Goal: Task Accomplishment & Management: Manage account settings

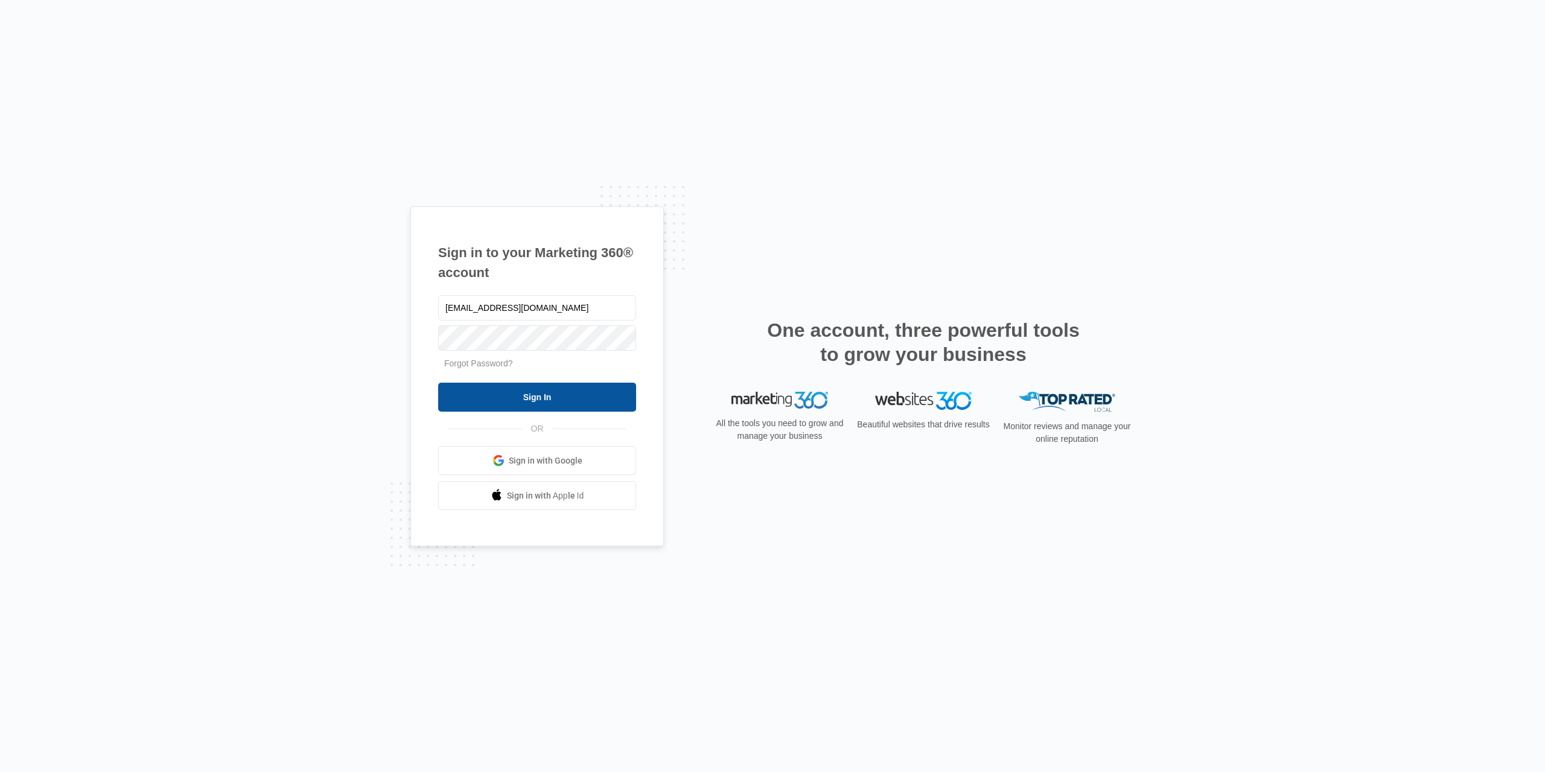
type input "Napisatkadieva78@gmail.com"
click at [566, 407] on input "Sign In" at bounding box center [537, 397] width 198 height 29
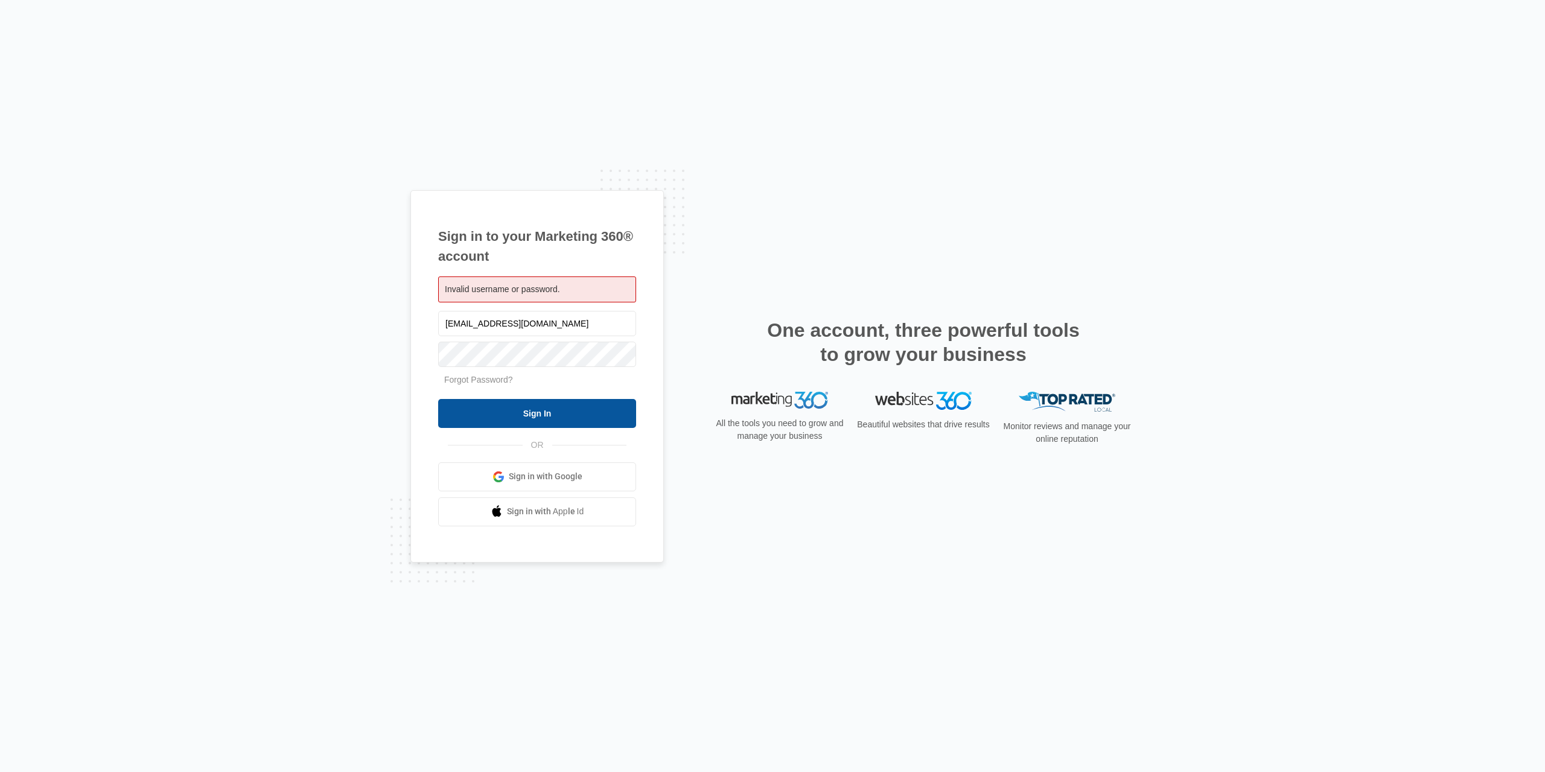
click at [543, 413] on input "Sign In" at bounding box center [537, 413] width 198 height 29
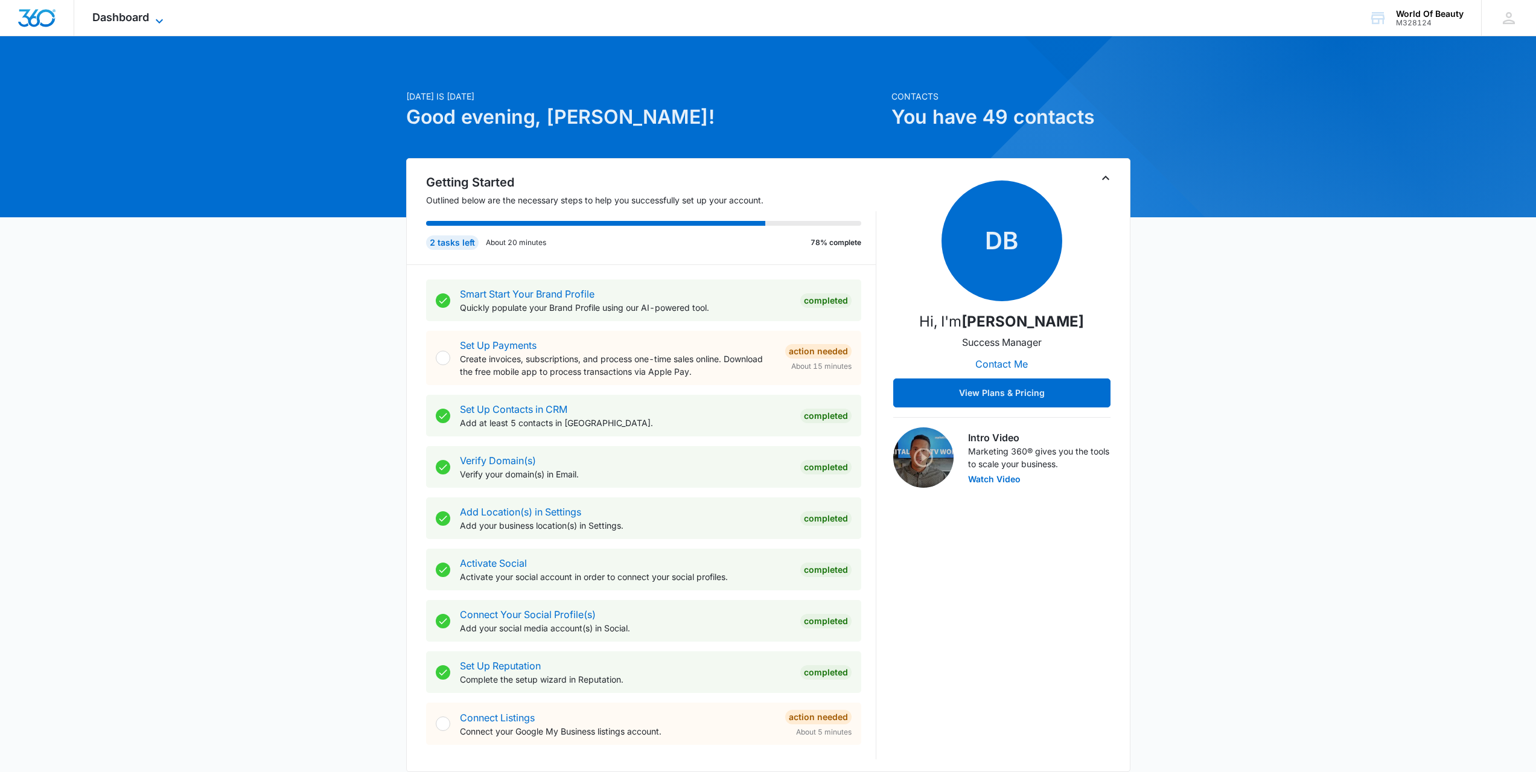
click at [127, 12] on span "Dashboard" at bounding box center [120, 17] width 57 height 13
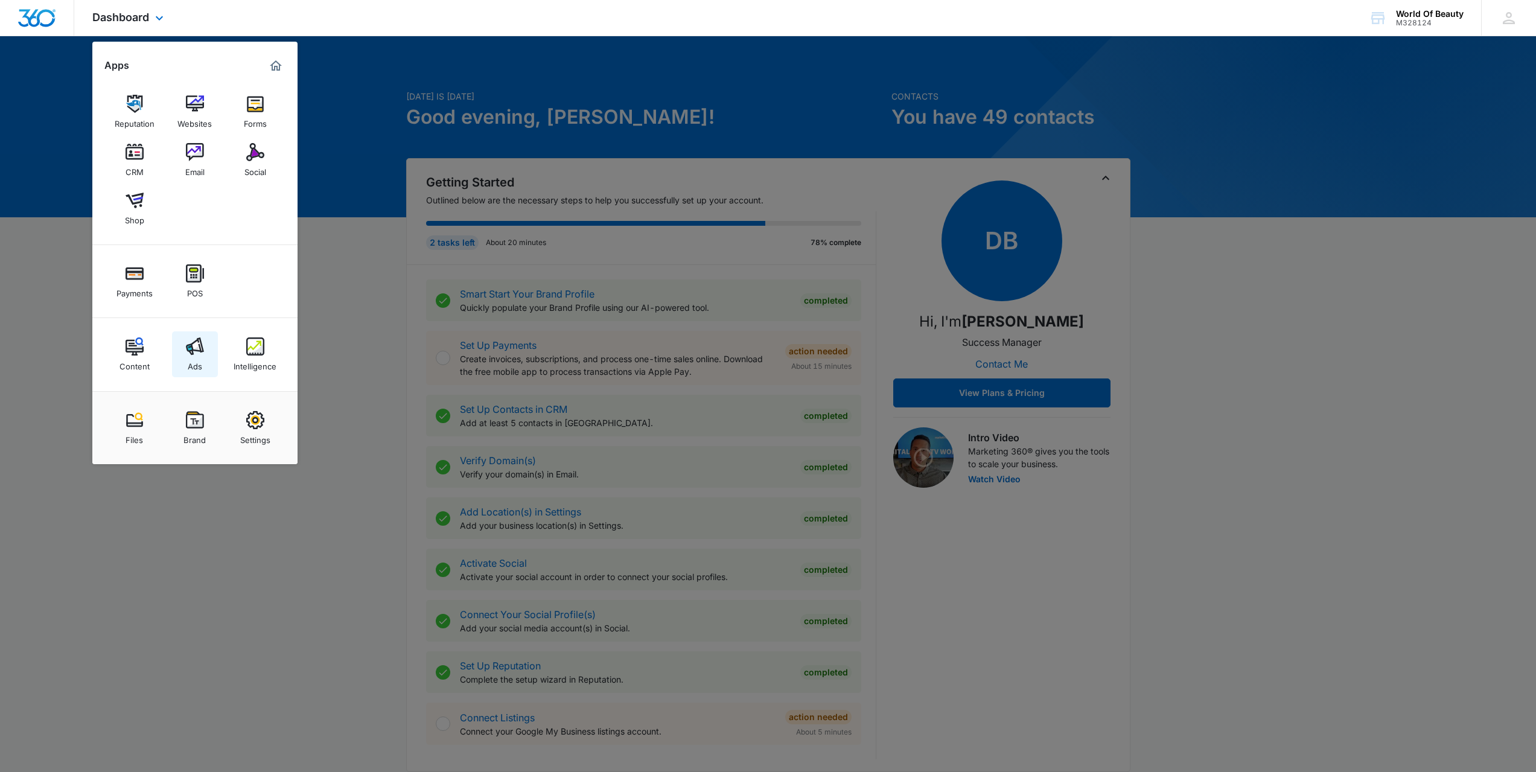
click at [194, 348] on img at bounding box center [195, 346] width 18 height 18
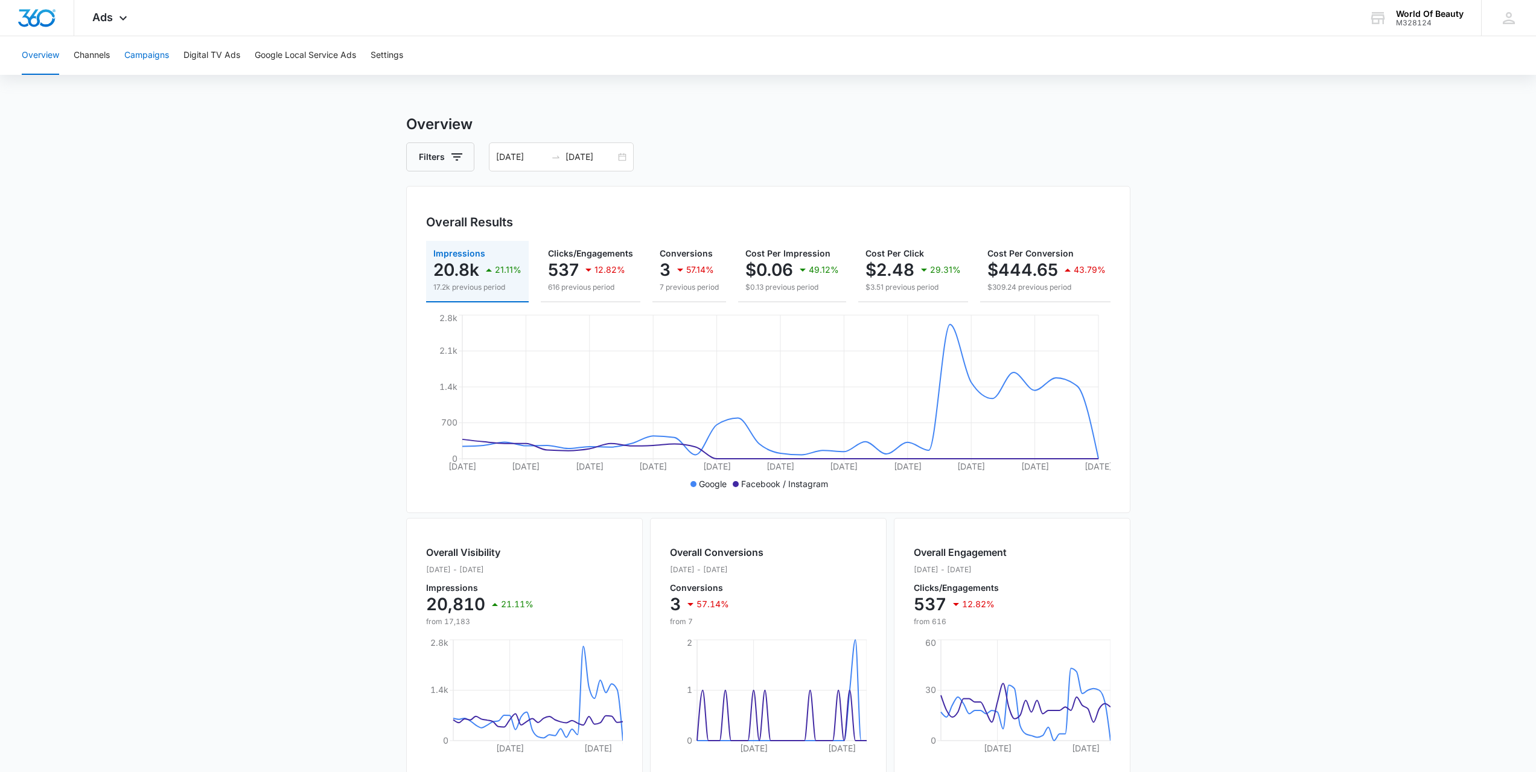
click at [148, 60] on button "Campaigns" at bounding box center [146, 55] width 45 height 39
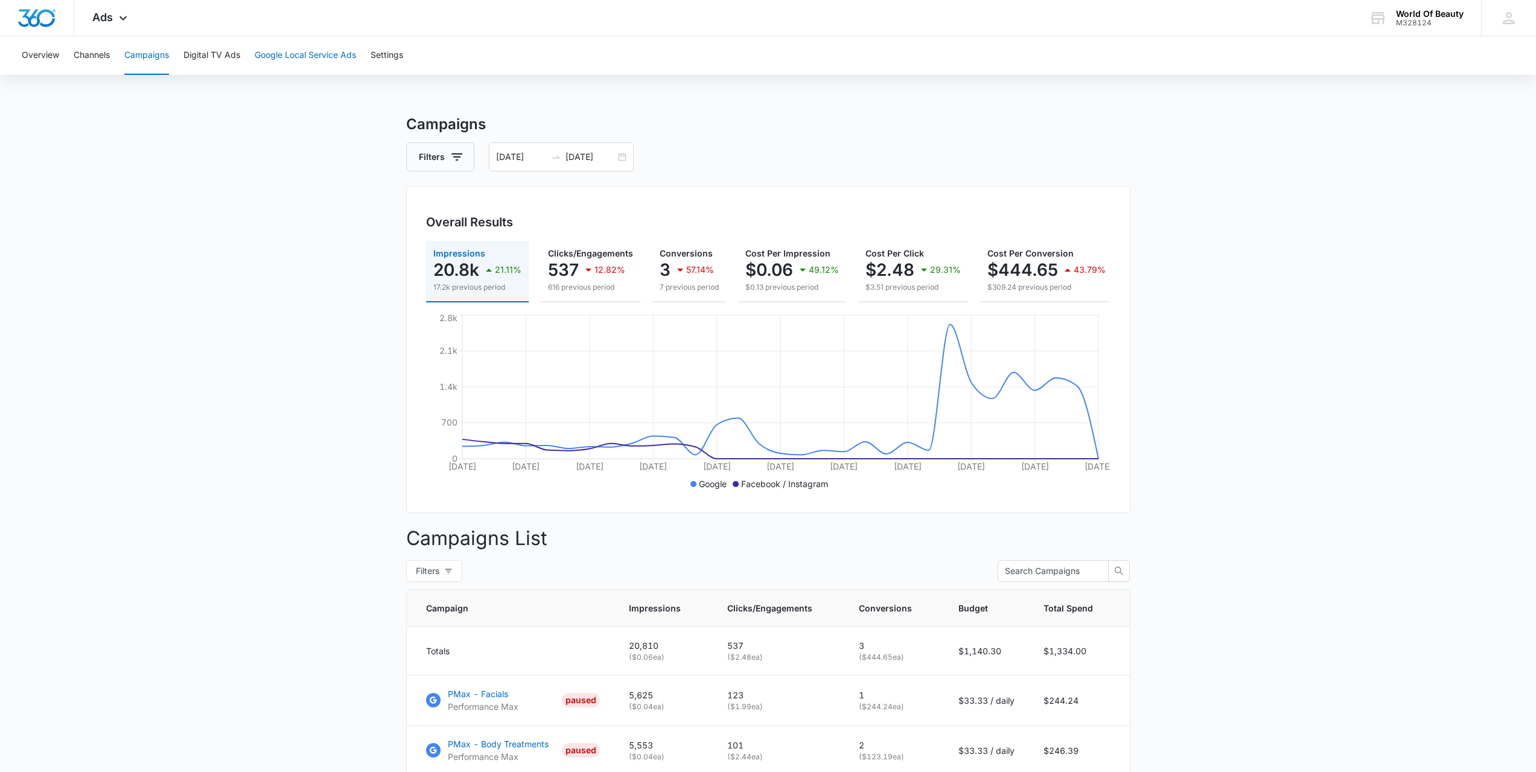
click at [259, 62] on button "Google Local Service Ads" at bounding box center [305, 55] width 101 height 39
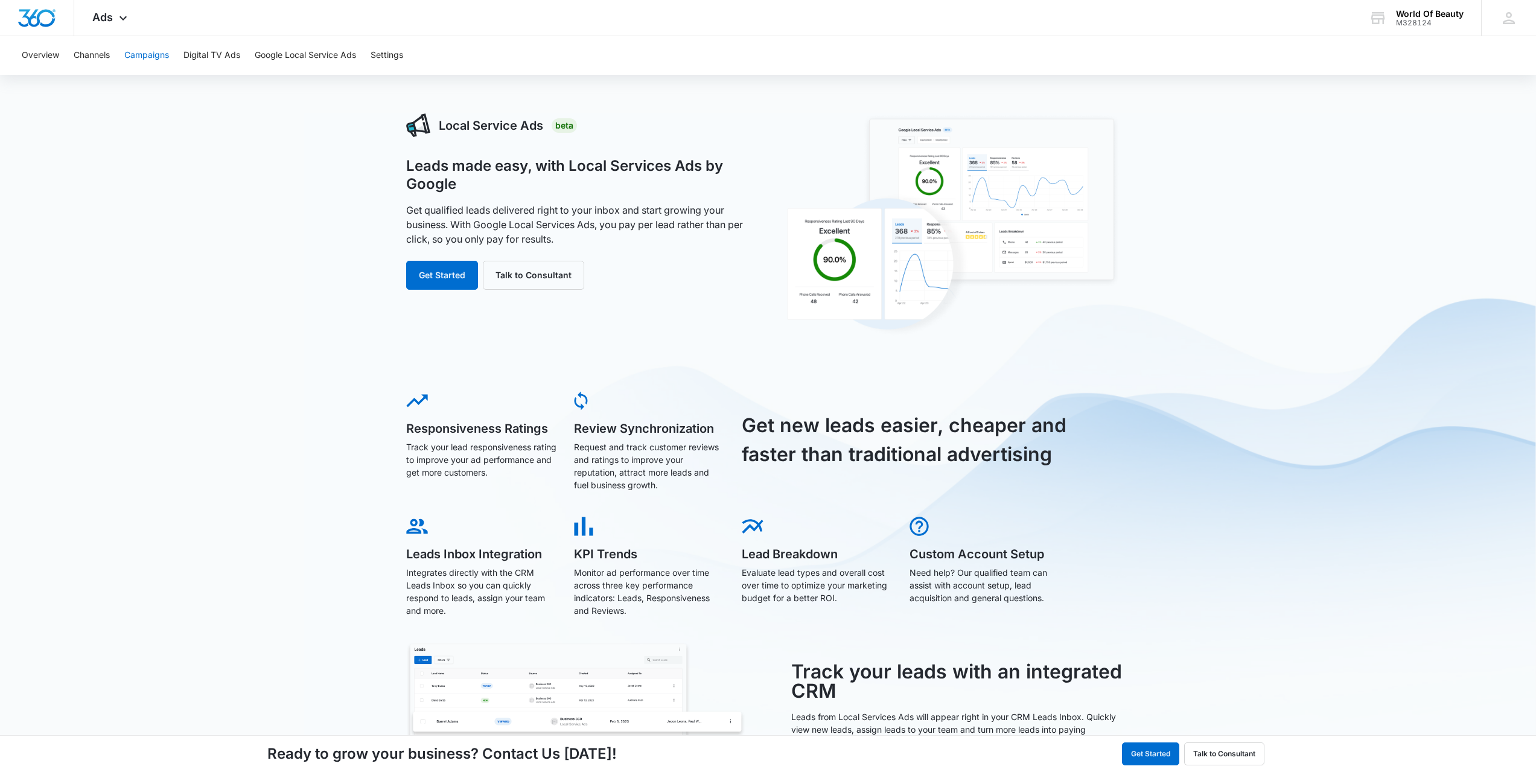
click at [146, 56] on button "Campaigns" at bounding box center [146, 55] width 45 height 39
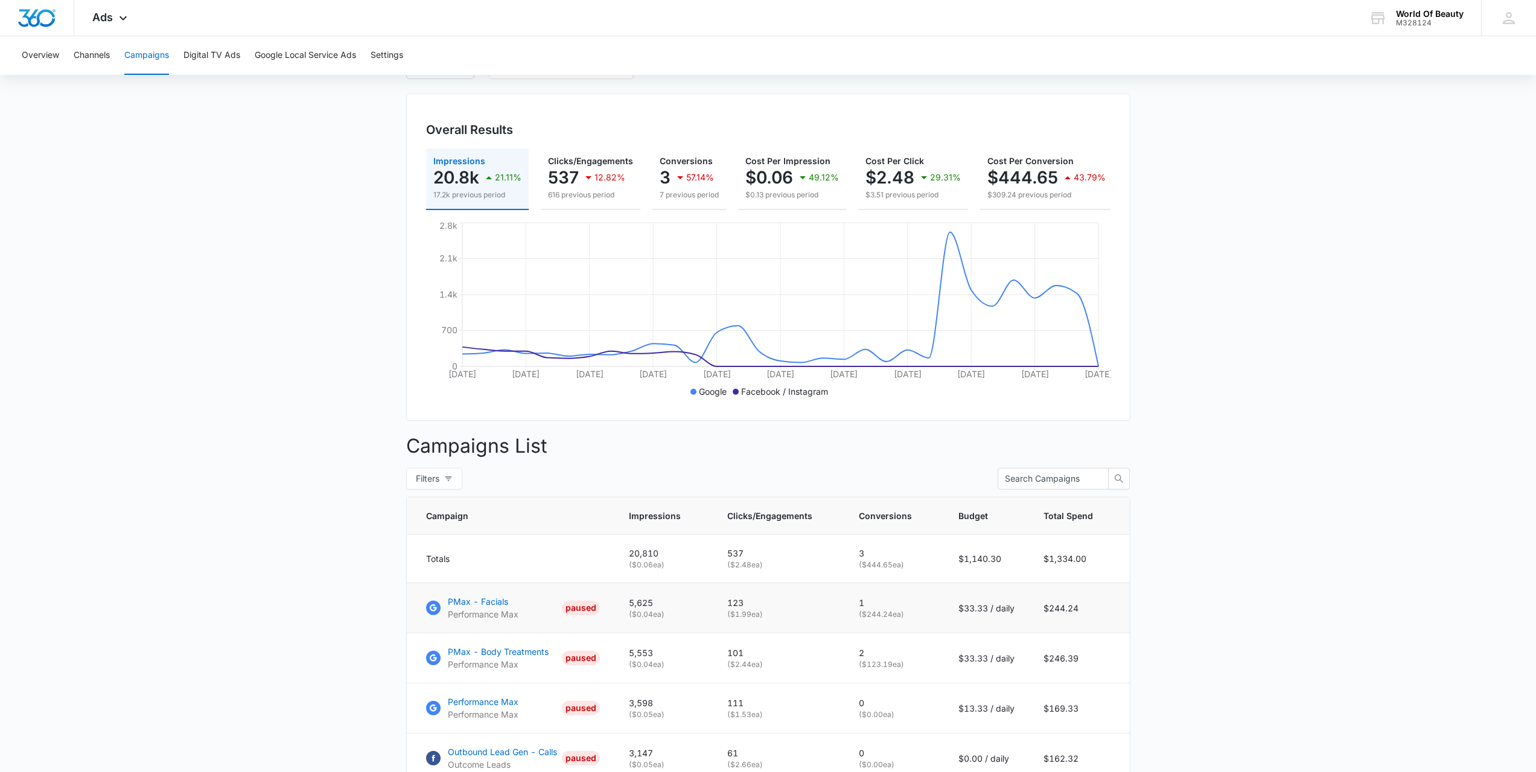
scroll to position [46, 0]
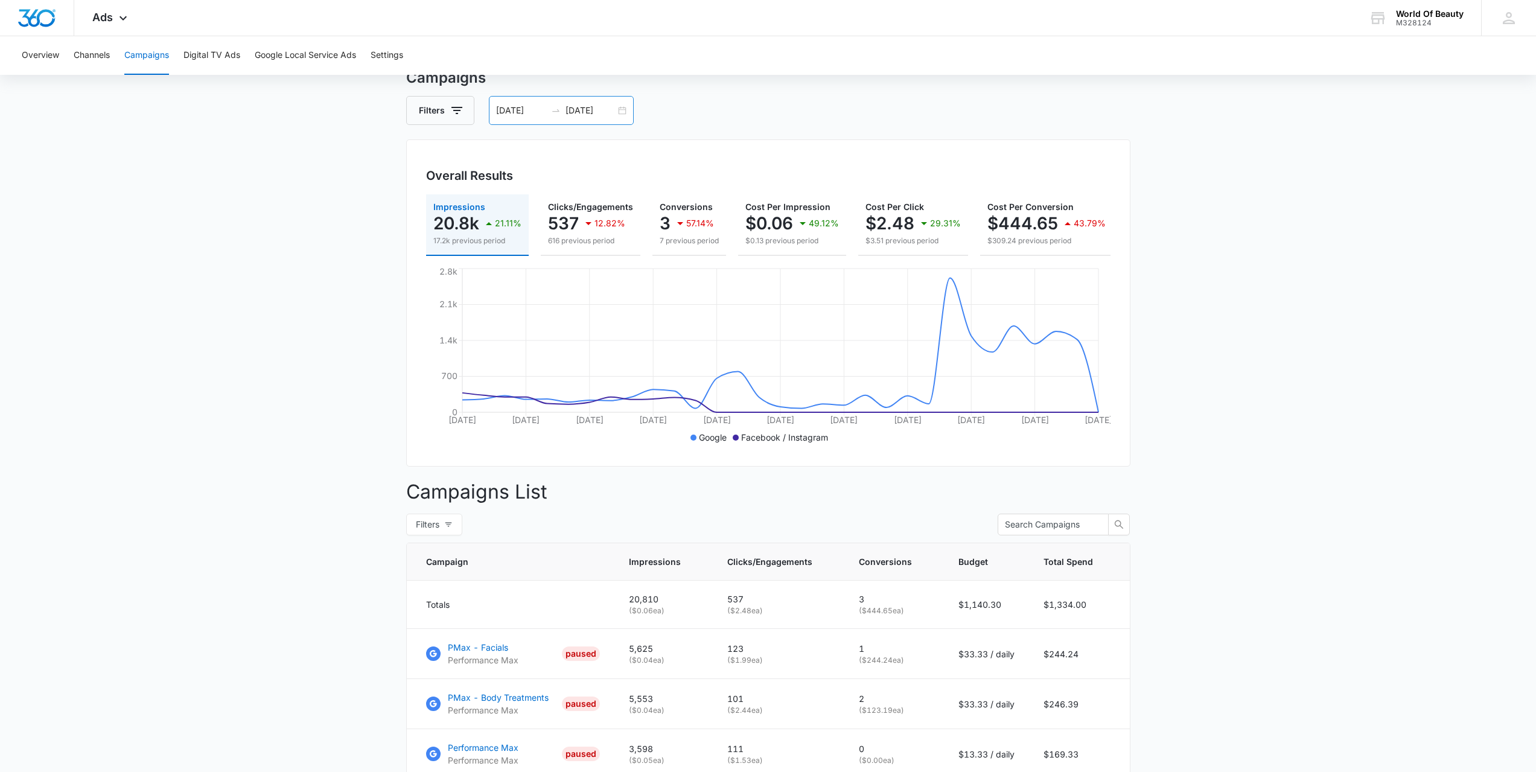
click at [520, 115] on input "08/10/2025" at bounding box center [521, 110] width 50 height 13
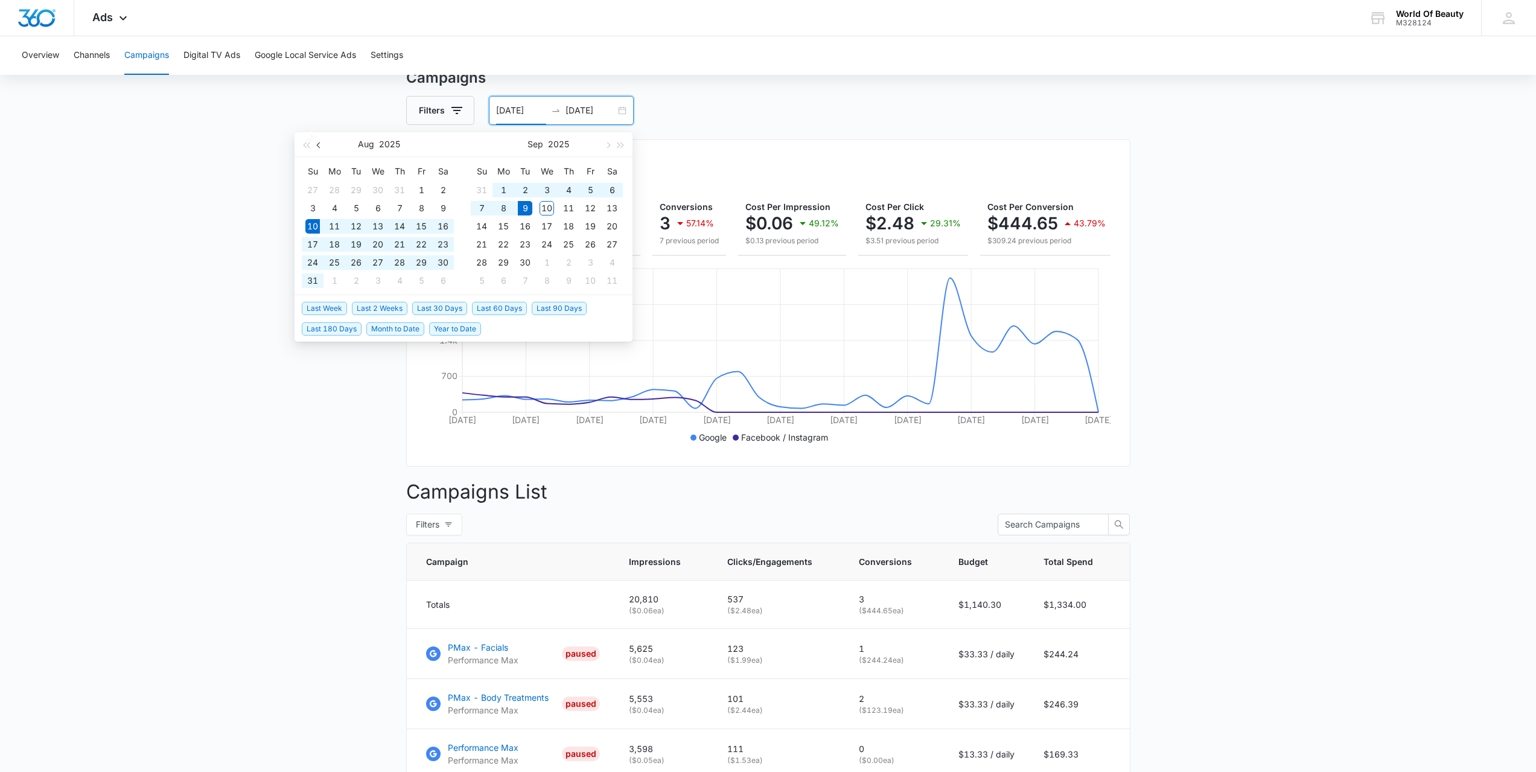
click at [321, 146] on span "button" at bounding box center [320, 145] width 6 height 6
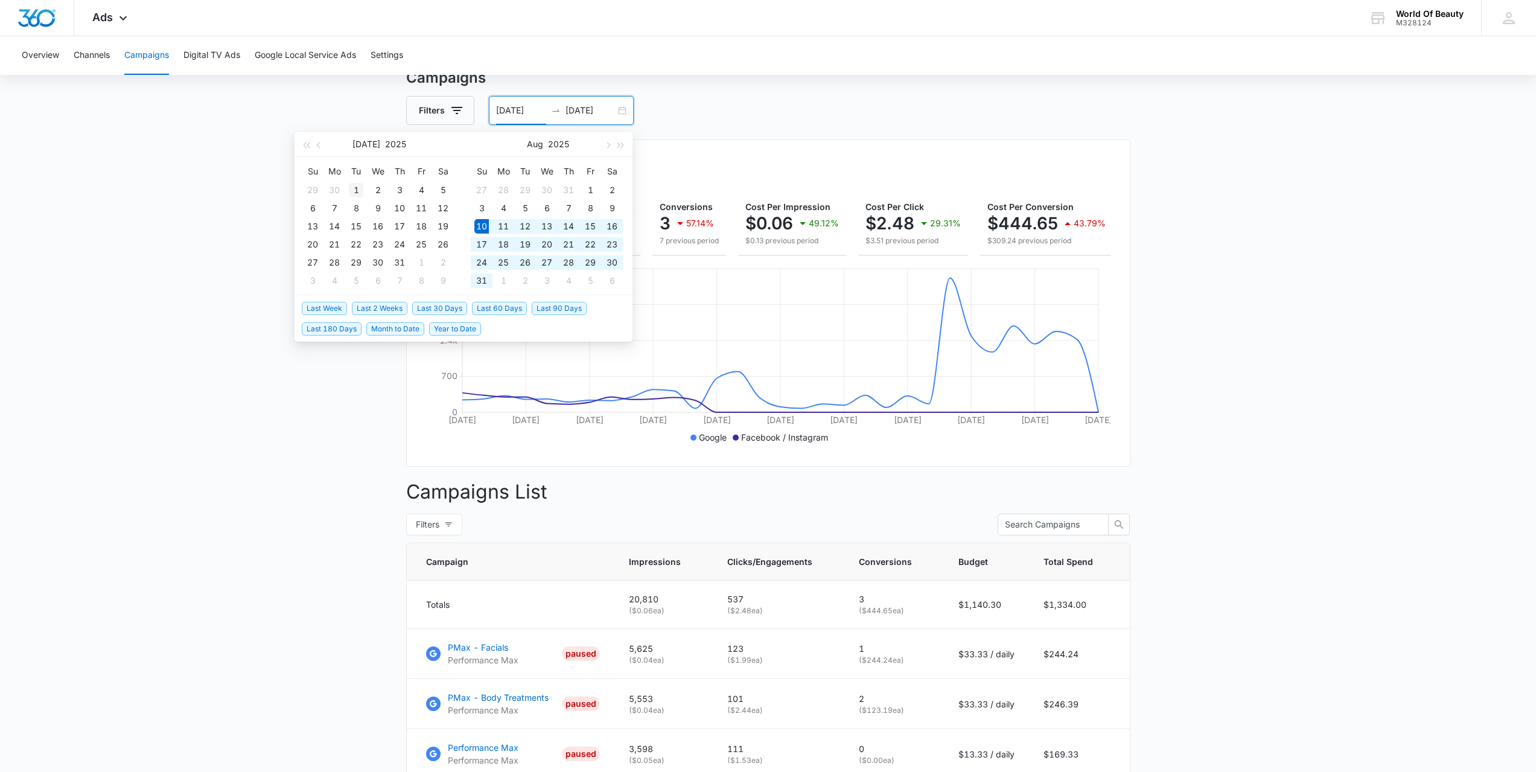
type input "[DATE]"
click at [355, 183] on div "1" at bounding box center [356, 190] width 14 height 14
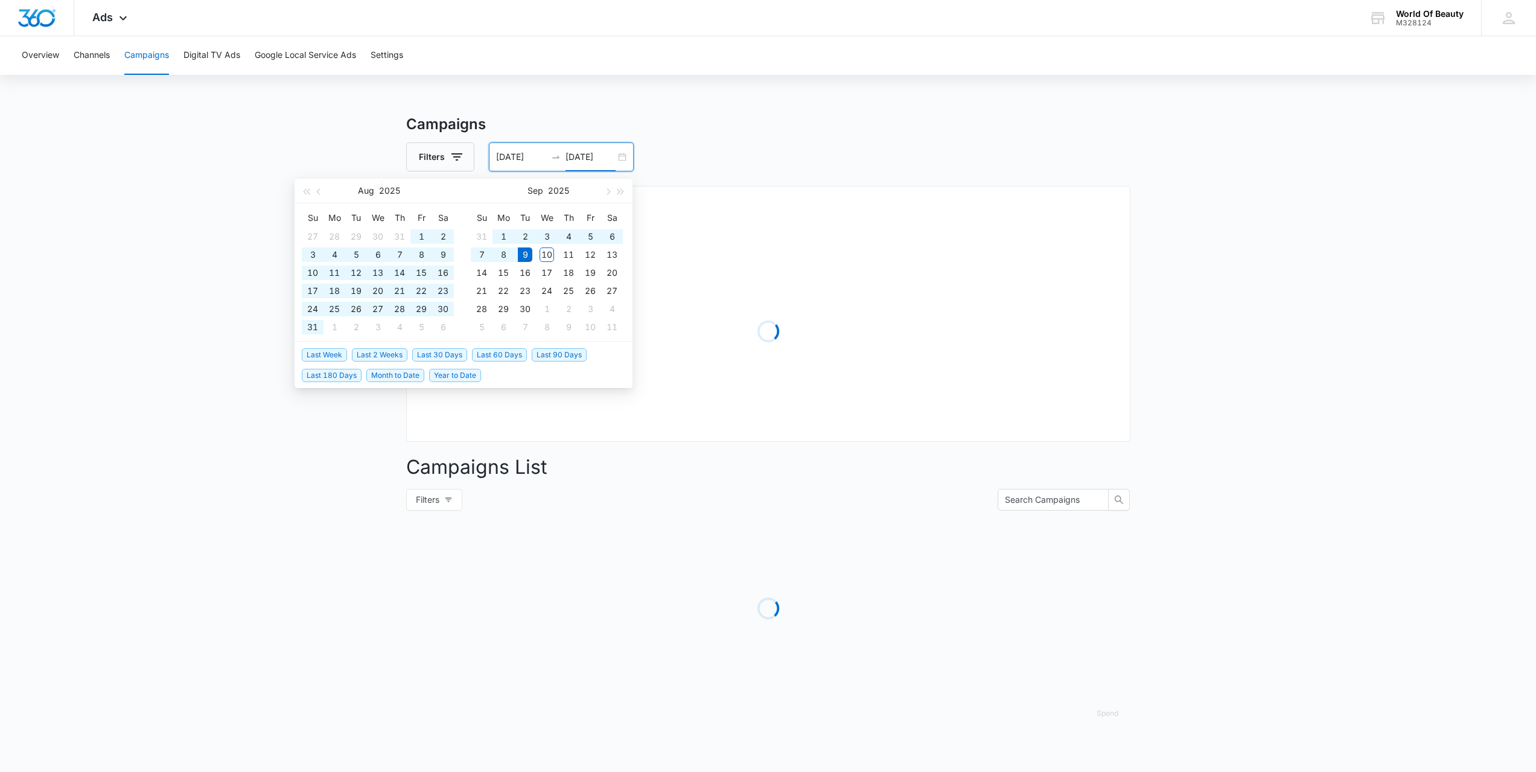
scroll to position [0, 0]
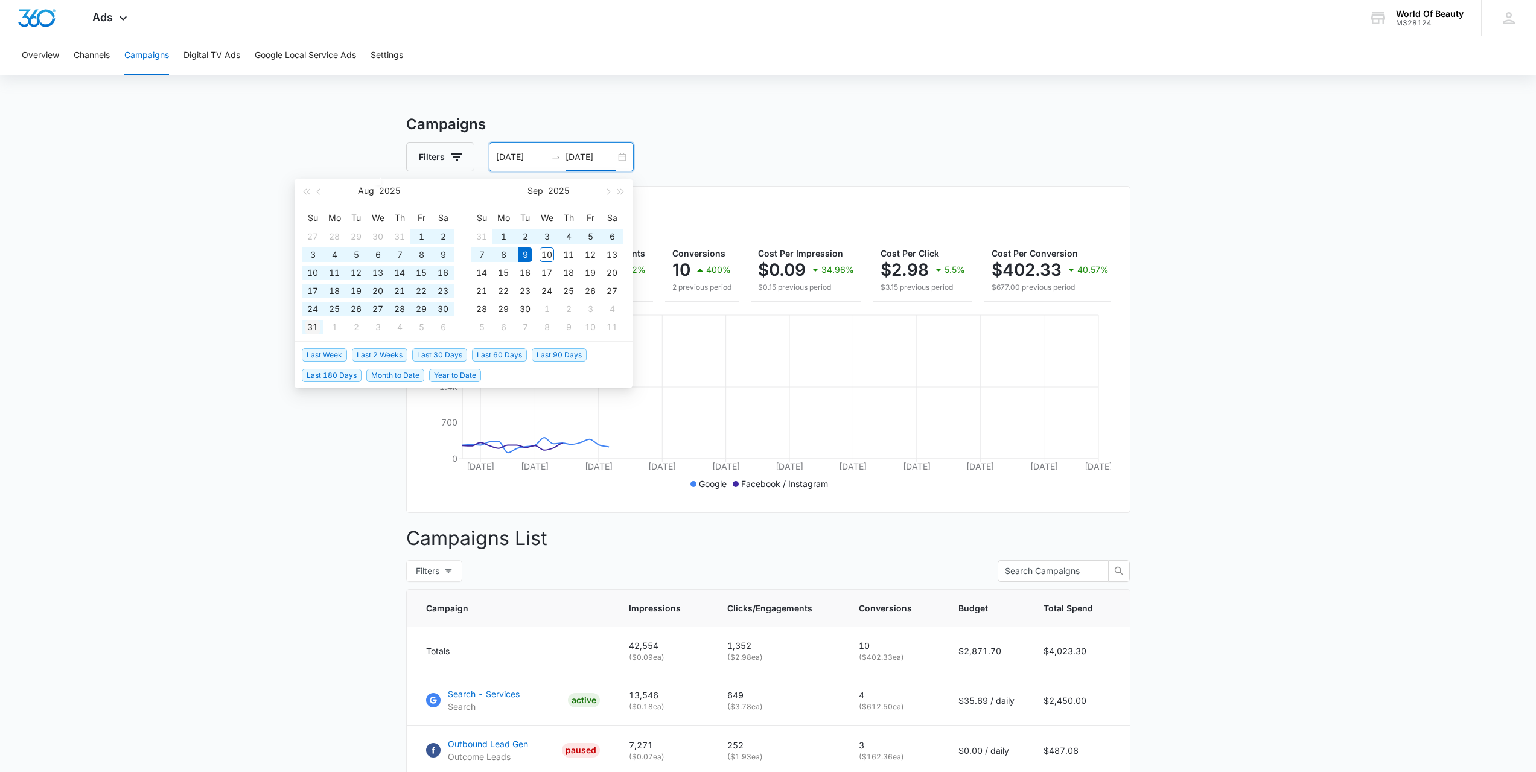
type input "[DATE]"
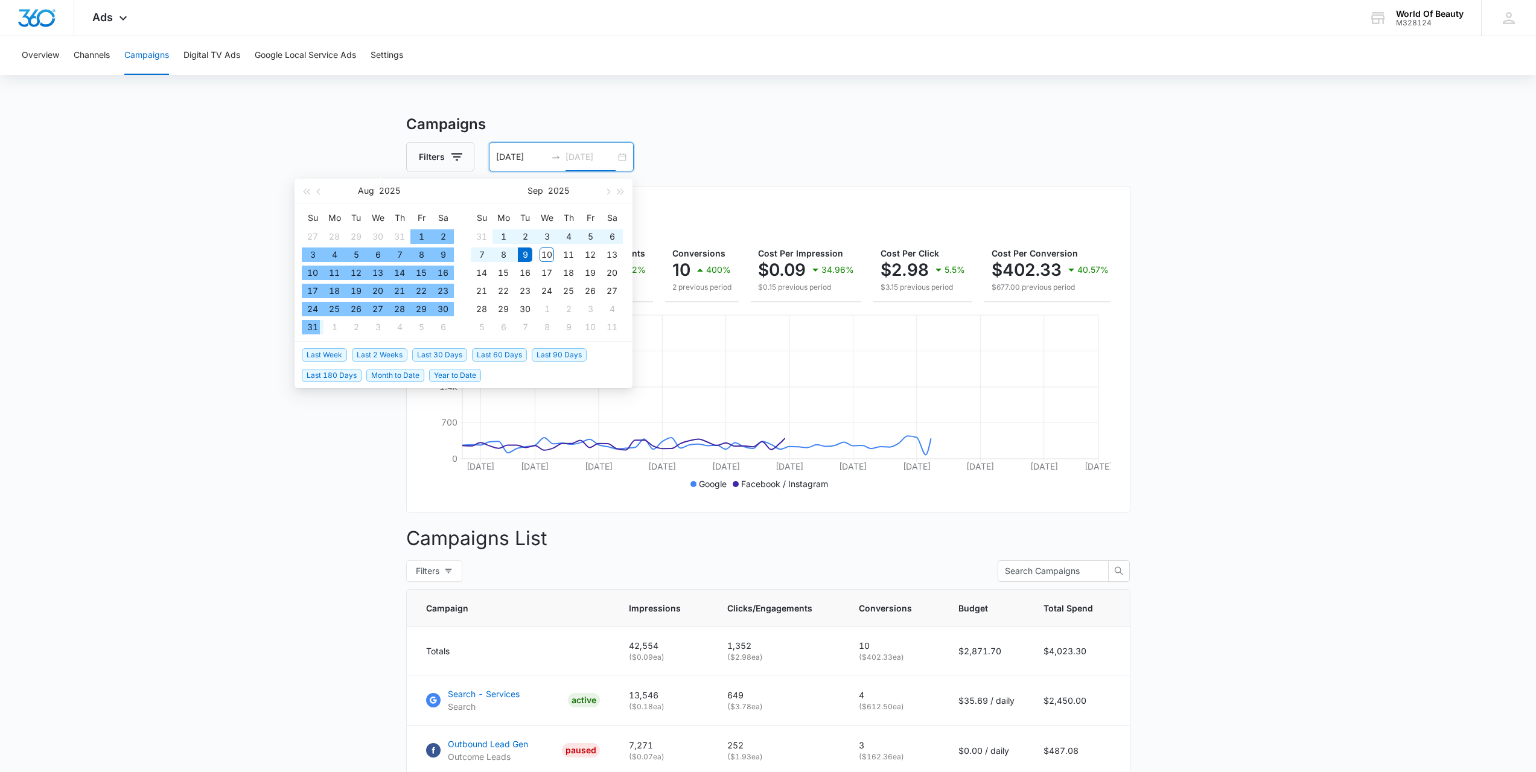
click at [318, 326] on div "31" at bounding box center [312, 327] width 14 height 14
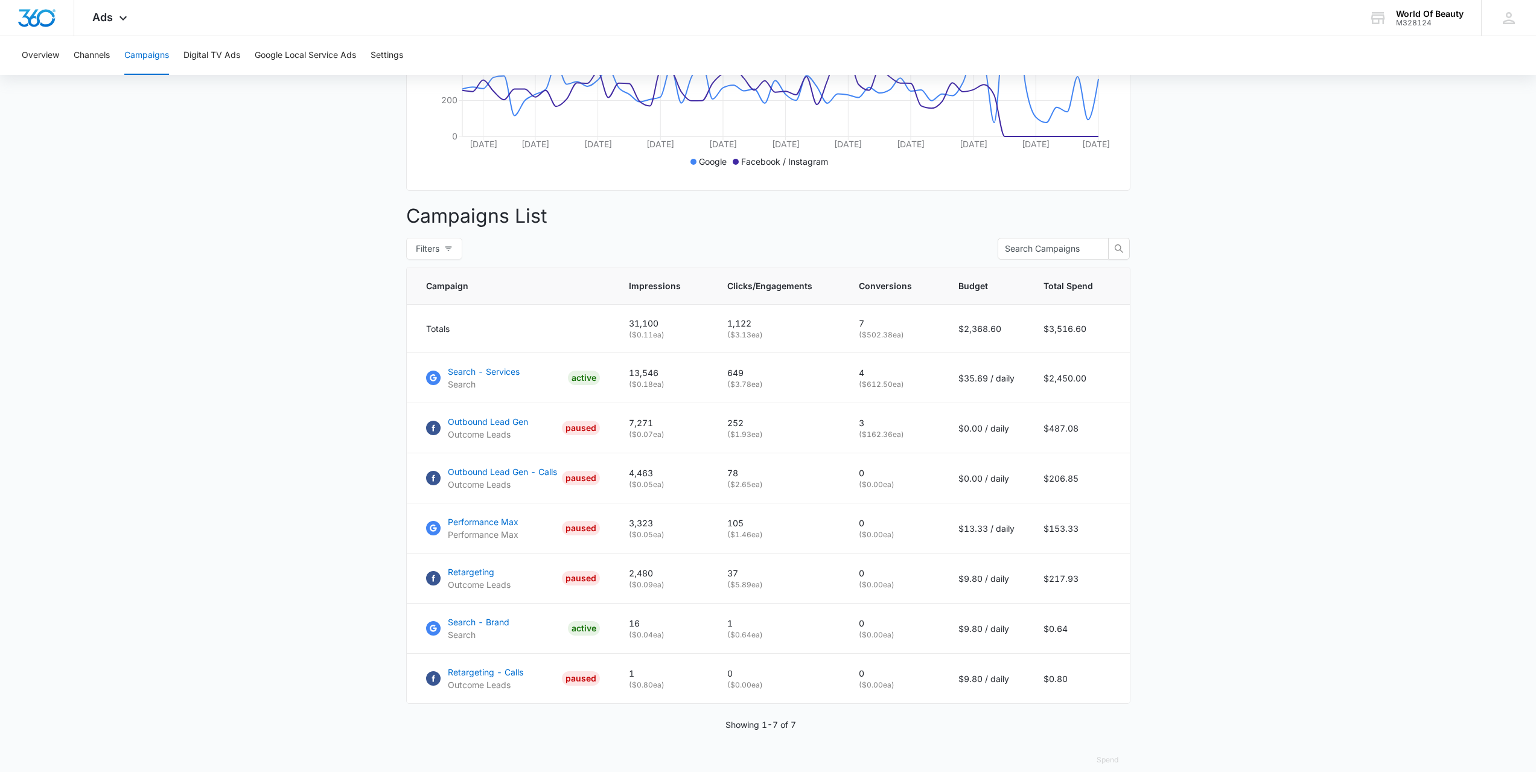
scroll to position [348, 0]
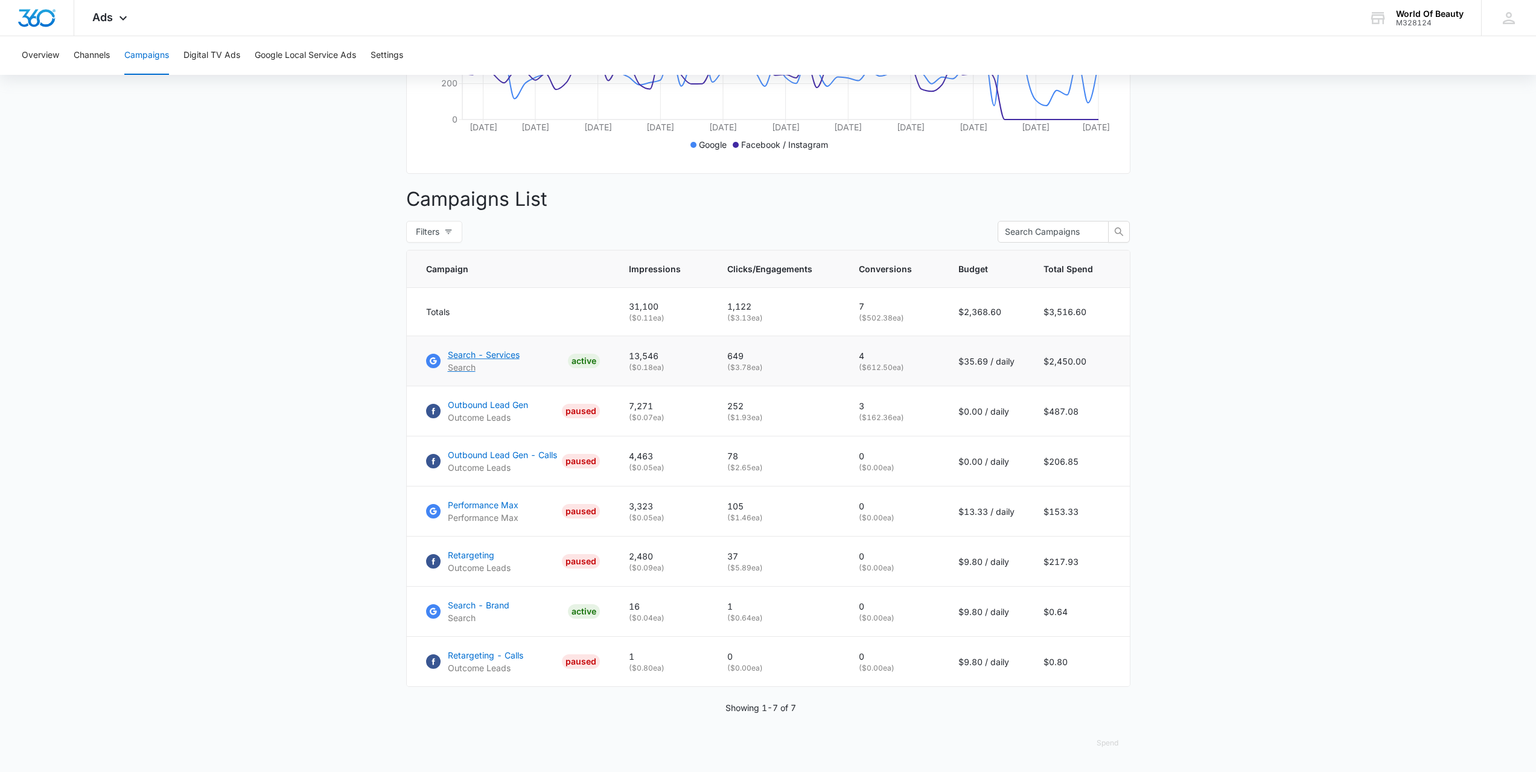
click at [469, 358] on p "Search - Services" at bounding box center [484, 354] width 72 height 13
click at [136, 58] on button "Campaigns" at bounding box center [146, 55] width 45 height 39
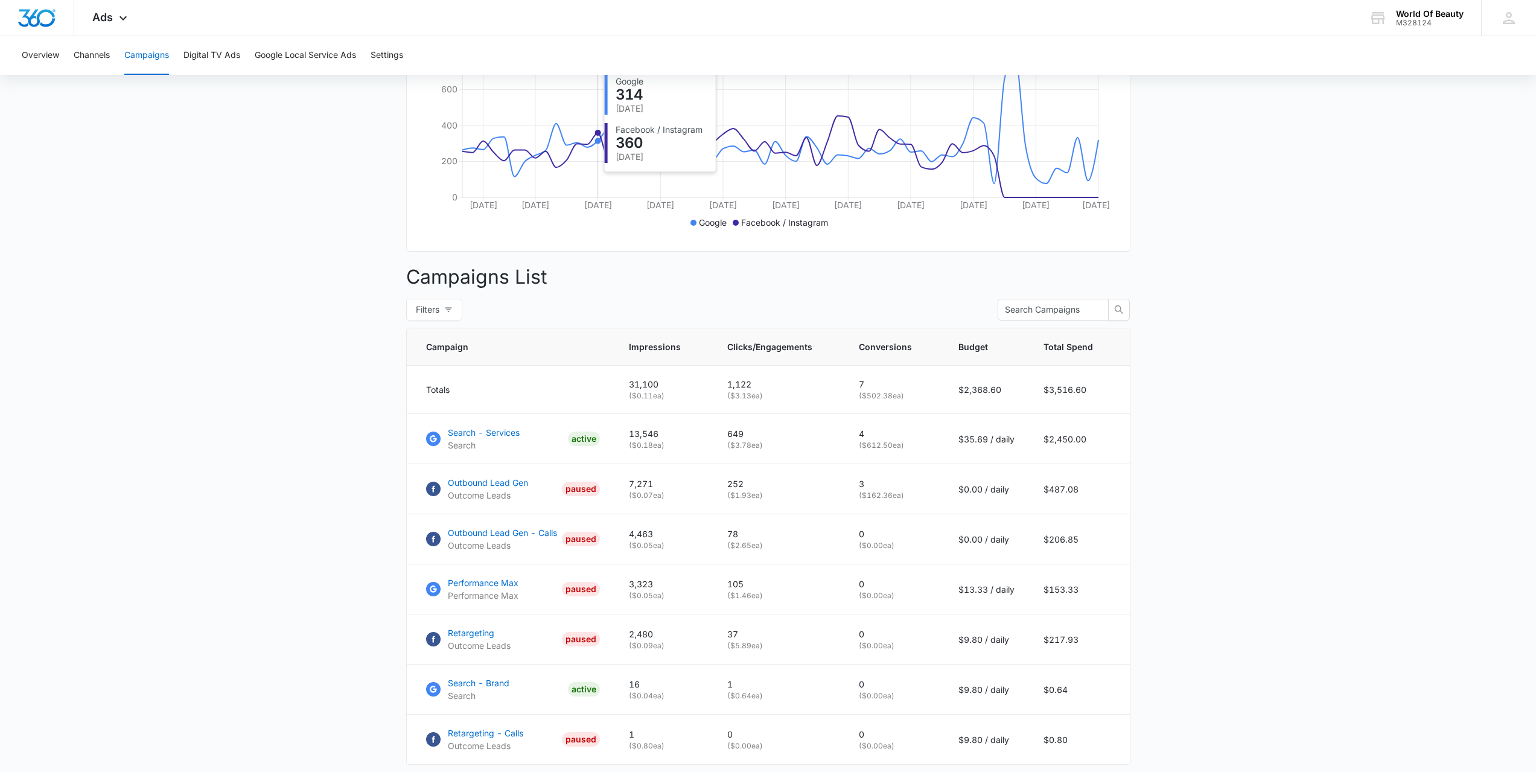
scroll to position [302, 0]
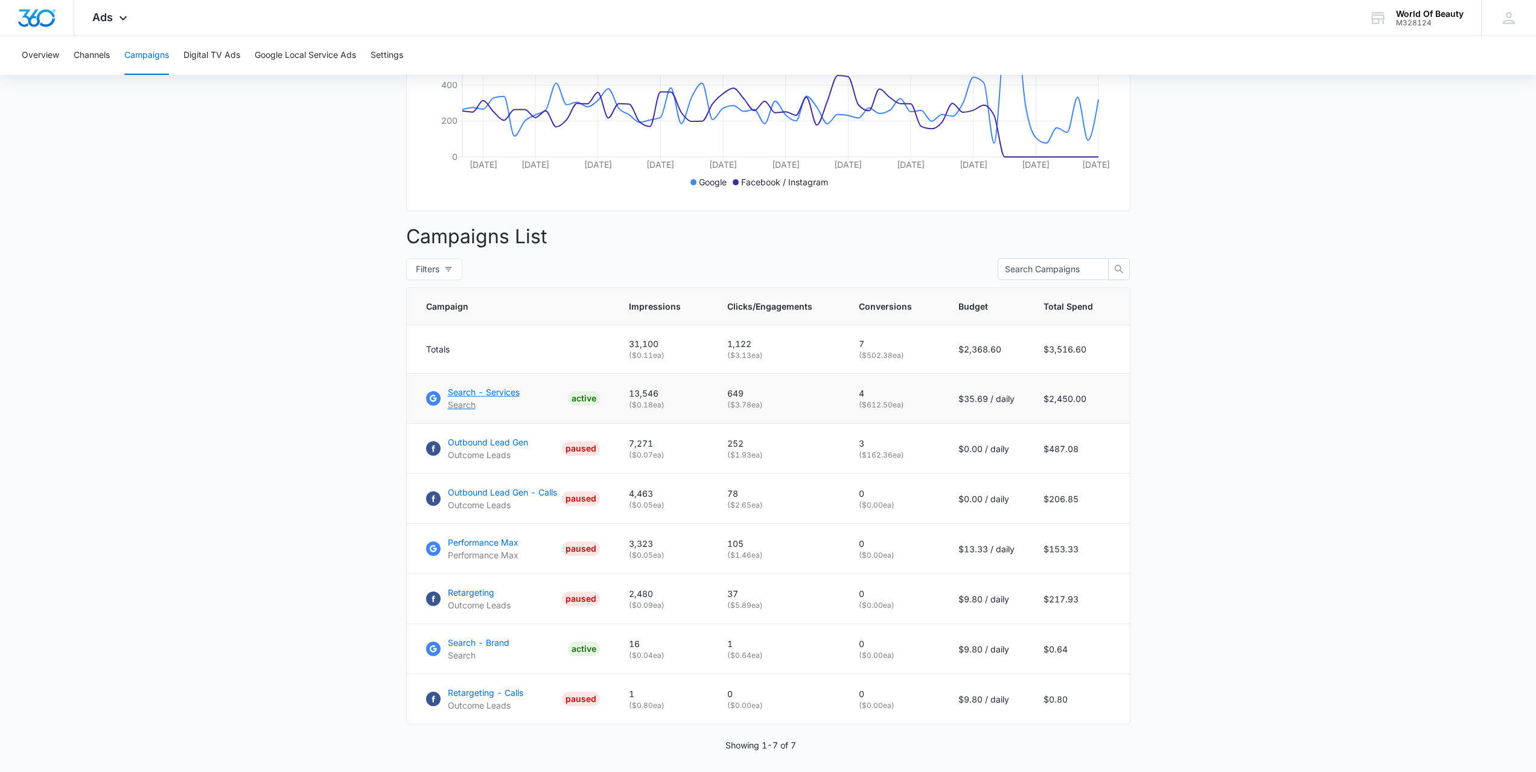
click at [494, 398] on p "Search - Services" at bounding box center [484, 392] width 72 height 13
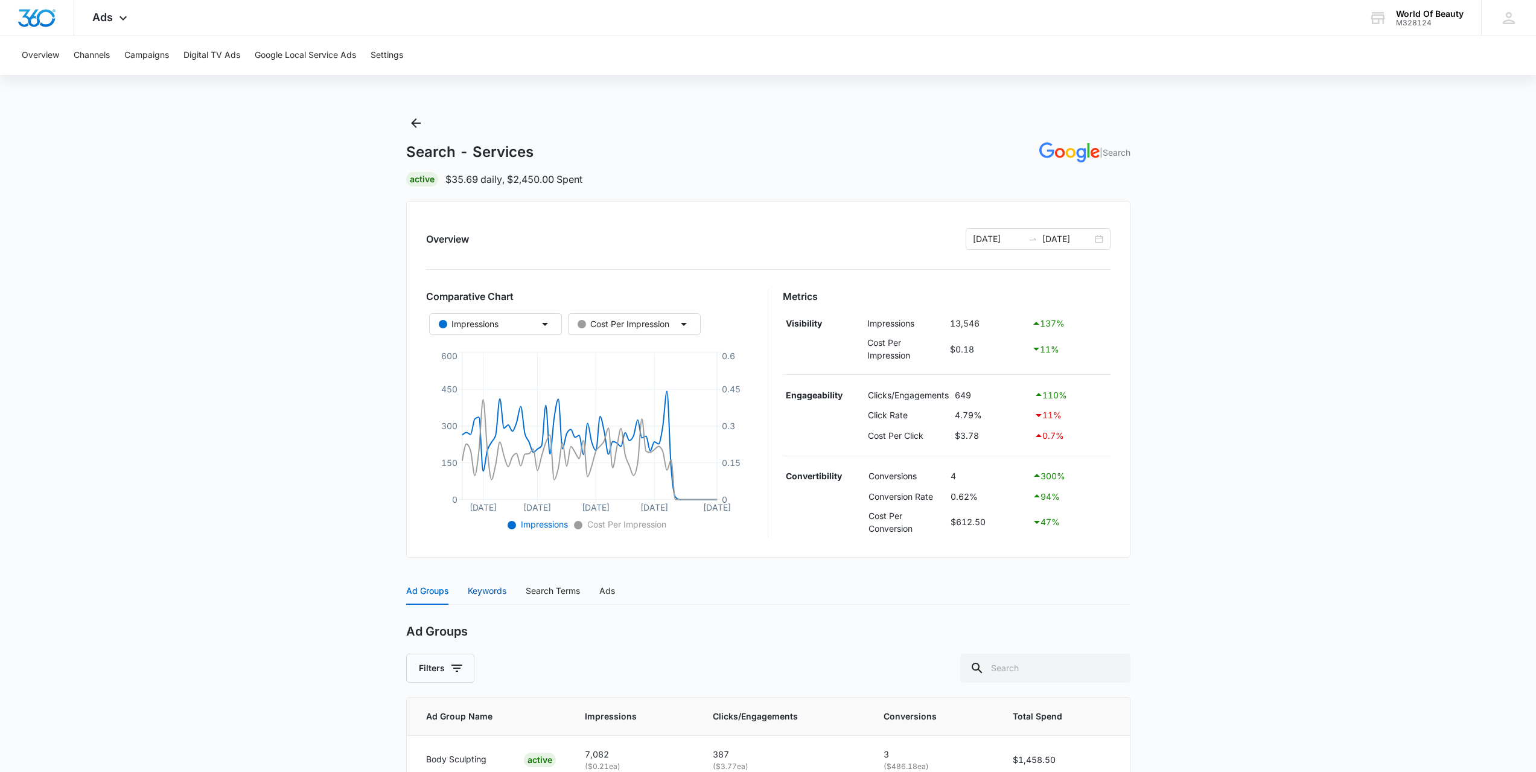
click at [501, 593] on div "Keywords" at bounding box center [487, 590] width 39 height 13
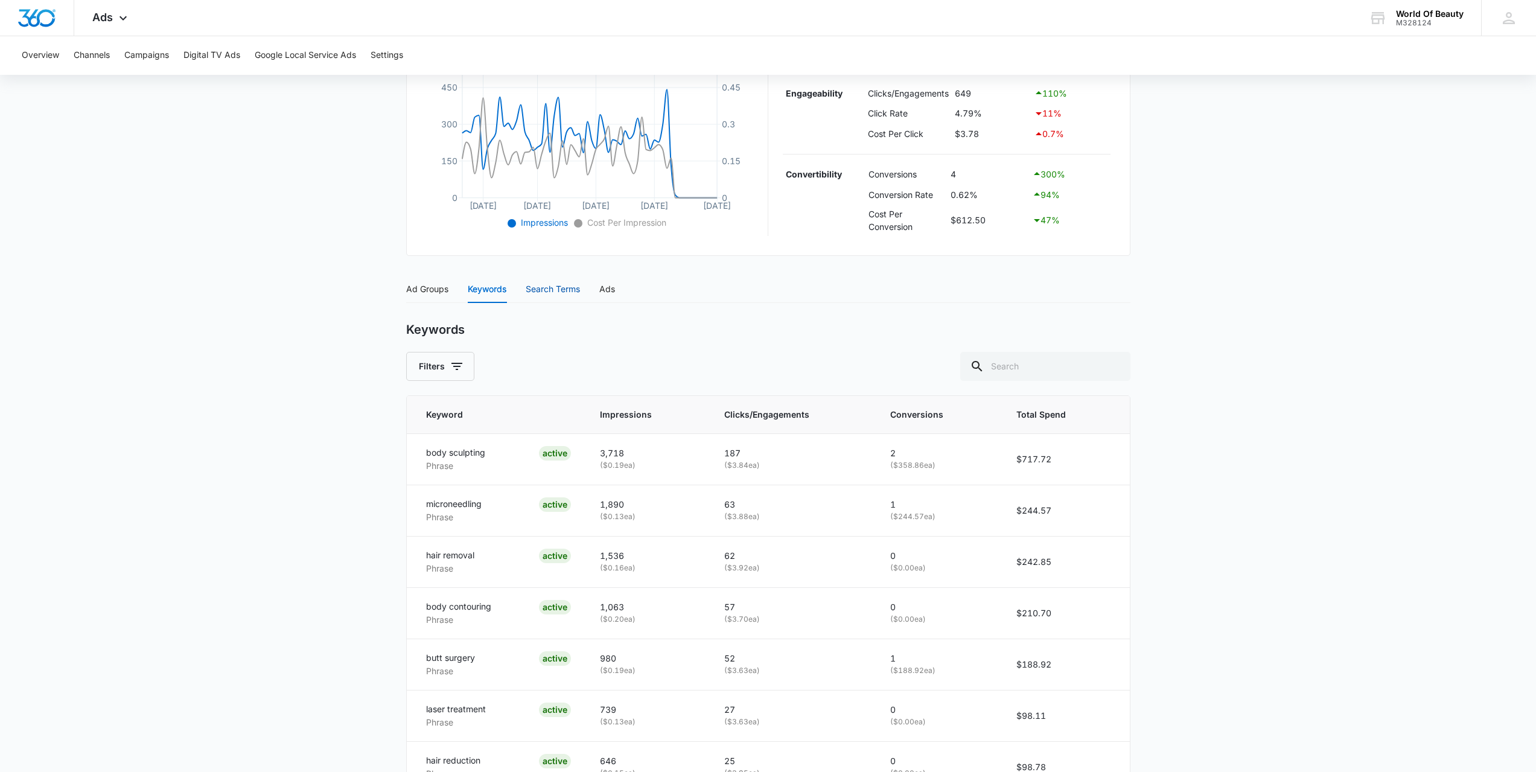
click at [547, 294] on div "Search Terms" at bounding box center [553, 288] width 54 height 13
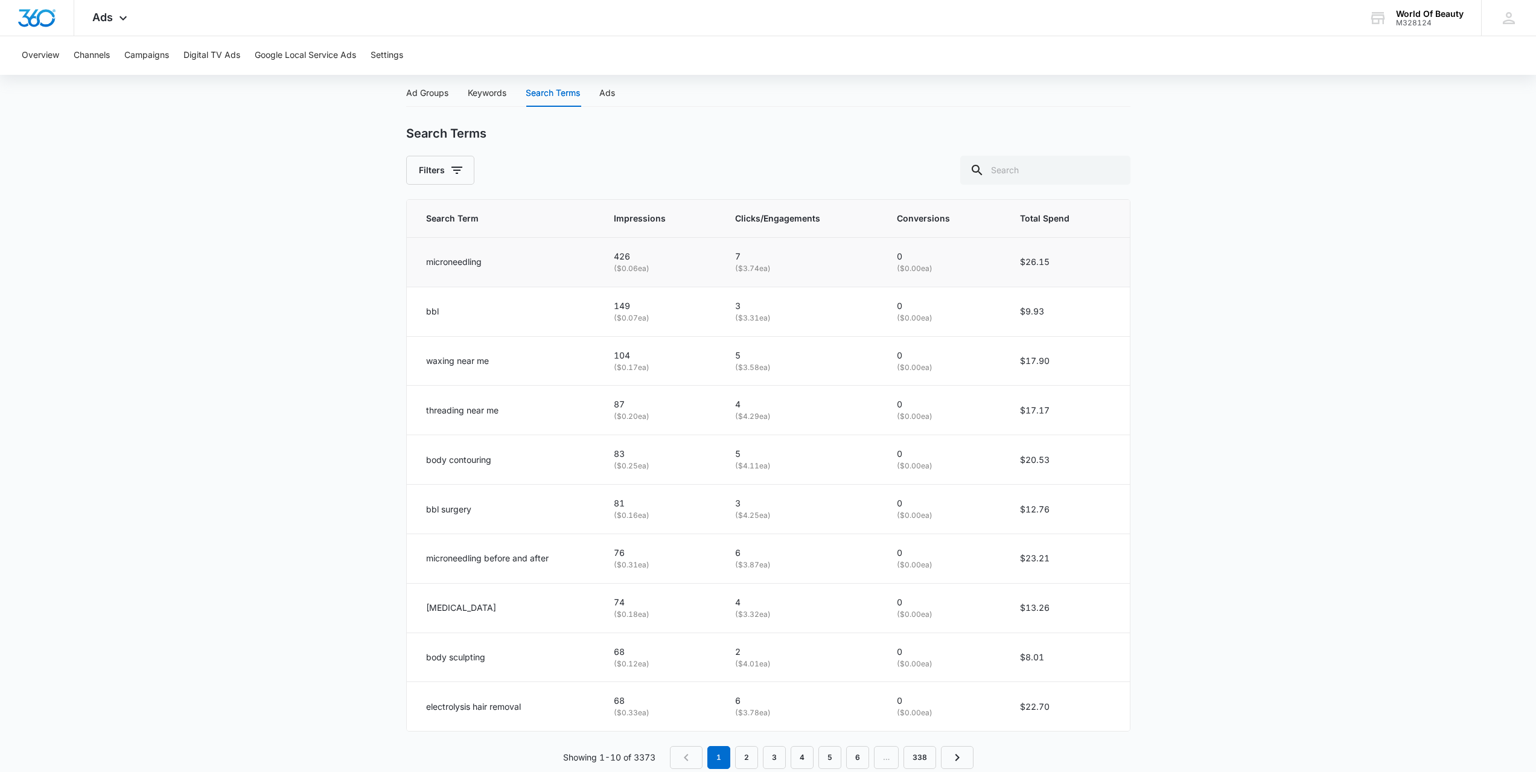
scroll to position [463, 0]
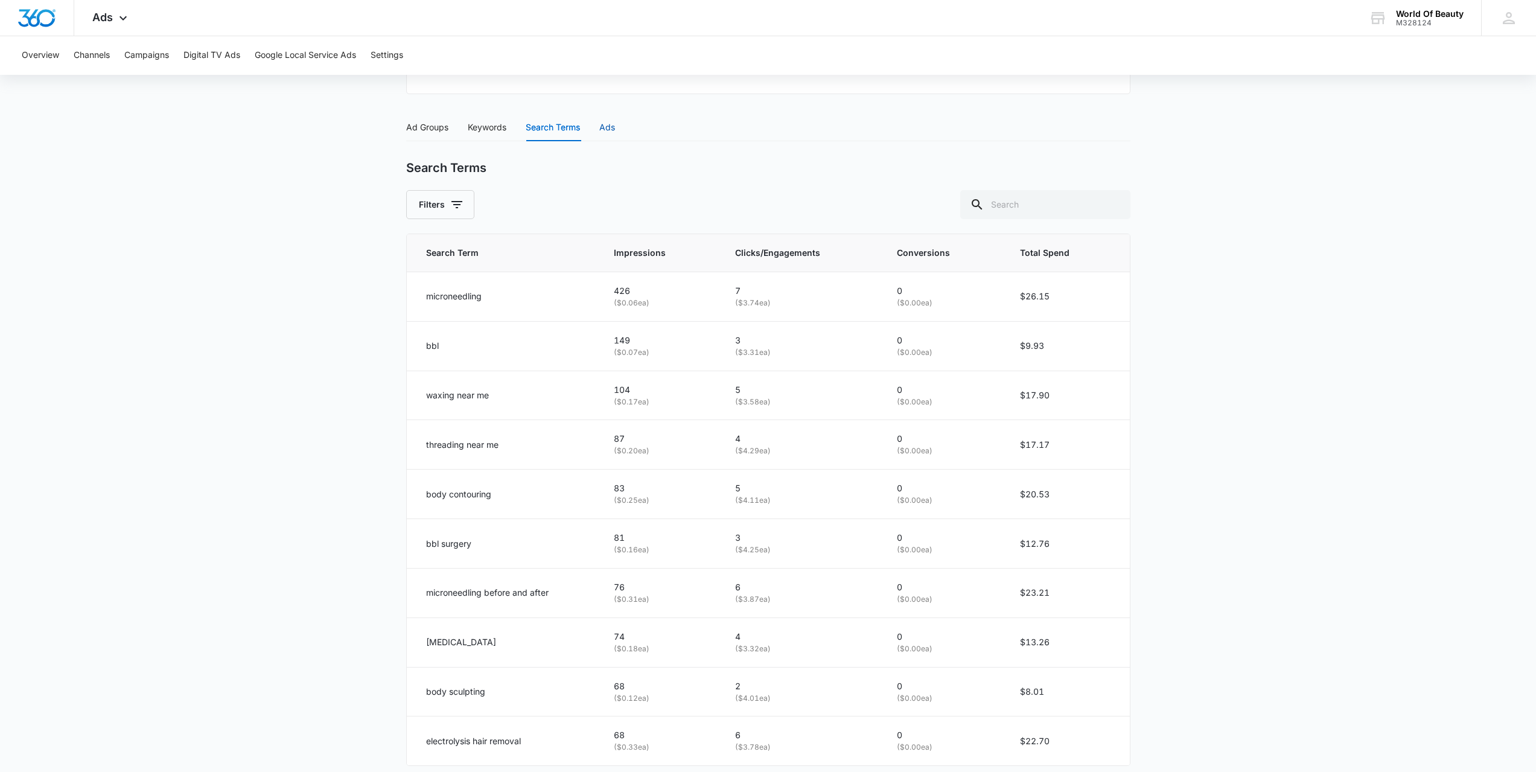
click at [612, 129] on div "Ads" at bounding box center [607, 127] width 16 height 13
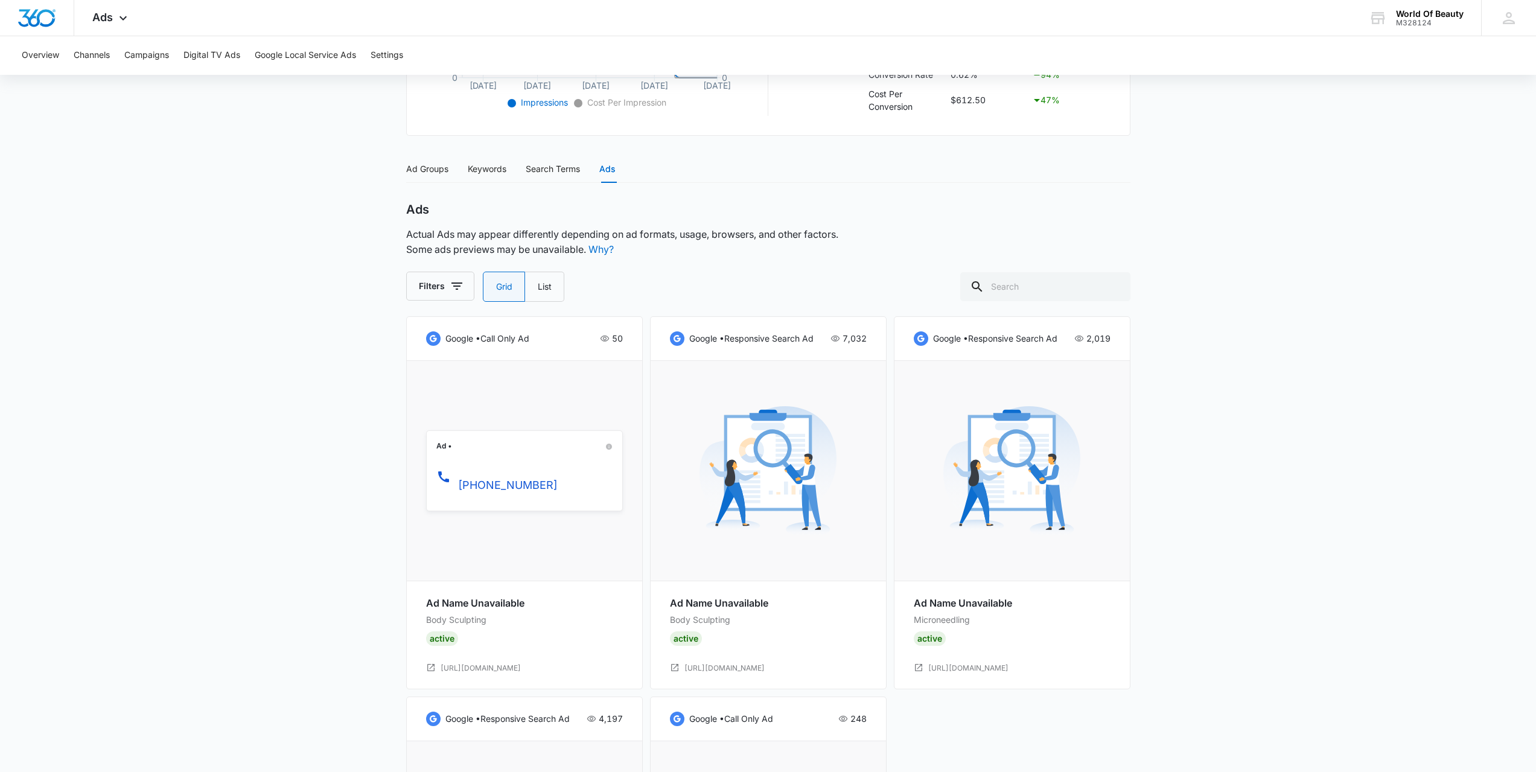
scroll to position [404, 0]
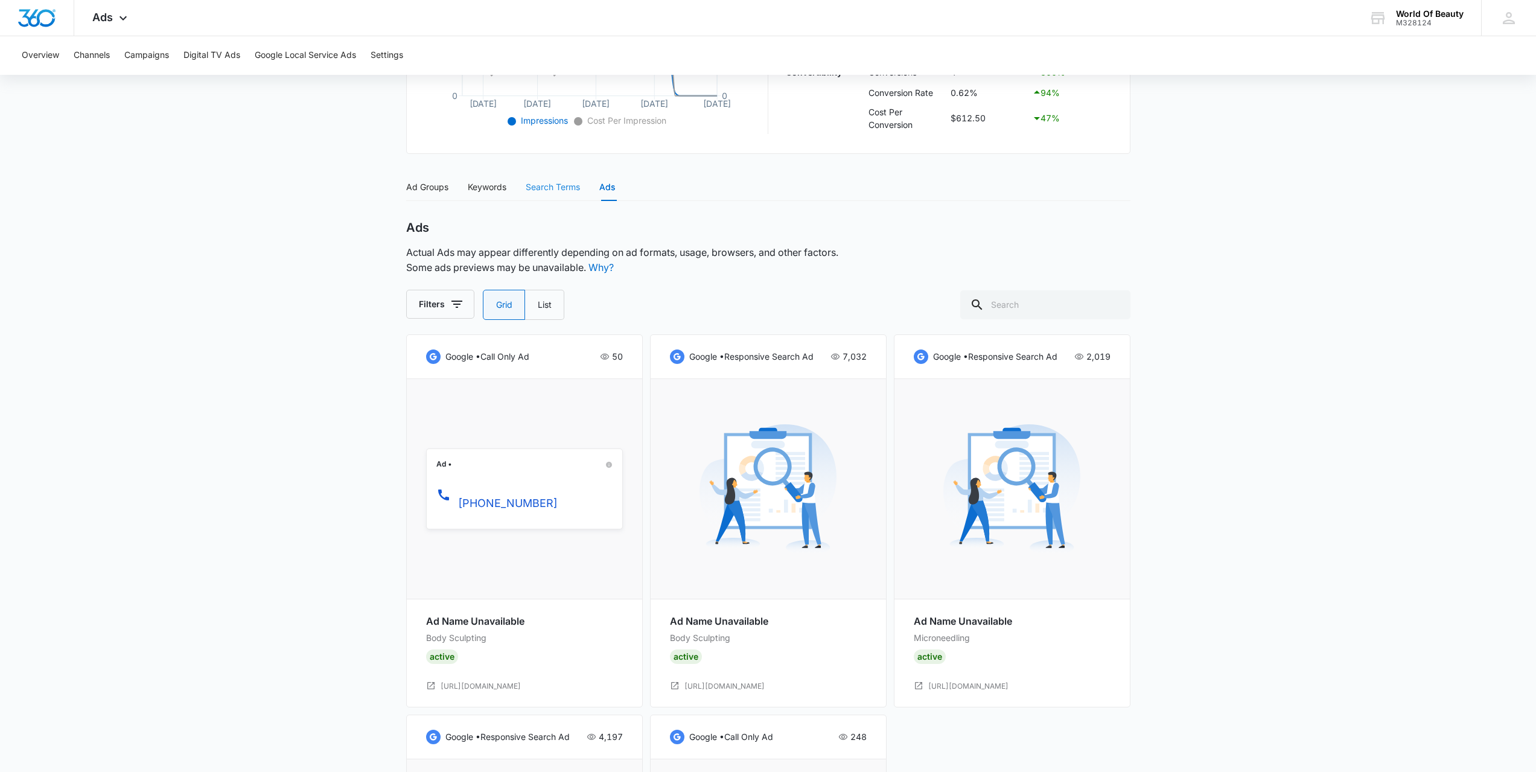
click at [549, 194] on div "Search Terms" at bounding box center [553, 187] width 54 height 28
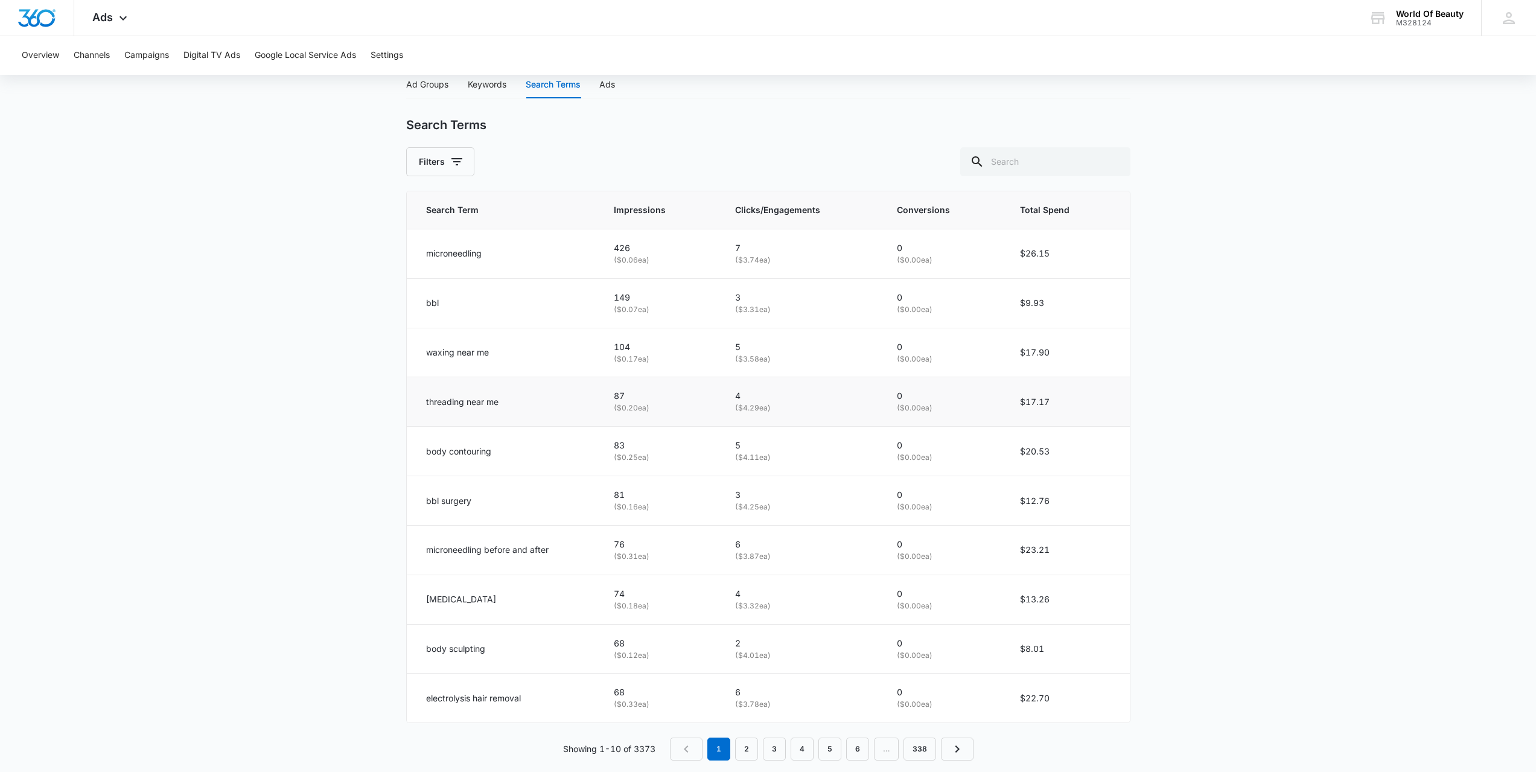
scroll to position [524, 0]
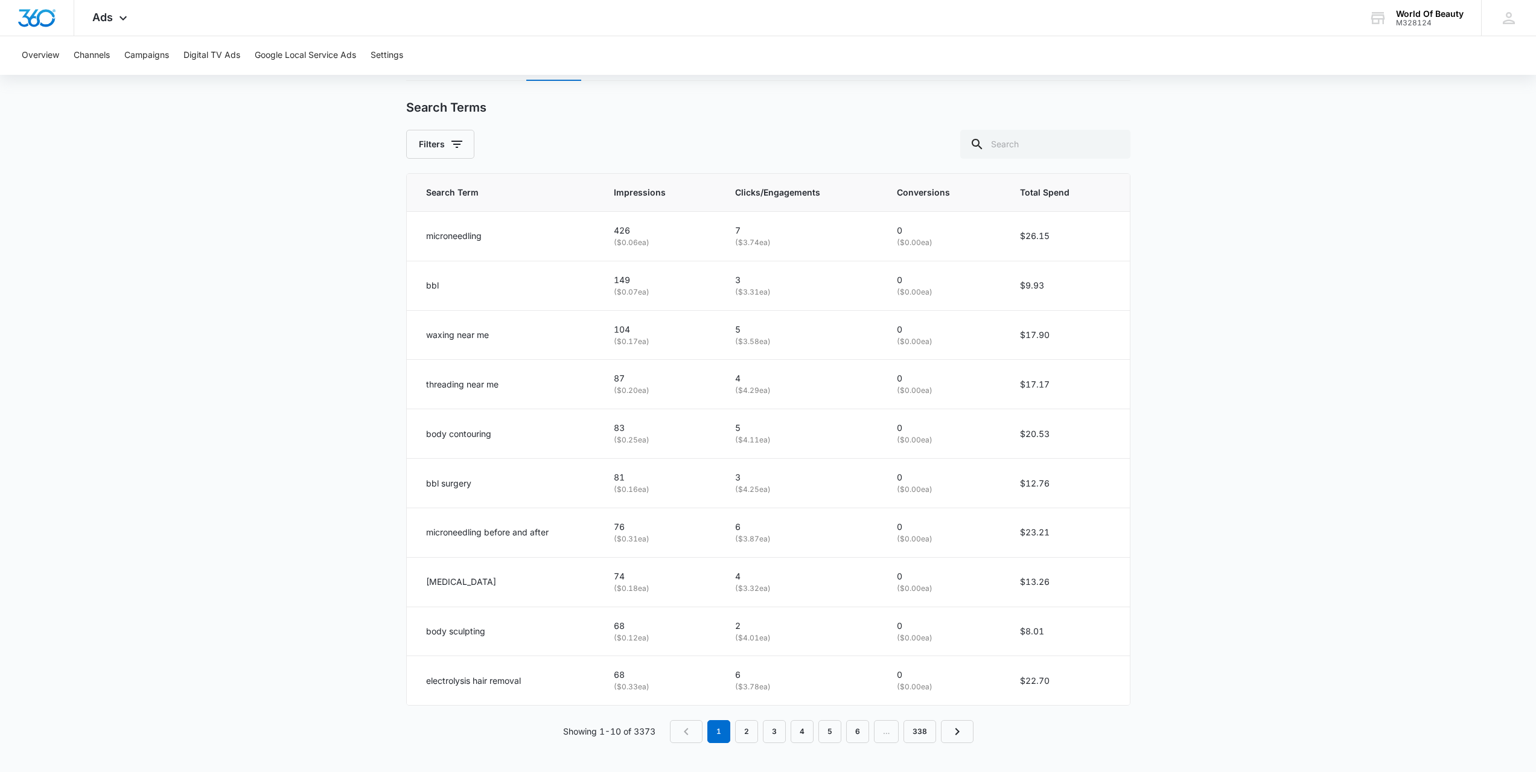
click at [787, 733] on nav "1 2 3 4 5 6 … 338" at bounding box center [822, 731] width 304 height 23
click at [778, 731] on link "3" at bounding box center [774, 731] width 23 height 23
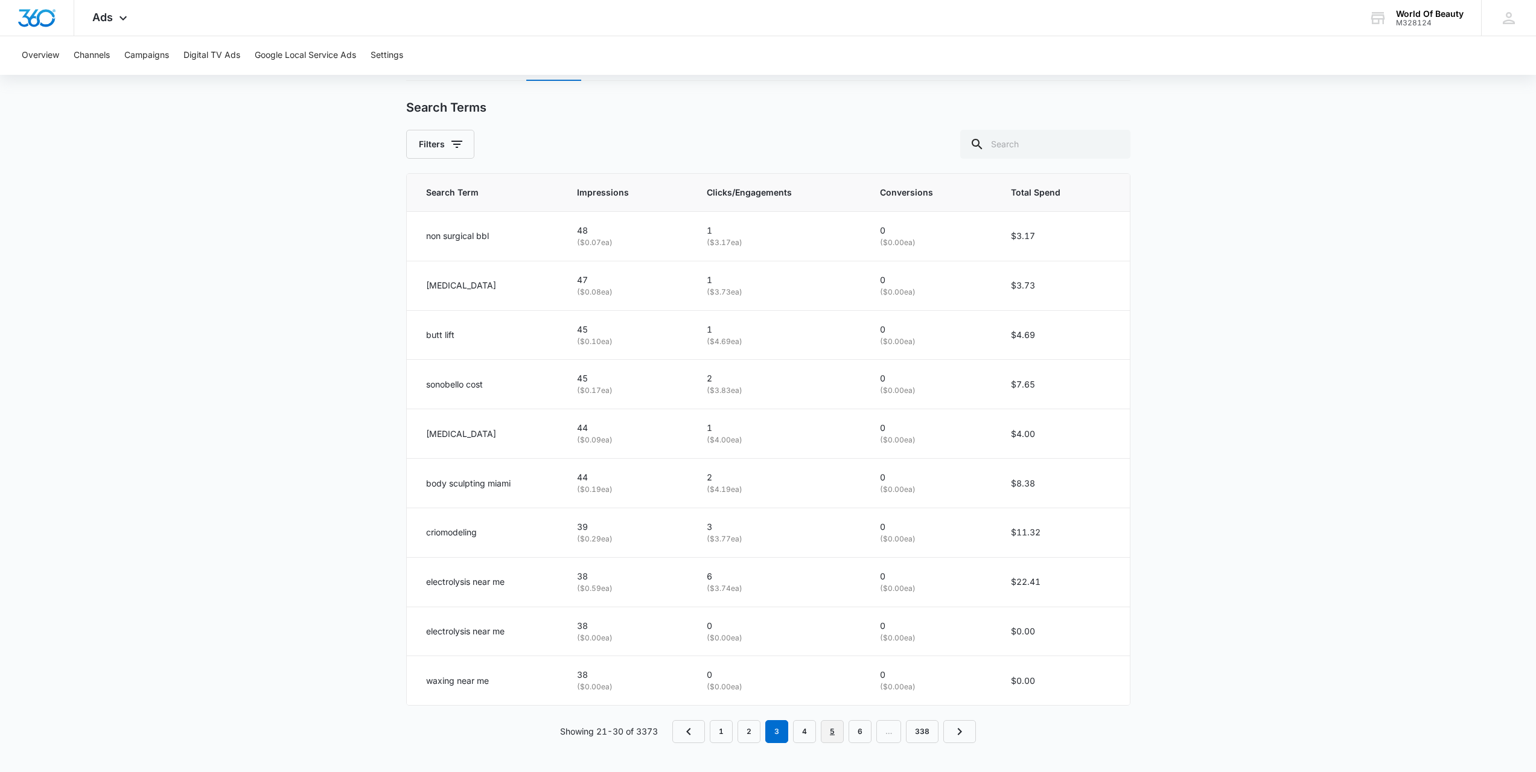
click at [832, 732] on link "5" at bounding box center [832, 731] width 23 height 23
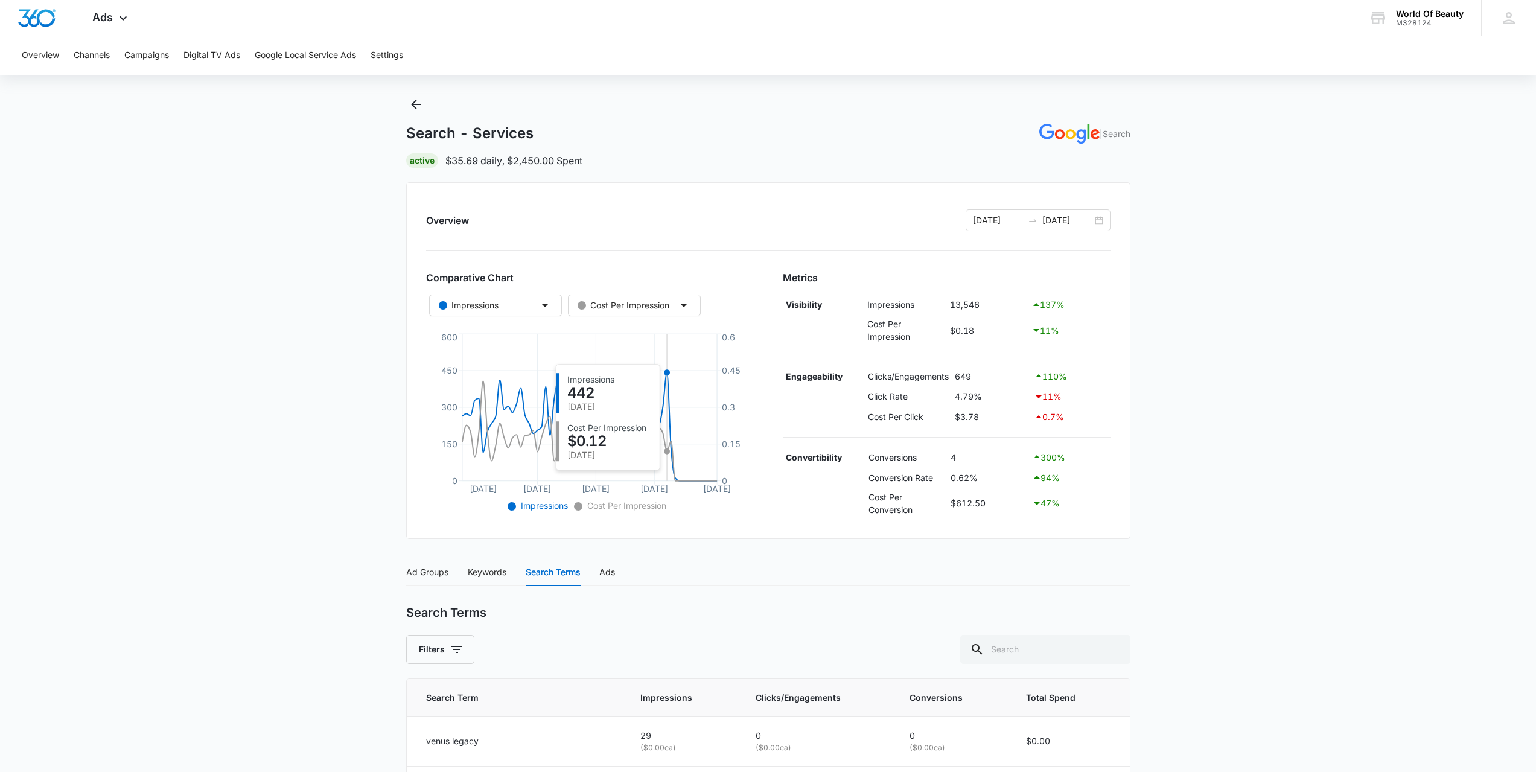
scroll to position [0, 0]
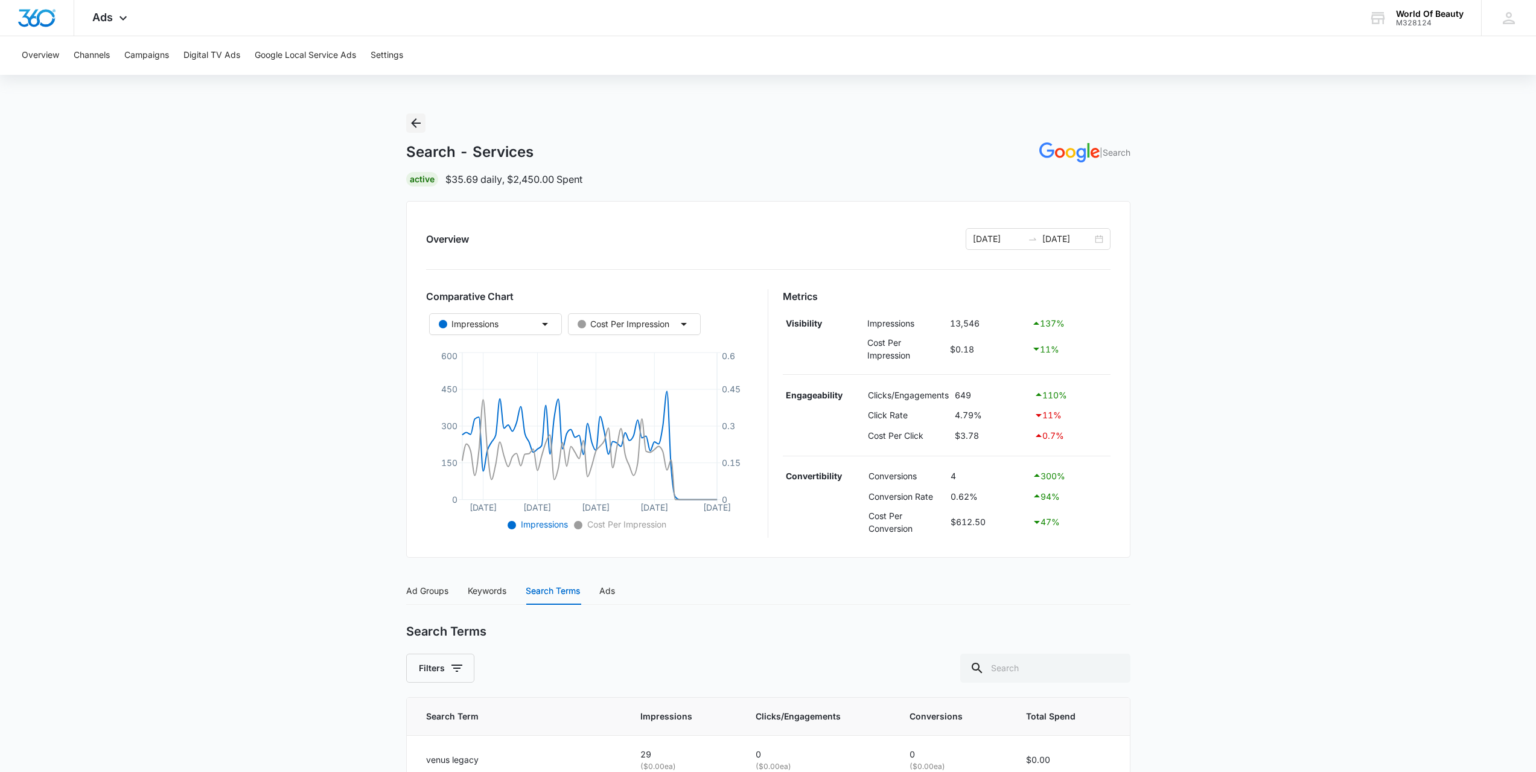
click at [419, 124] on icon "Back" at bounding box center [416, 123] width 14 height 14
click at [667, 331] on button "Cost Per Impression" at bounding box center [634, 324] width 133 height 22
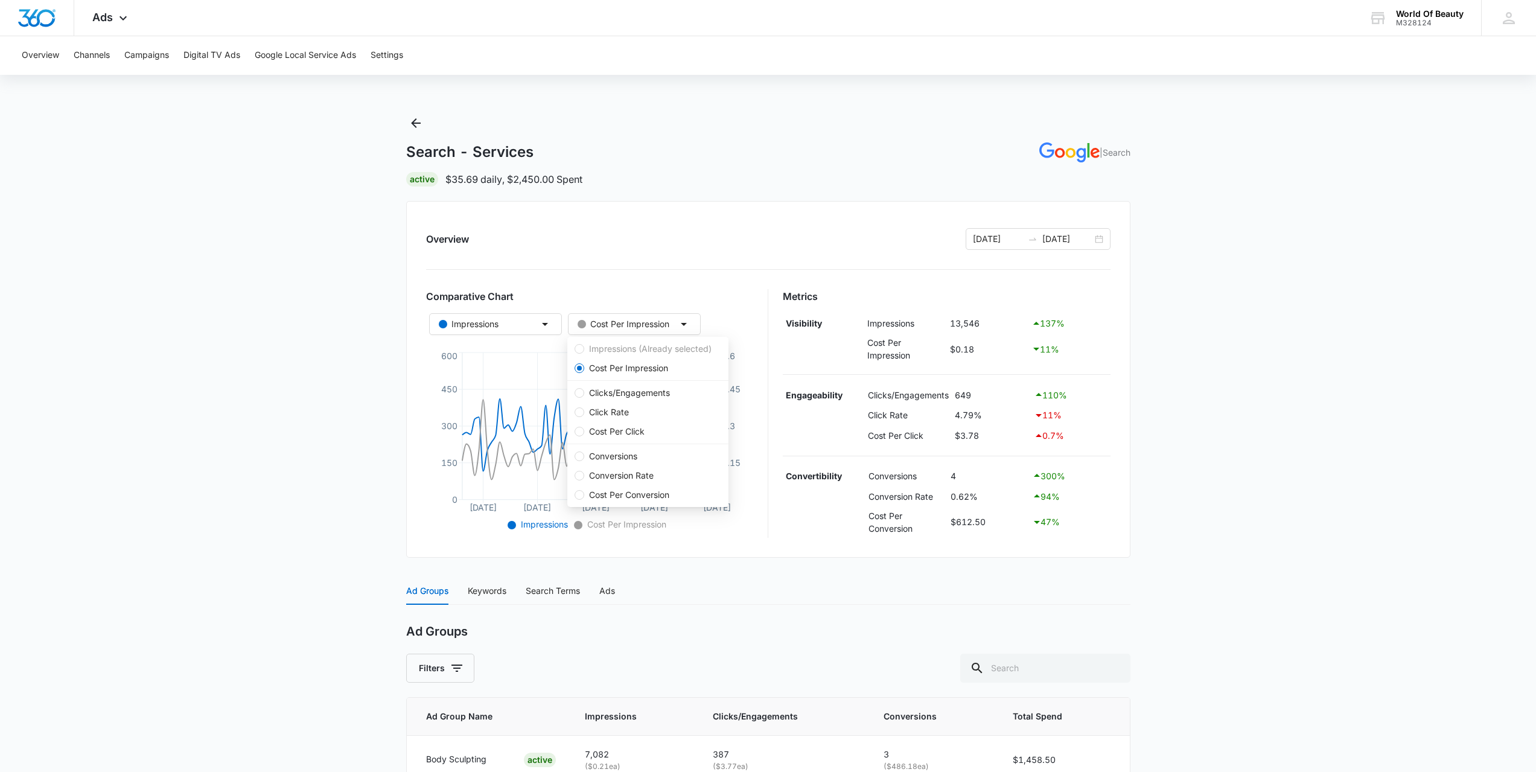
click at [1150, 430] on main "Search - Services | Search Active $35.69 daily , $2,450.00 Spent Overview [DATE…" at bounding box center [768, 526] width 1536 height 827
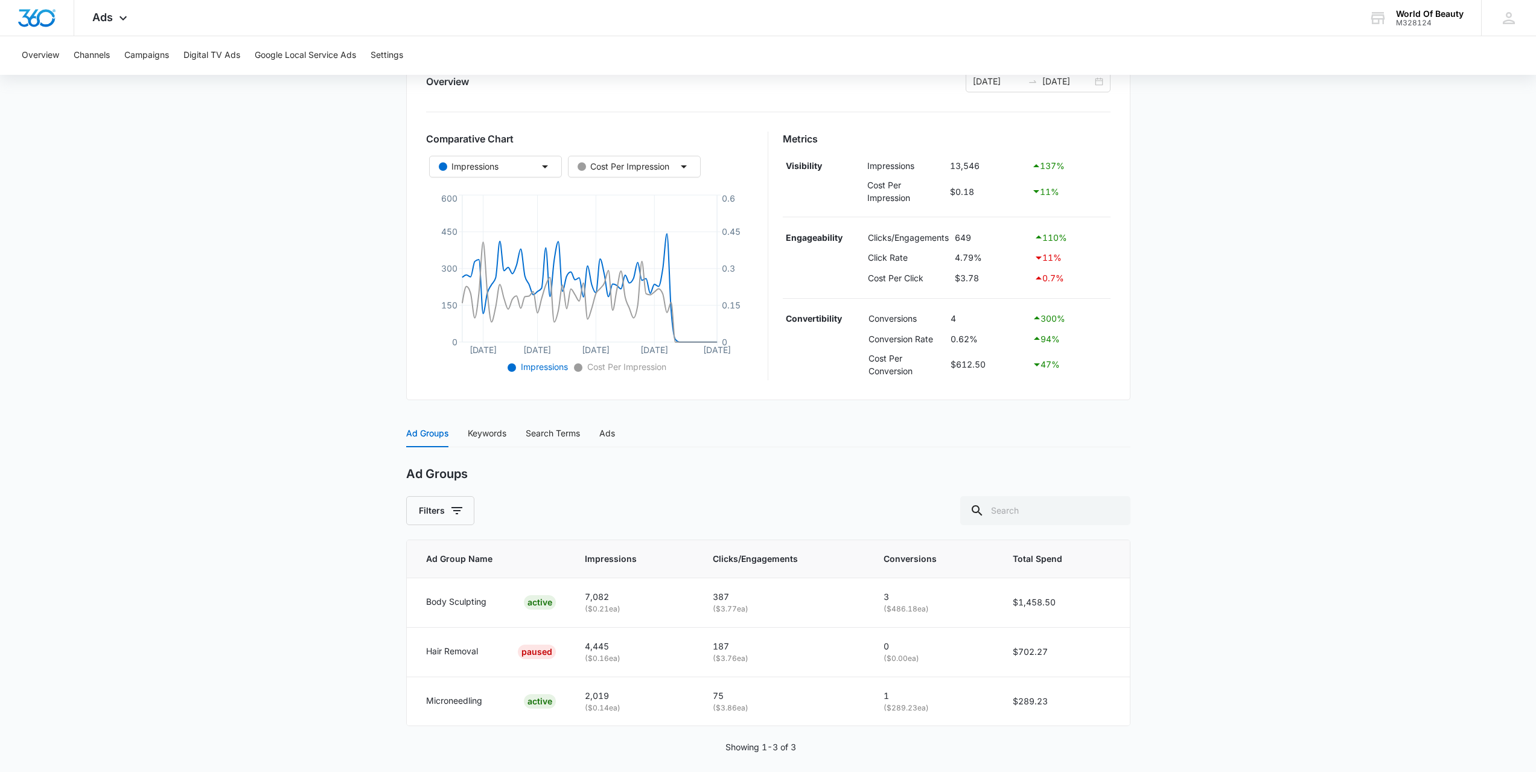
scroll to position [168, 0]
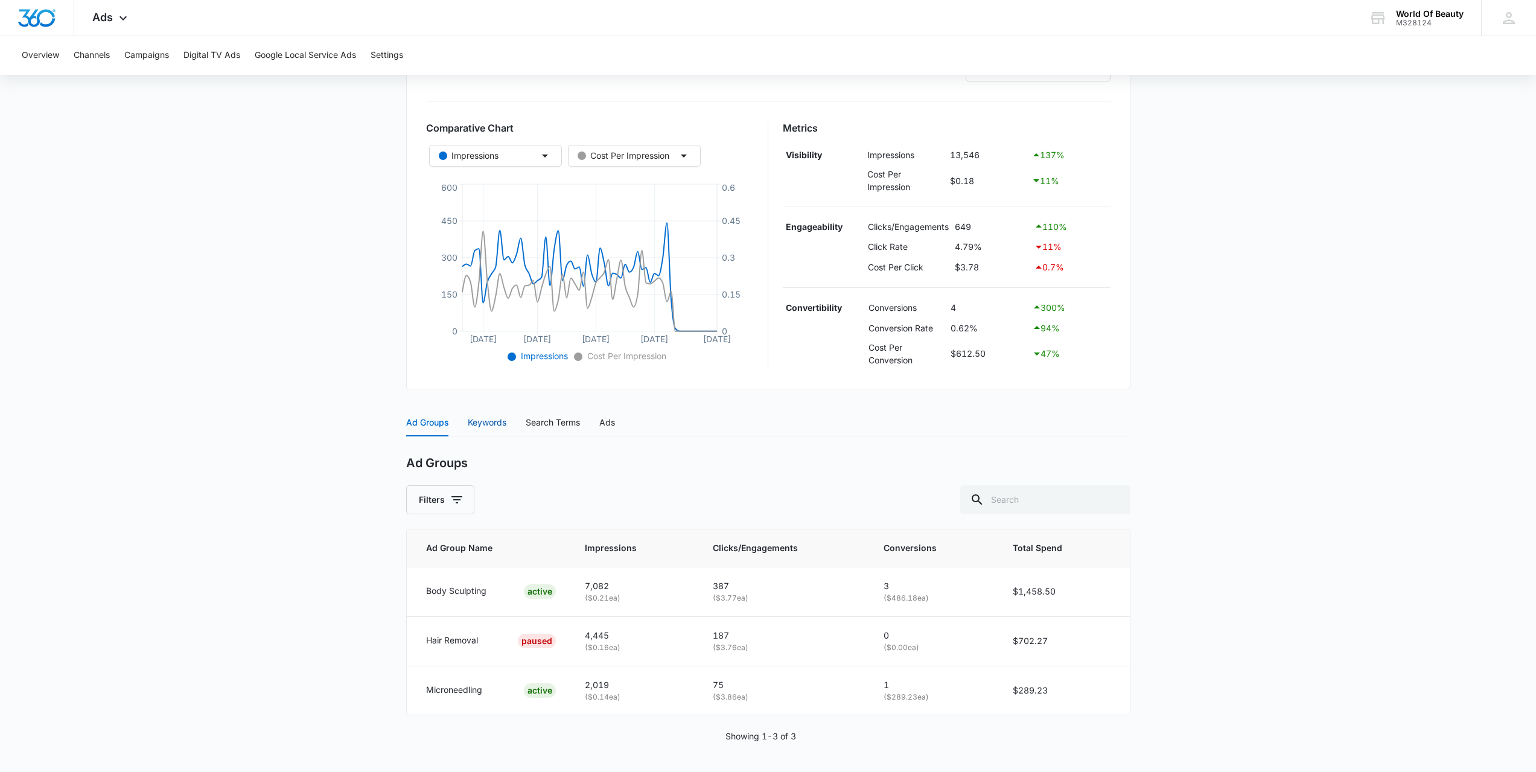
click at [488, 419] on div "Keywords" at bounding box center [487, 422] width 39 height 13
click at [549, 424] on div "Search Terms" at bounding box center [553, 422] width 54 height 13
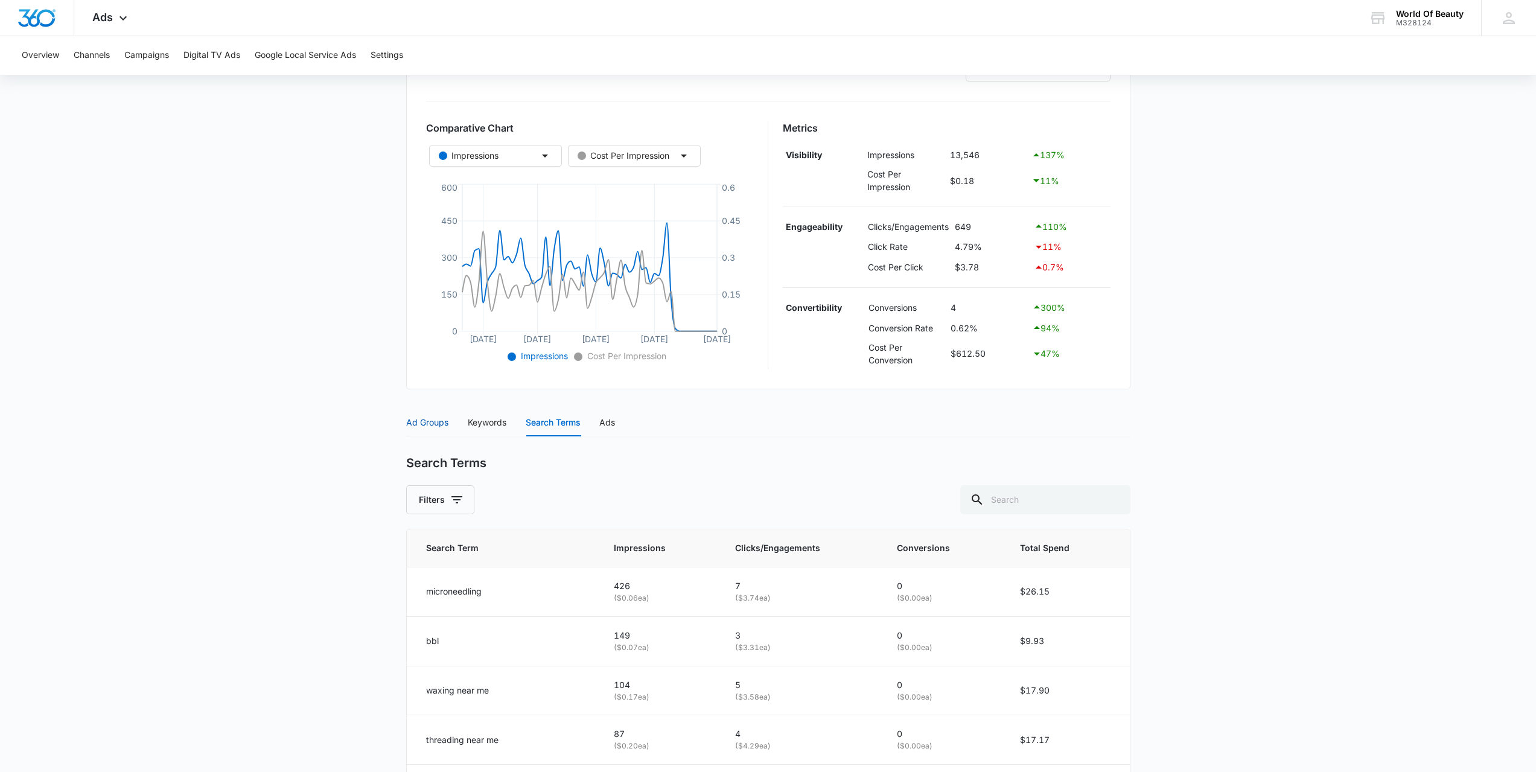
click at [426, 427] on div "Ad Groups" at bounding box center [427, 422] width 42 height 13
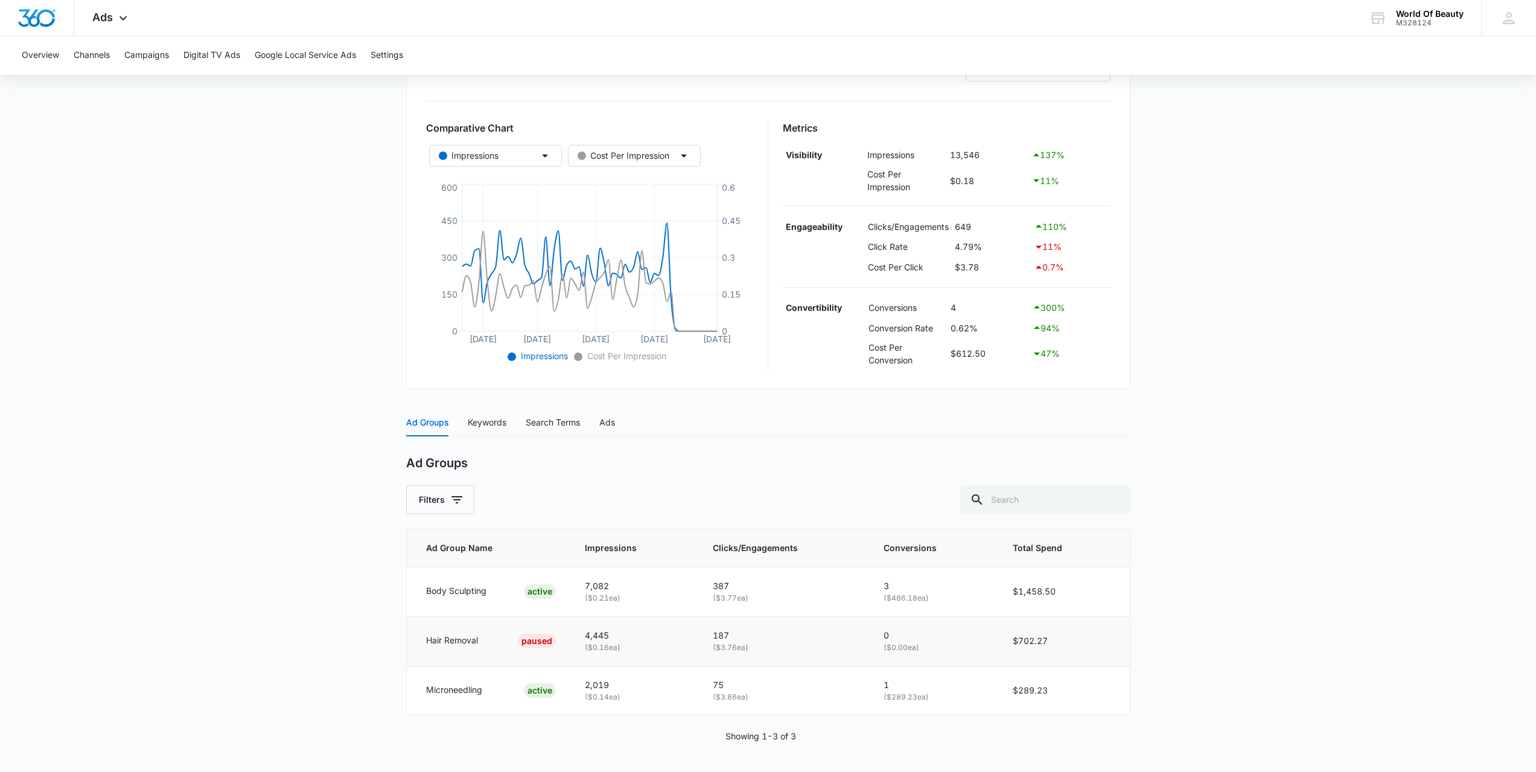
click at [473, 639] on p "Hair Removal" at bounding box center [452, 640] width 52 height 13
click at [532, 597] on div "ACTIVE" at bounding box center [540, 591] width 32 height 14
click at [465, 596] on p "Body Sculpting" at bounding box center [456, 590] width 60 height 13
click at [467, 590] on p "Body Sculpting" at bounding box center [456, 590] width 60 height 13
click at [457, 499] on icon "button" at bounding box center [456, 499] width 11 height 7
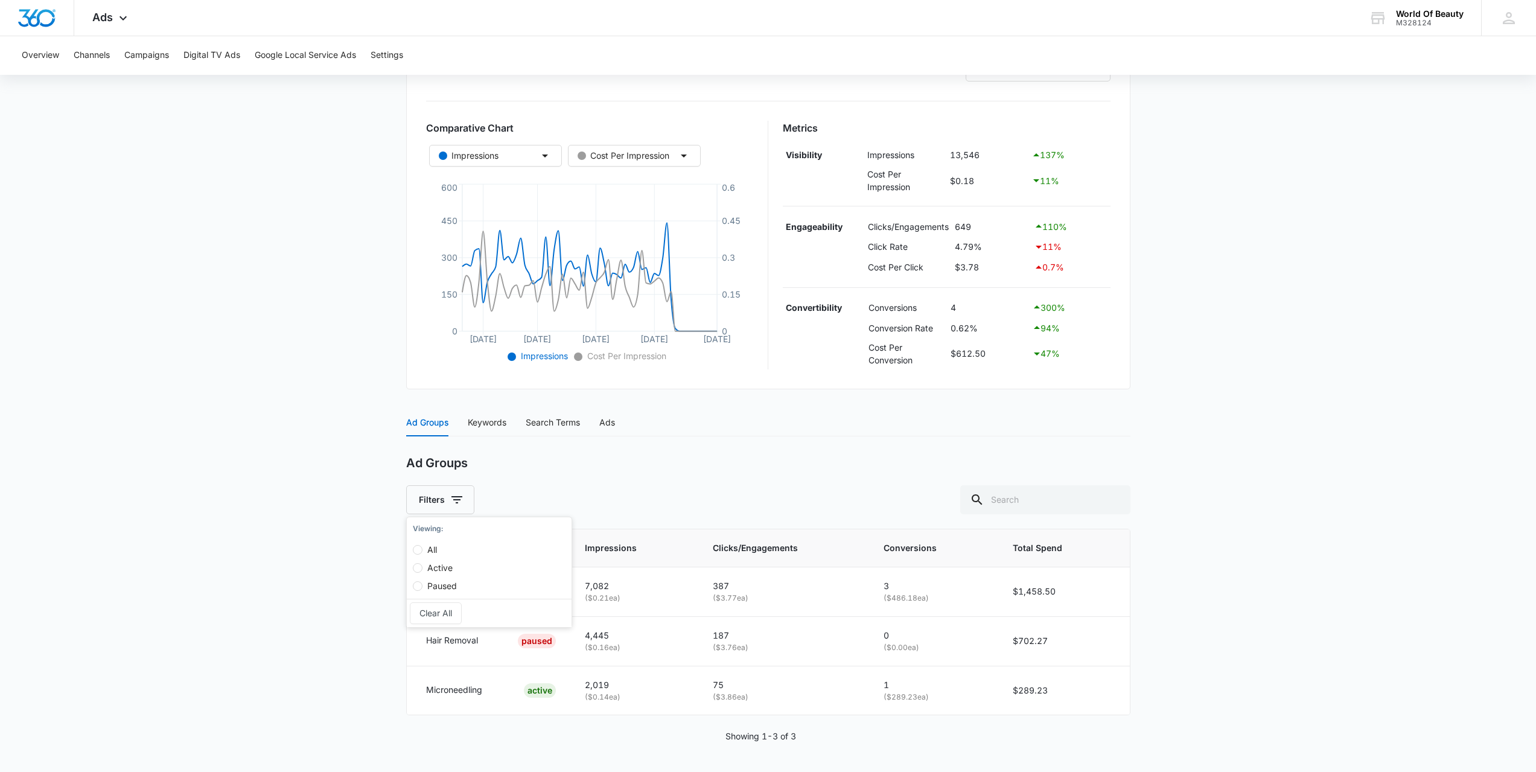
click at [542, 485] on div "Filters Viewing : All Active Paused Clear All" at bounding box center [768, 499] width 724 height 29
click at [494, 427] on div "Keywords" at bounding box center [487, 422] width 39 height 13
click at [608, 422] on div "Ads" at bounding box center [607, 422] width 16 height 13
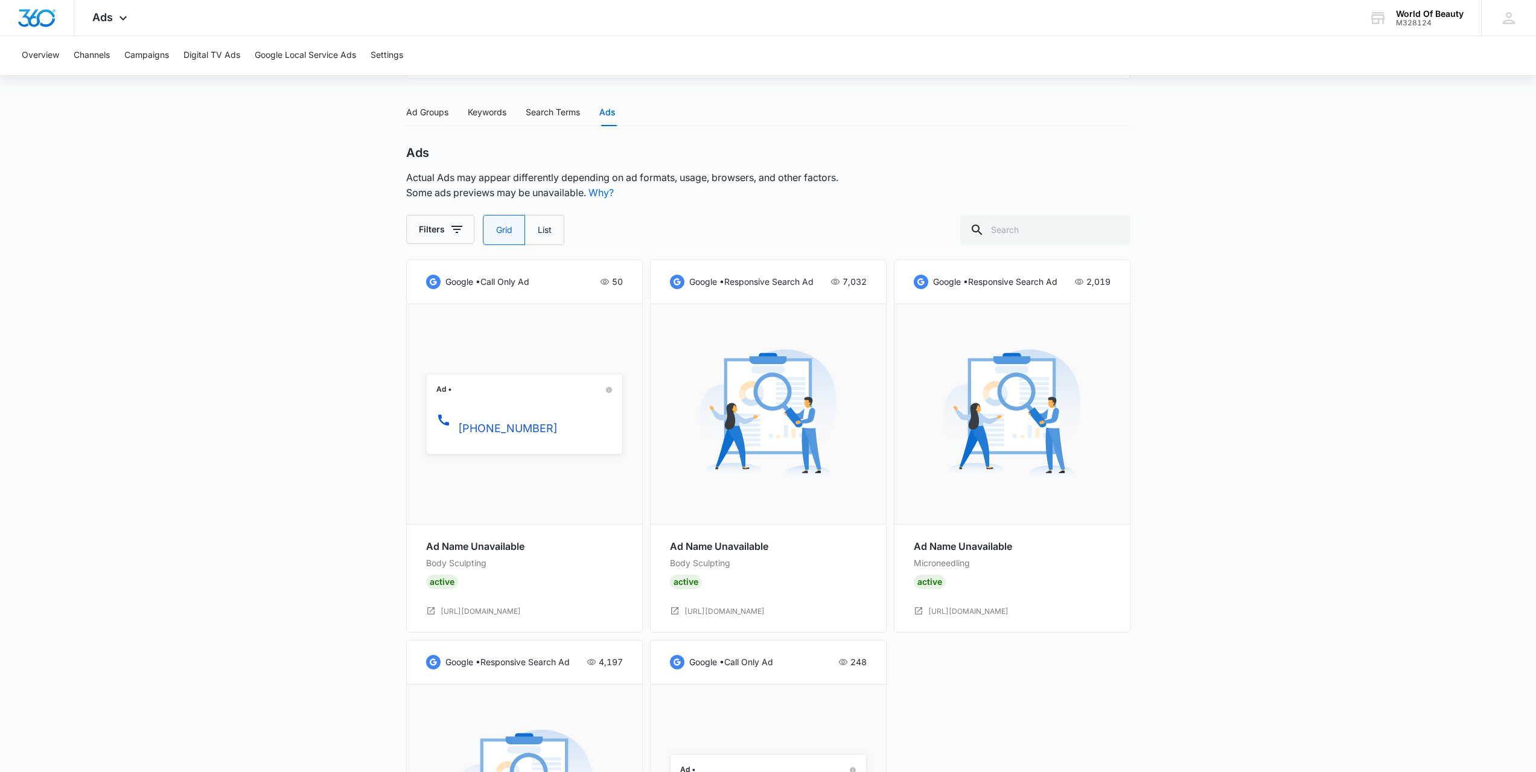
scroll to position [464, 0]
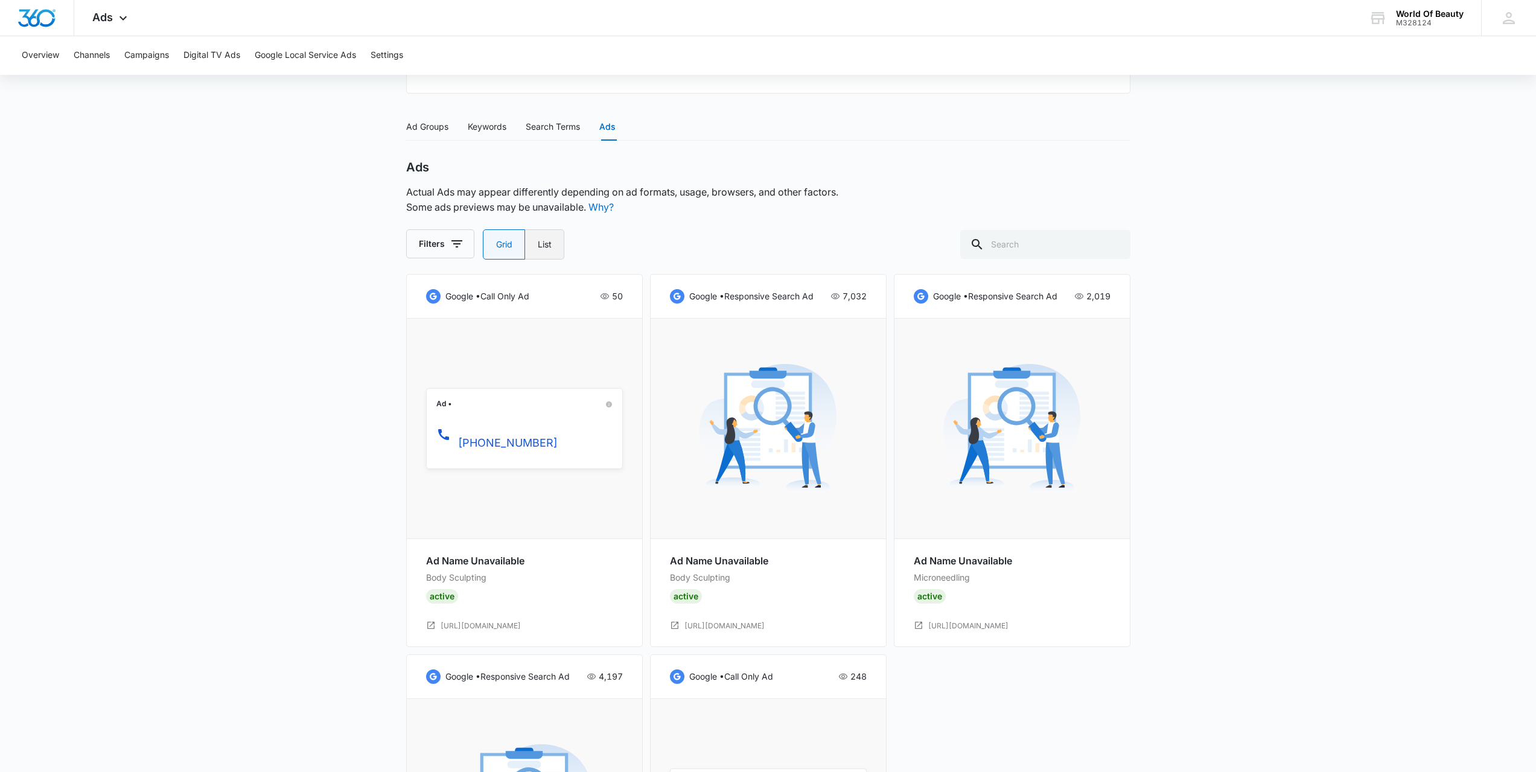
click at [539, 238] on label "List" at bounding box center [544, 244] width 39 height 30
click at [538, 244] on input "List" at bounding box center [537, 244] width 1 height 1
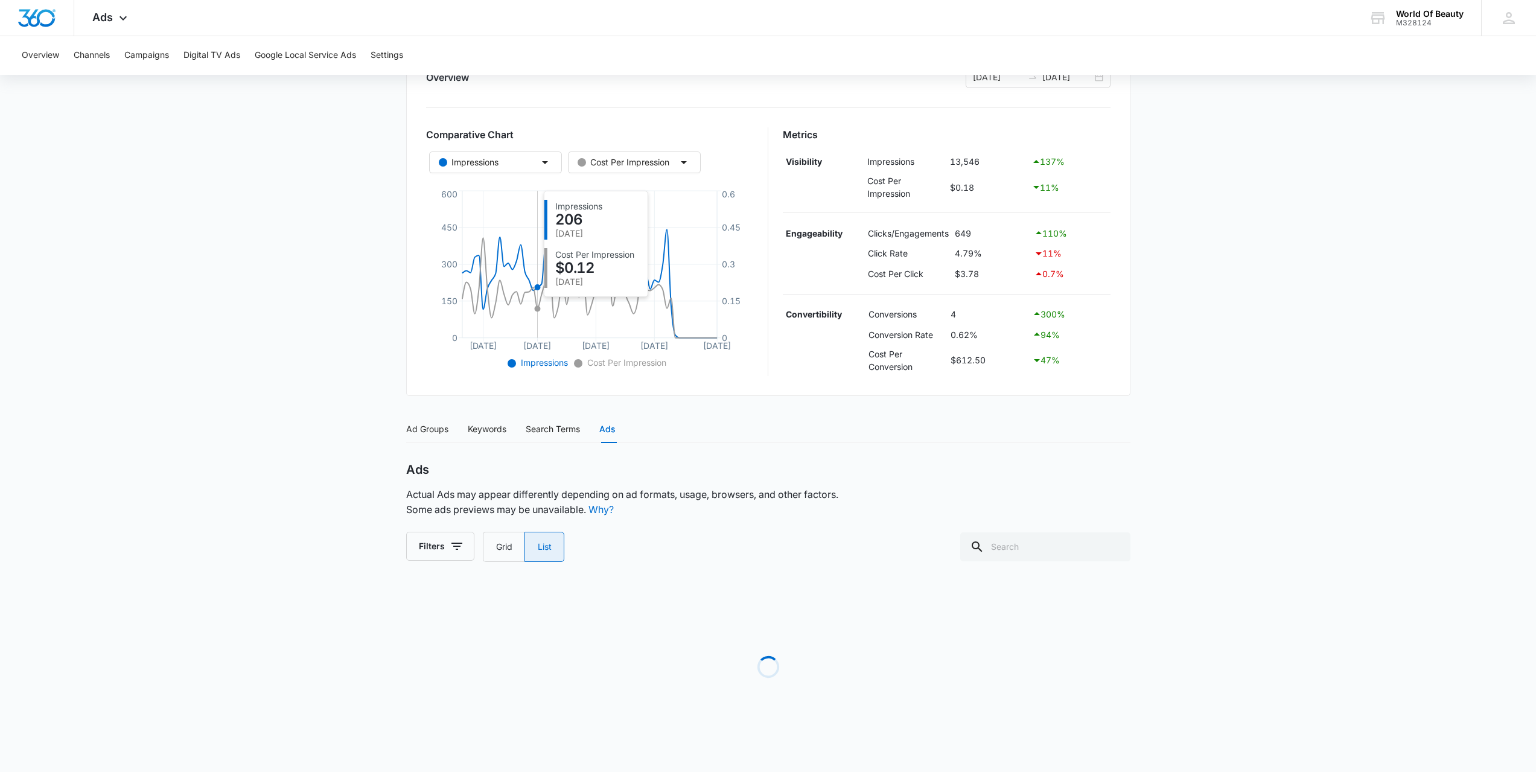
radio input "false"
radio input "true"
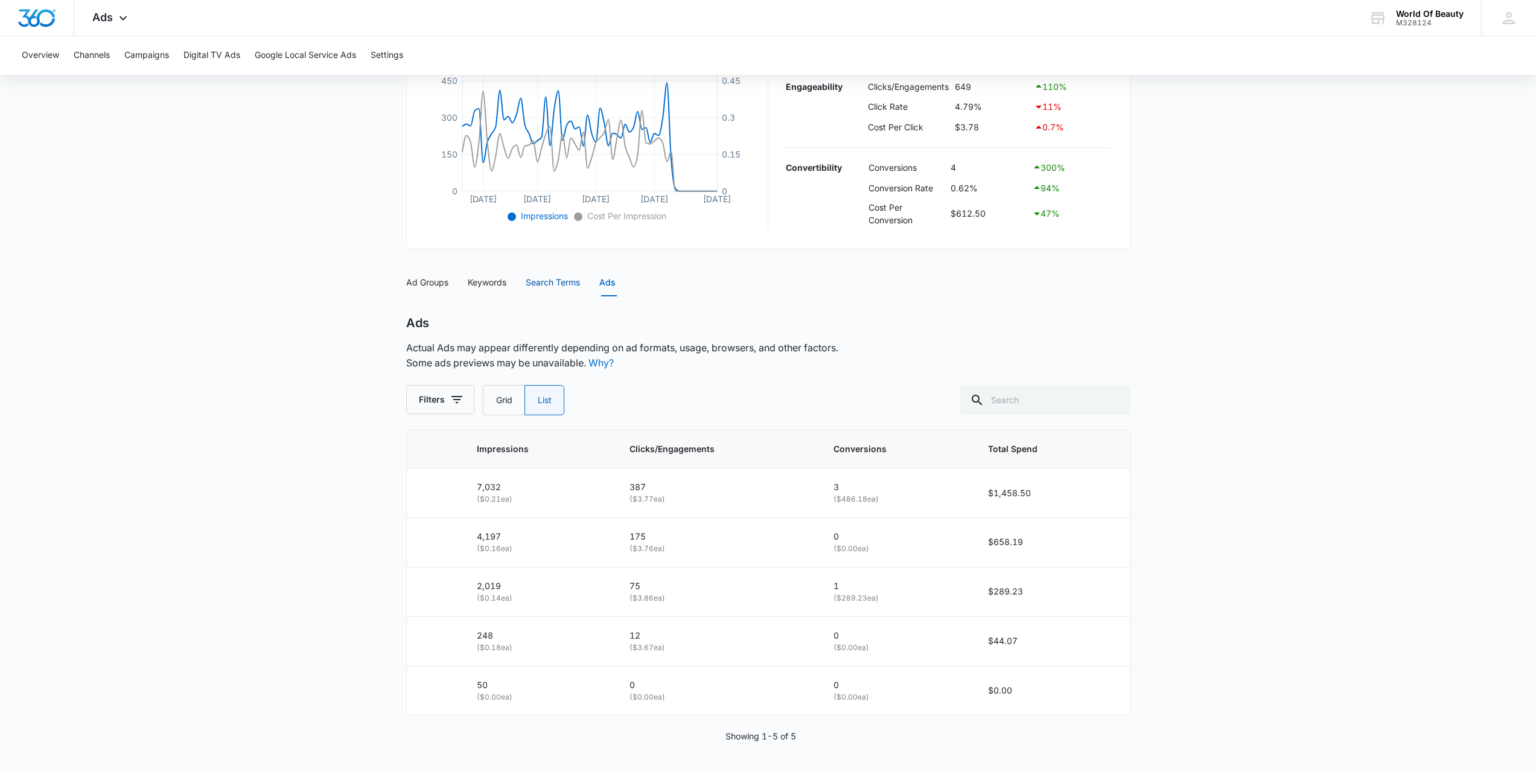
click at [568, 282] on div "Search Terms" at bounding box center [553, 282] width 54 height 13
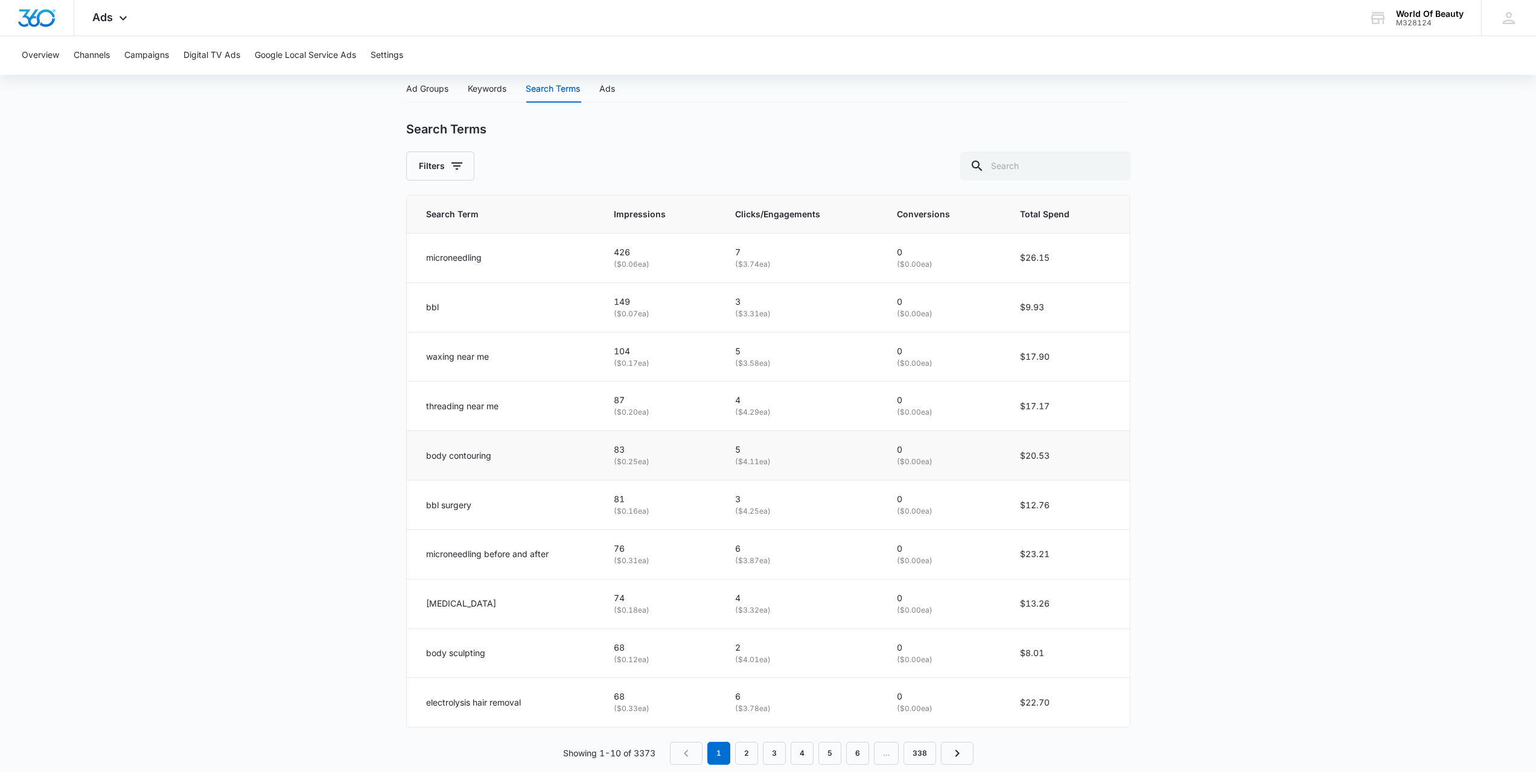
scroll to position [524, 0]
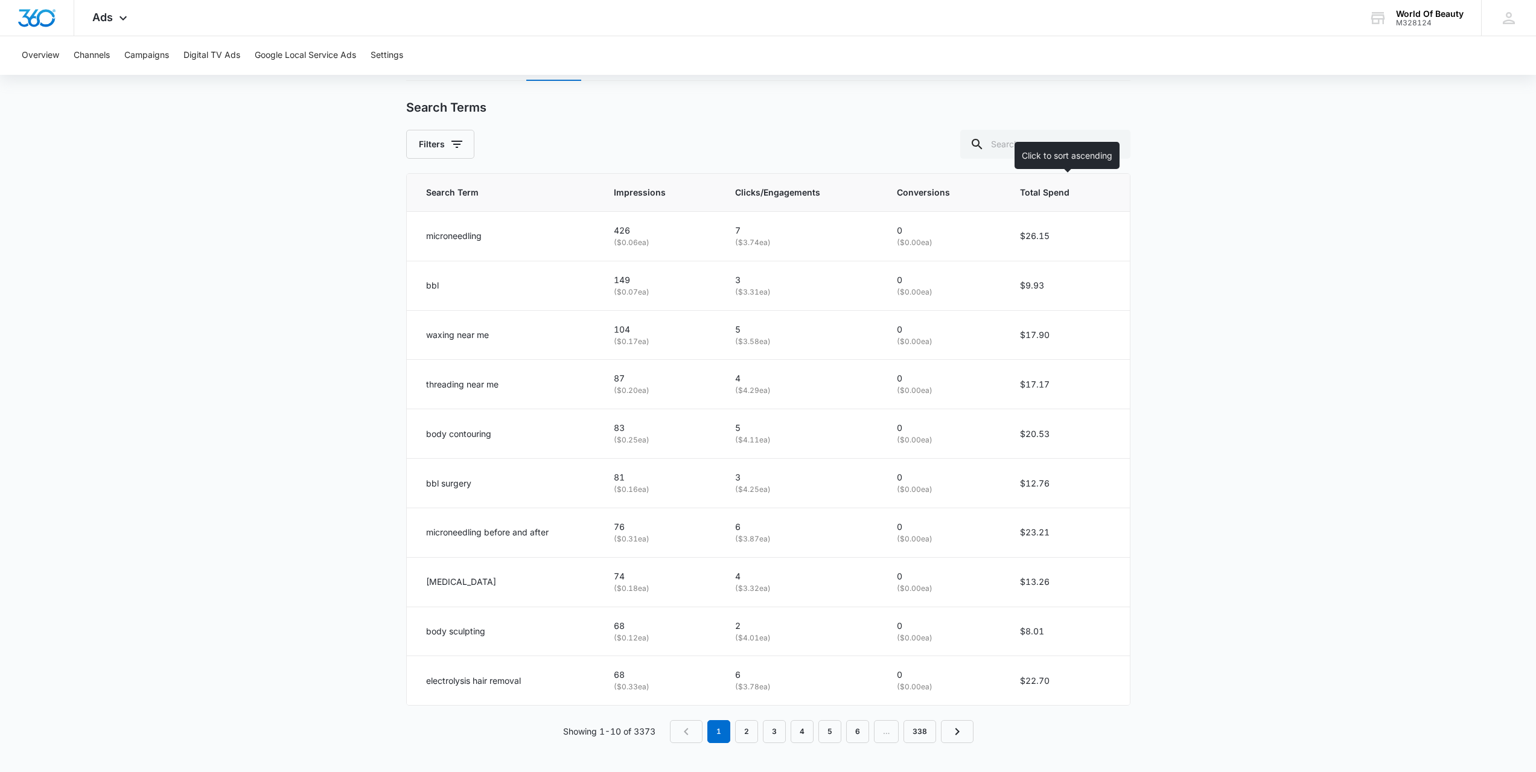
click at [1054, 189] on span "Total Spend" at bounding box center [1056, 192] width 73 height 13
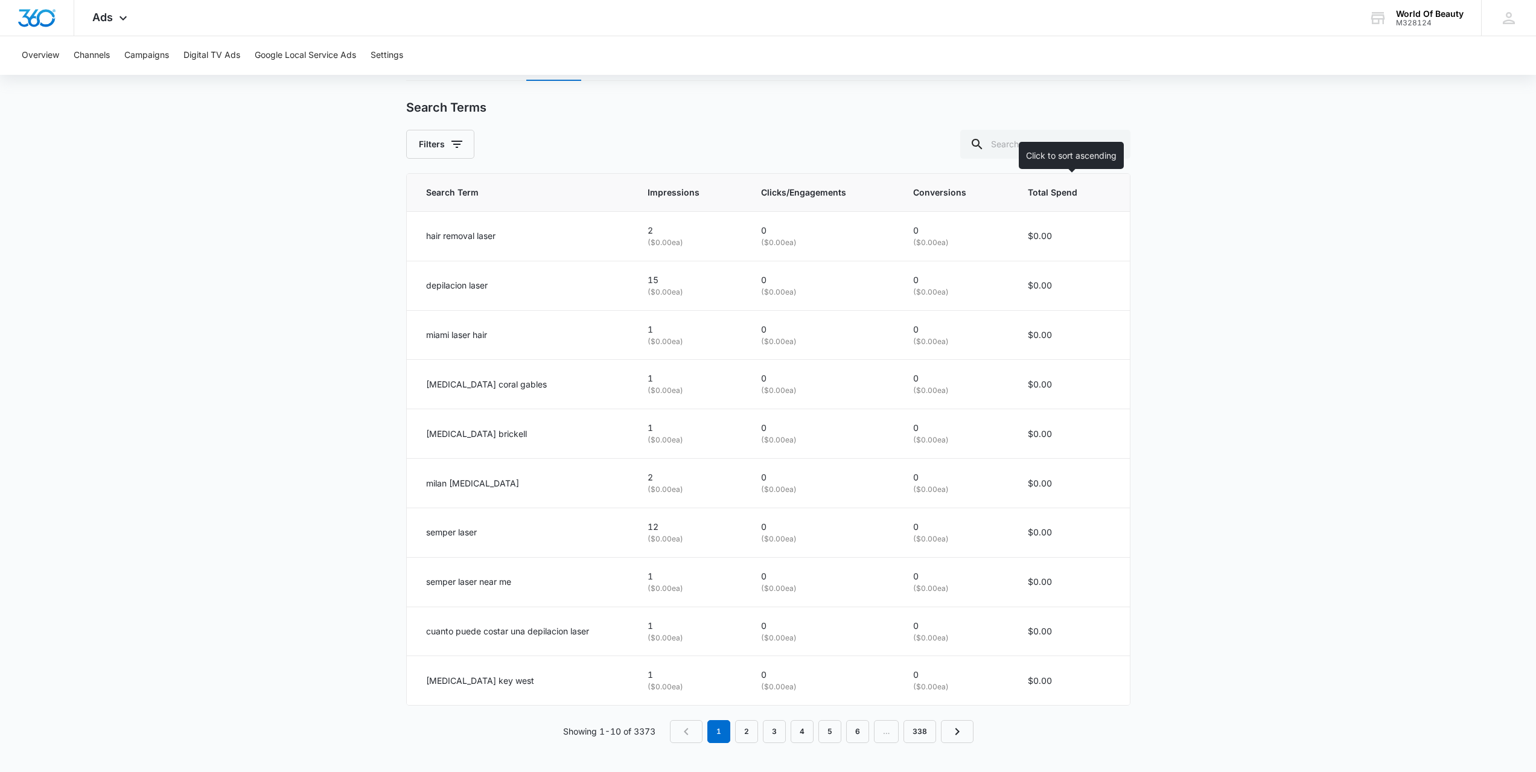
click at [1060, 196] on span "Total Spend" at bounding box center [1060, 192] width 65 height 13
click at [1110, 196] on th "Total Spend" at bounding box center [1071, 193] width 116 height 38
click at [749, 729] on link "2" at bounding box center [746, 731] width 23 height 23
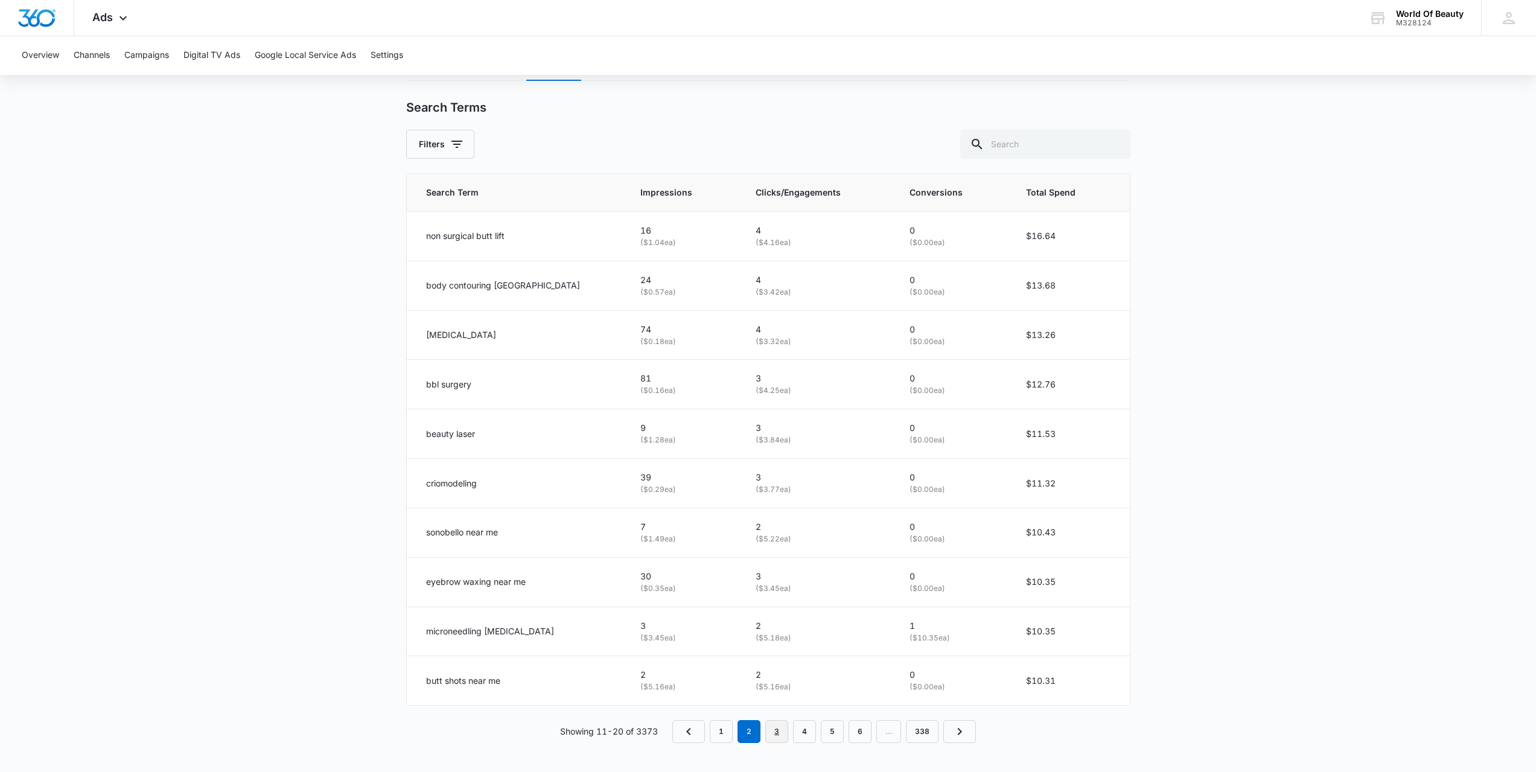
click at [768, 730] on link "3" at bounding box center [776, 731] width 23 height 23
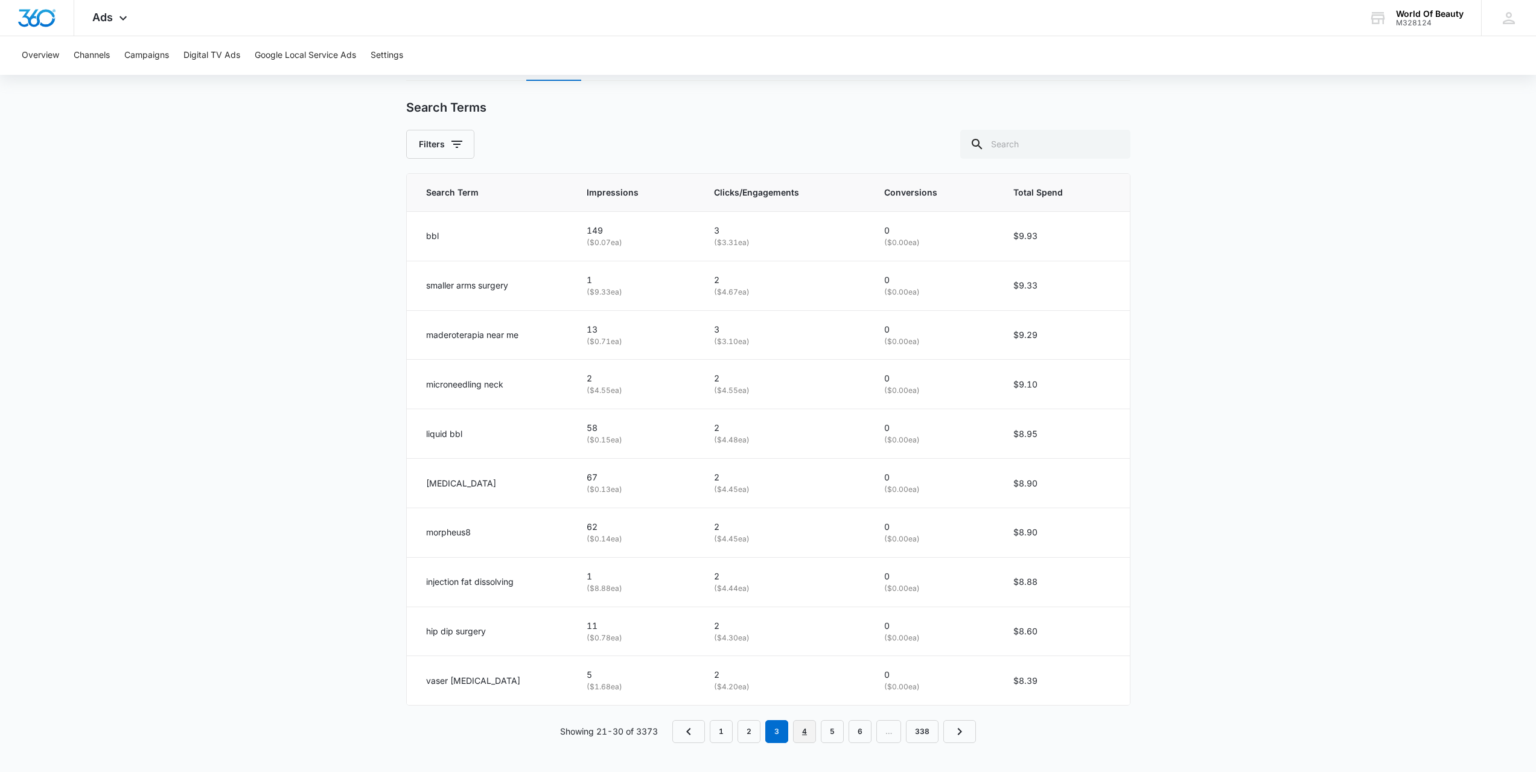
click at [803, 731] on link "4" at bounding box center [804, 731] width 23 height 23
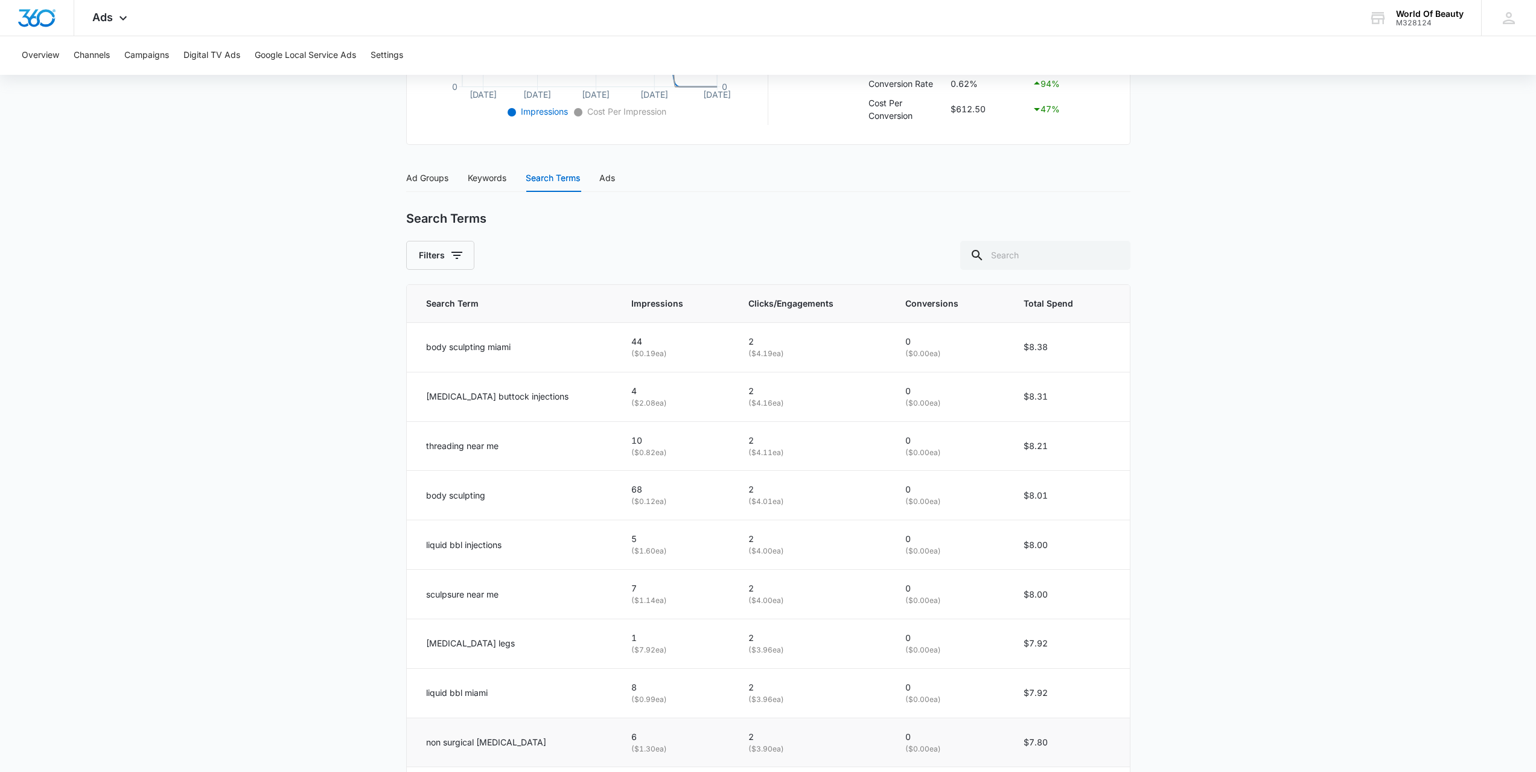
scroll to position [101, 0]
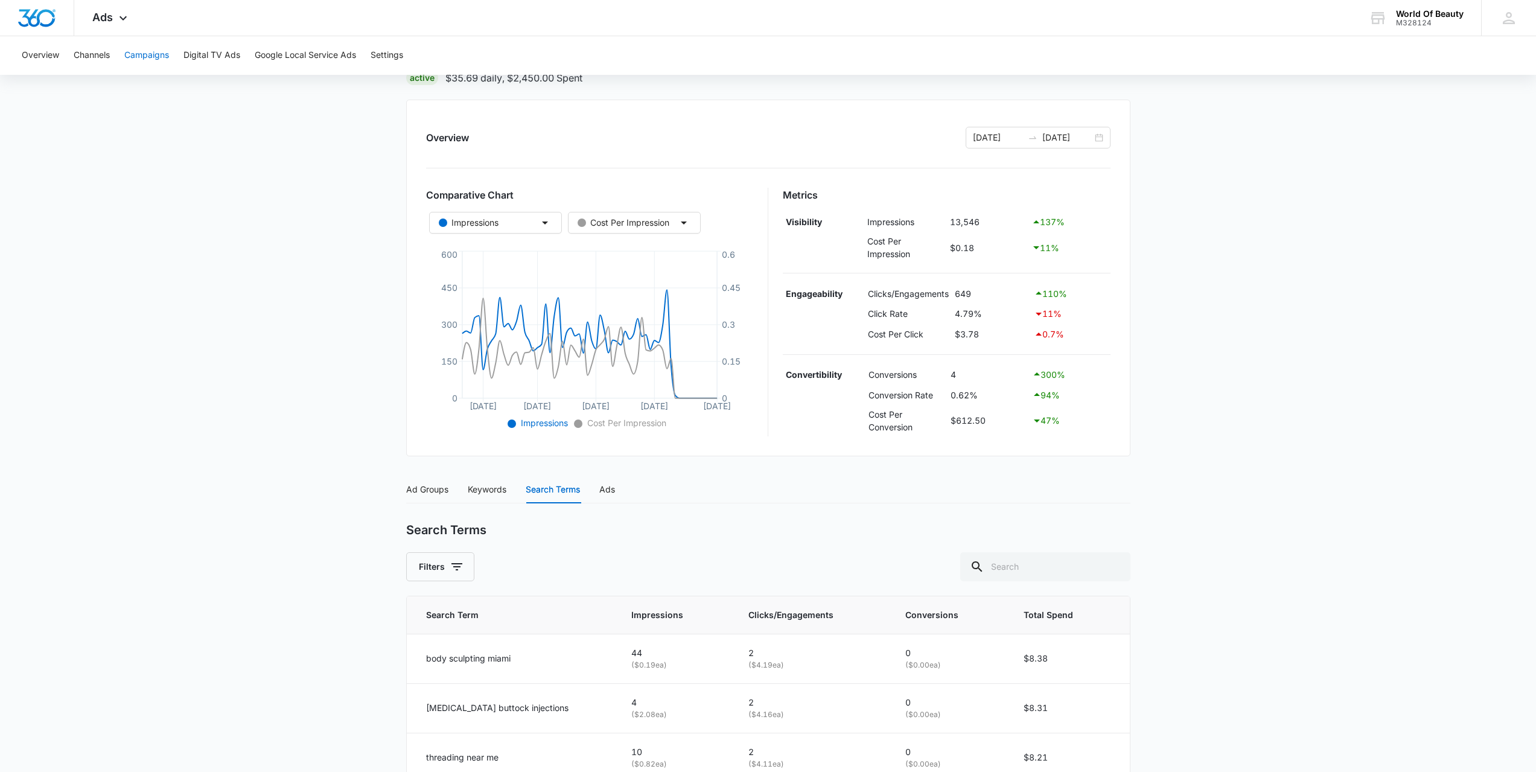
click at [151, 62] on button "Campaigns" at bounding box center [146, 55] width 45 height 39
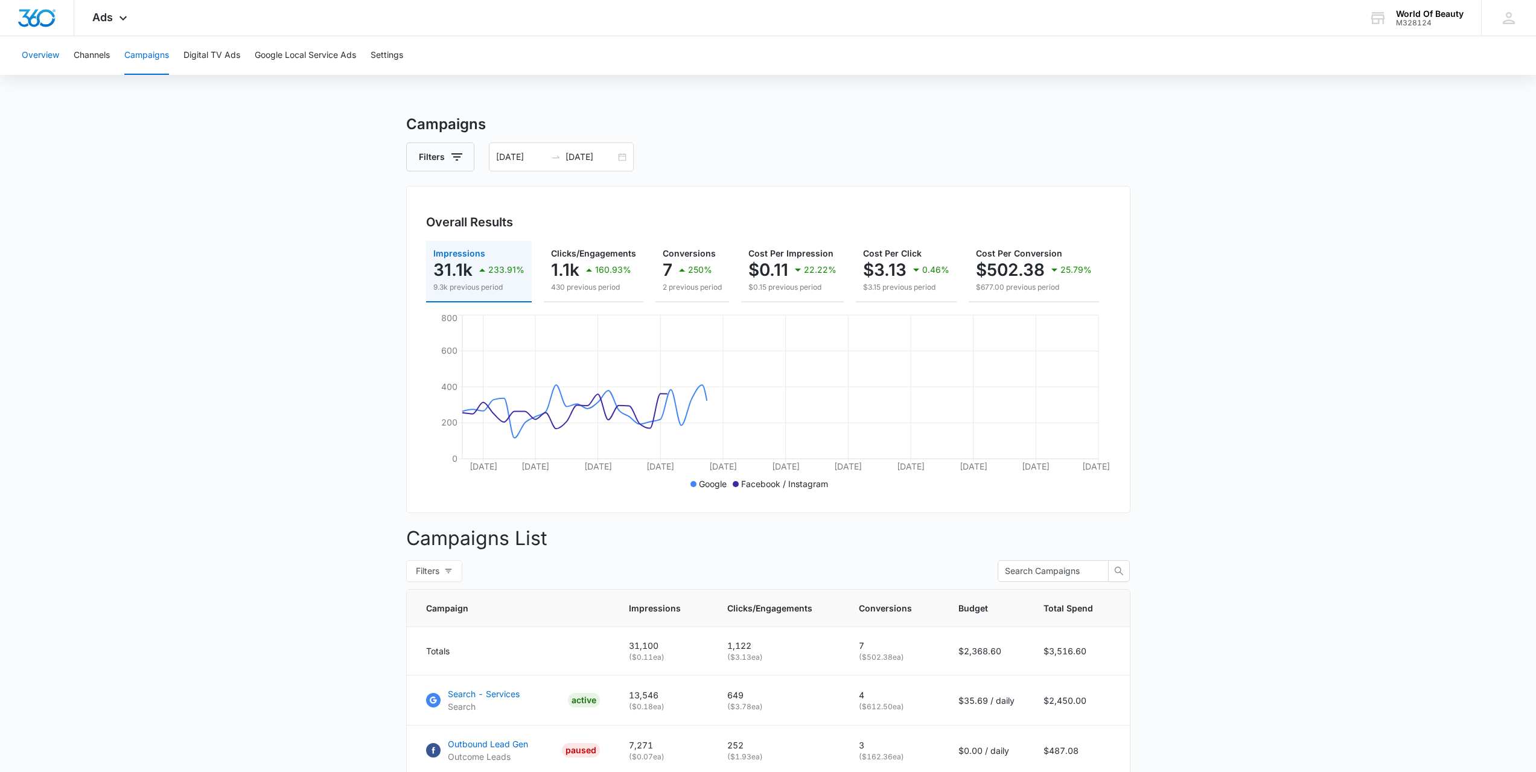
click at [39, 58] on button "Overview" at bounding box center [40, 55] width 37 height 39
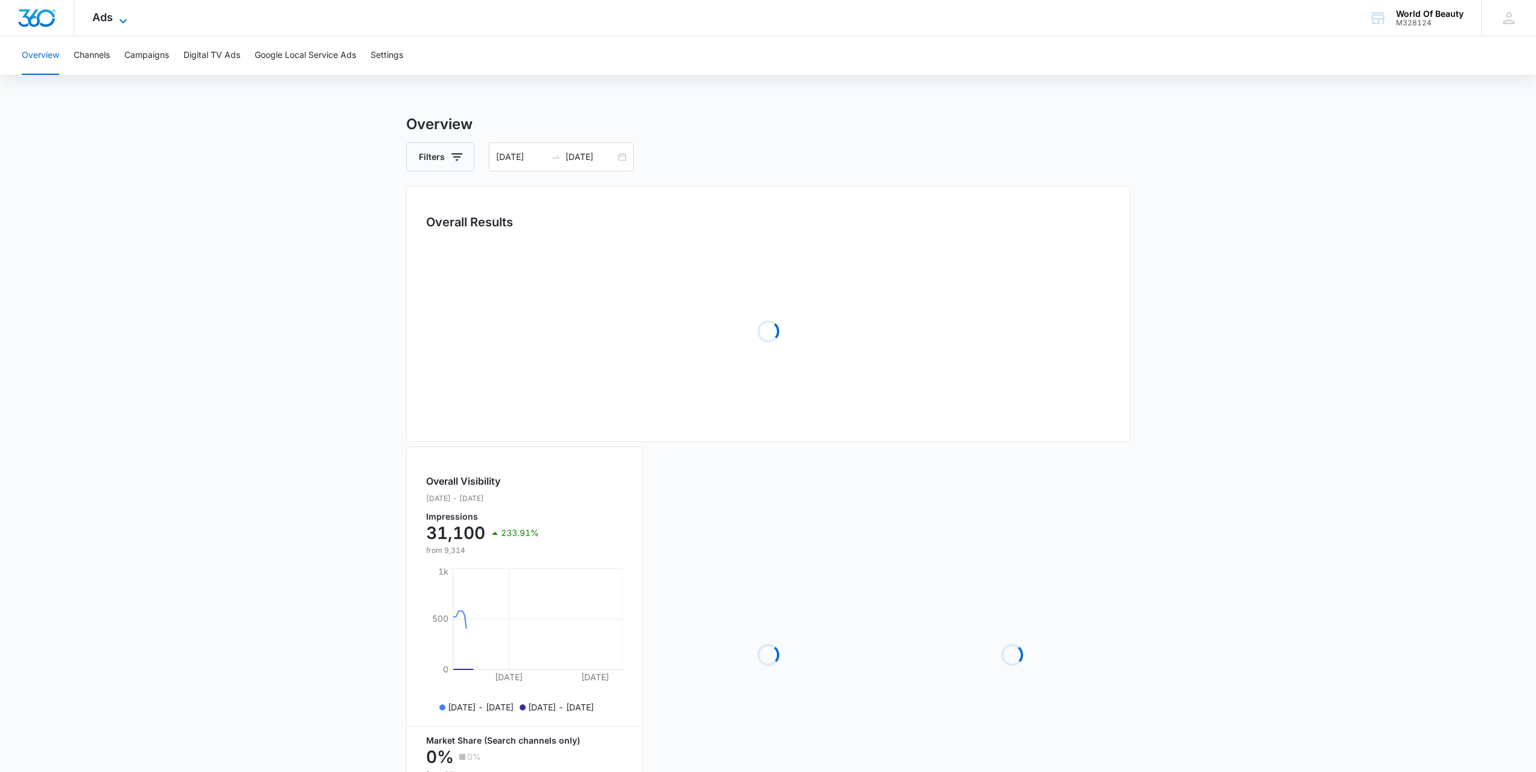
click at [127, 19] on icon at bounding box center [123, 21] width 14 height 14
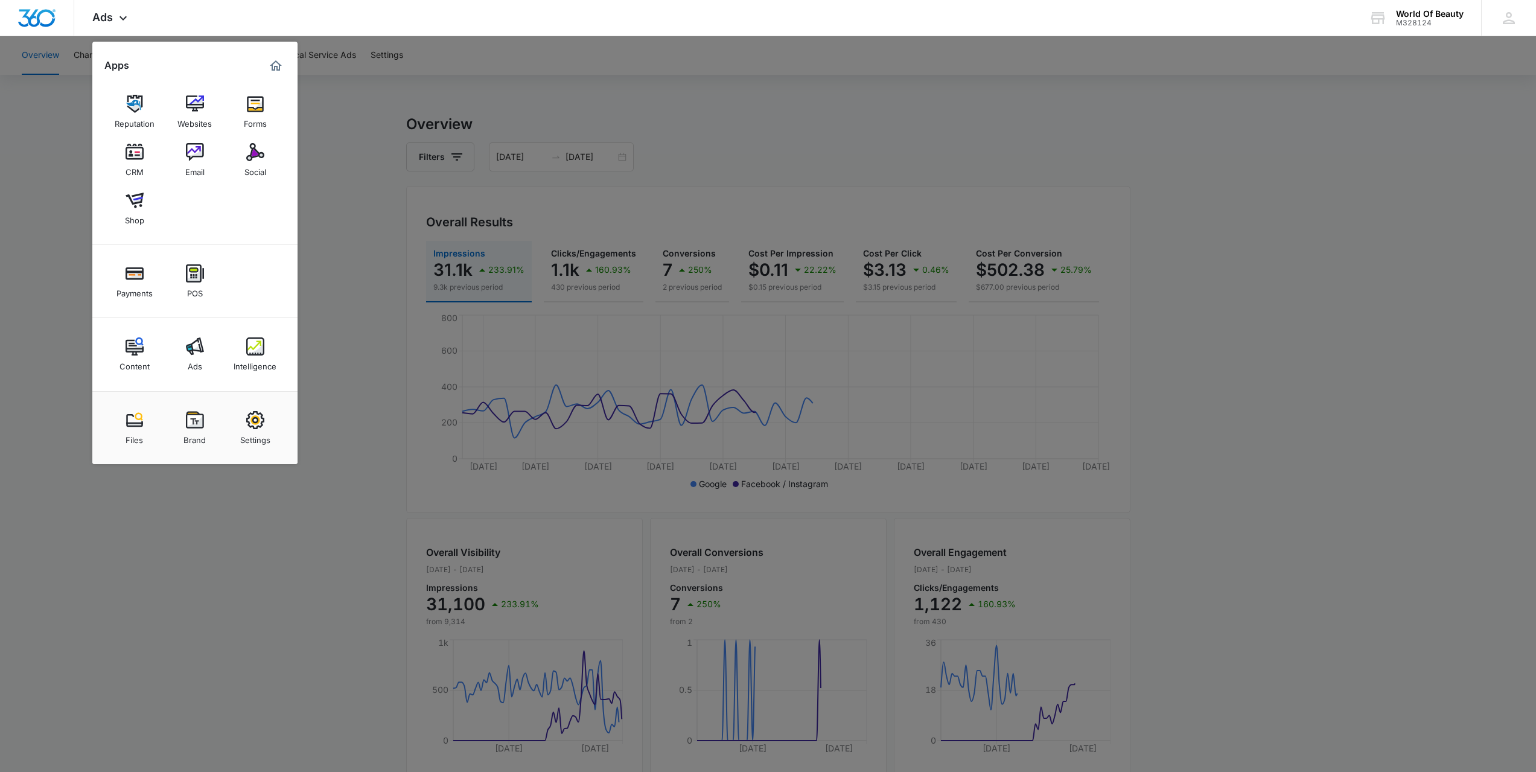
click at [281, 603] on div at bounding box center [768, 386] width 1536 height 772
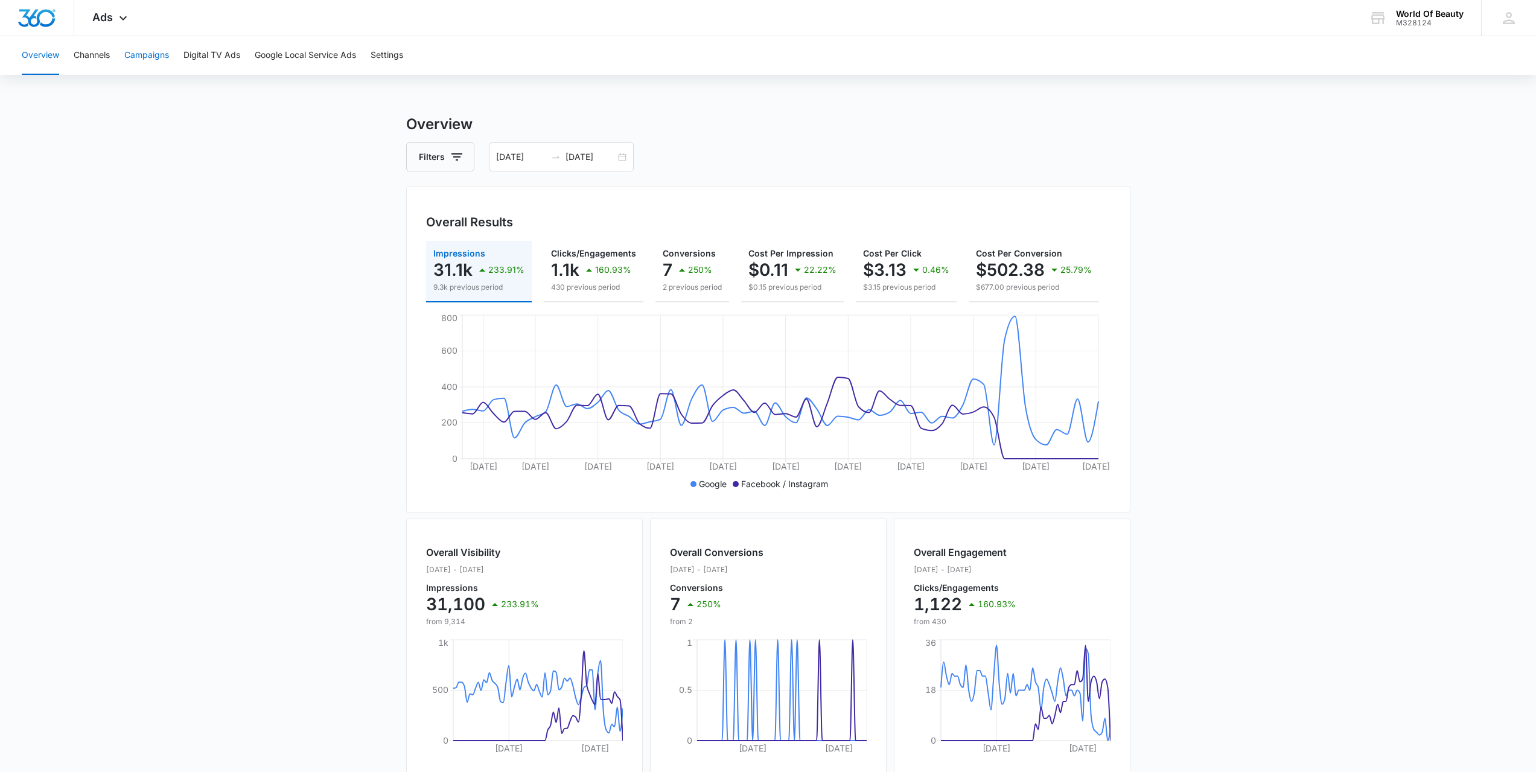
click at [149, 56] on button "Campaigns" at bounding box center [146, 55] width 45 height 39
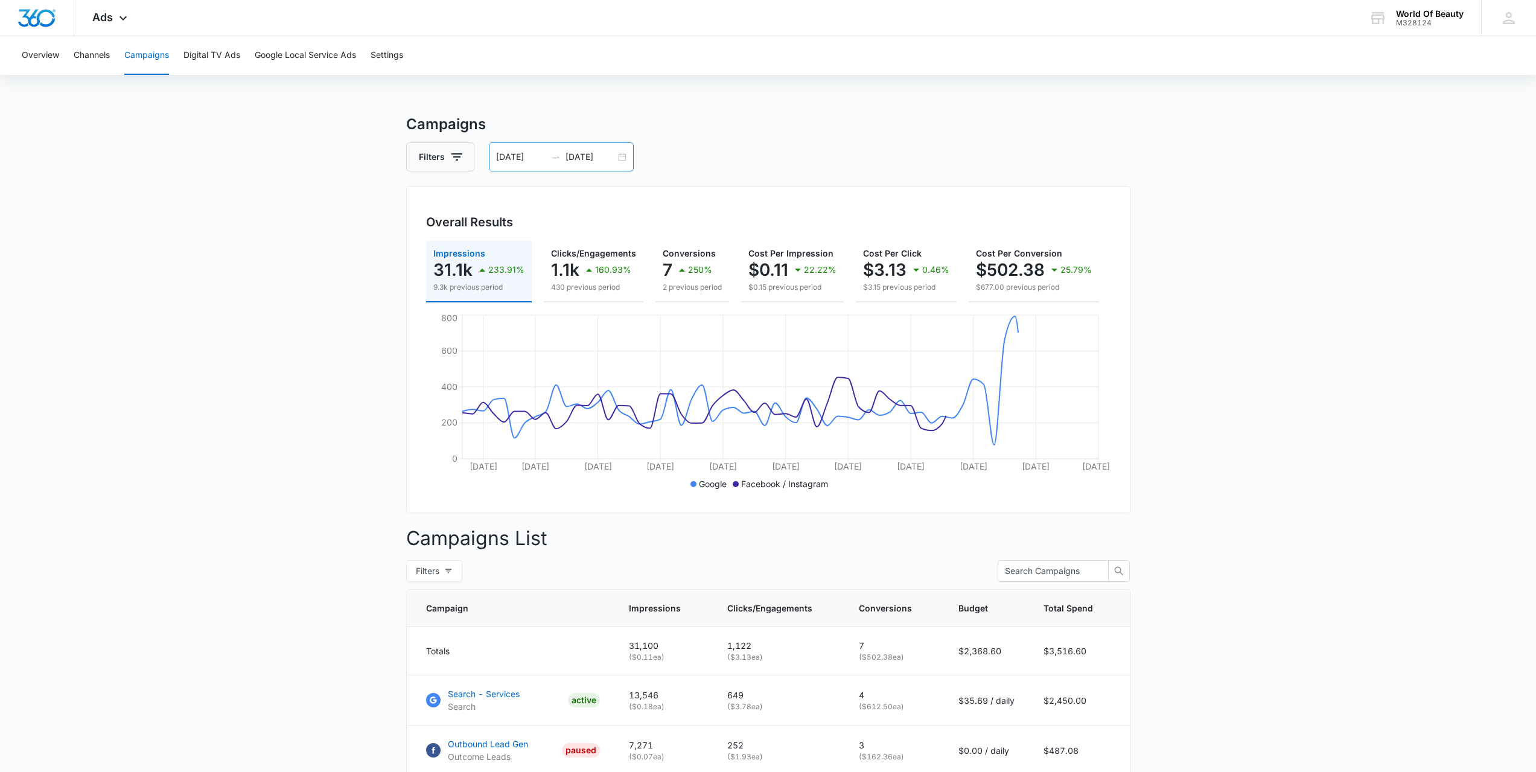
click at [621, 156] on div "[DATE] [DATE]" at bounding box center [561, 156] width 145 height 29
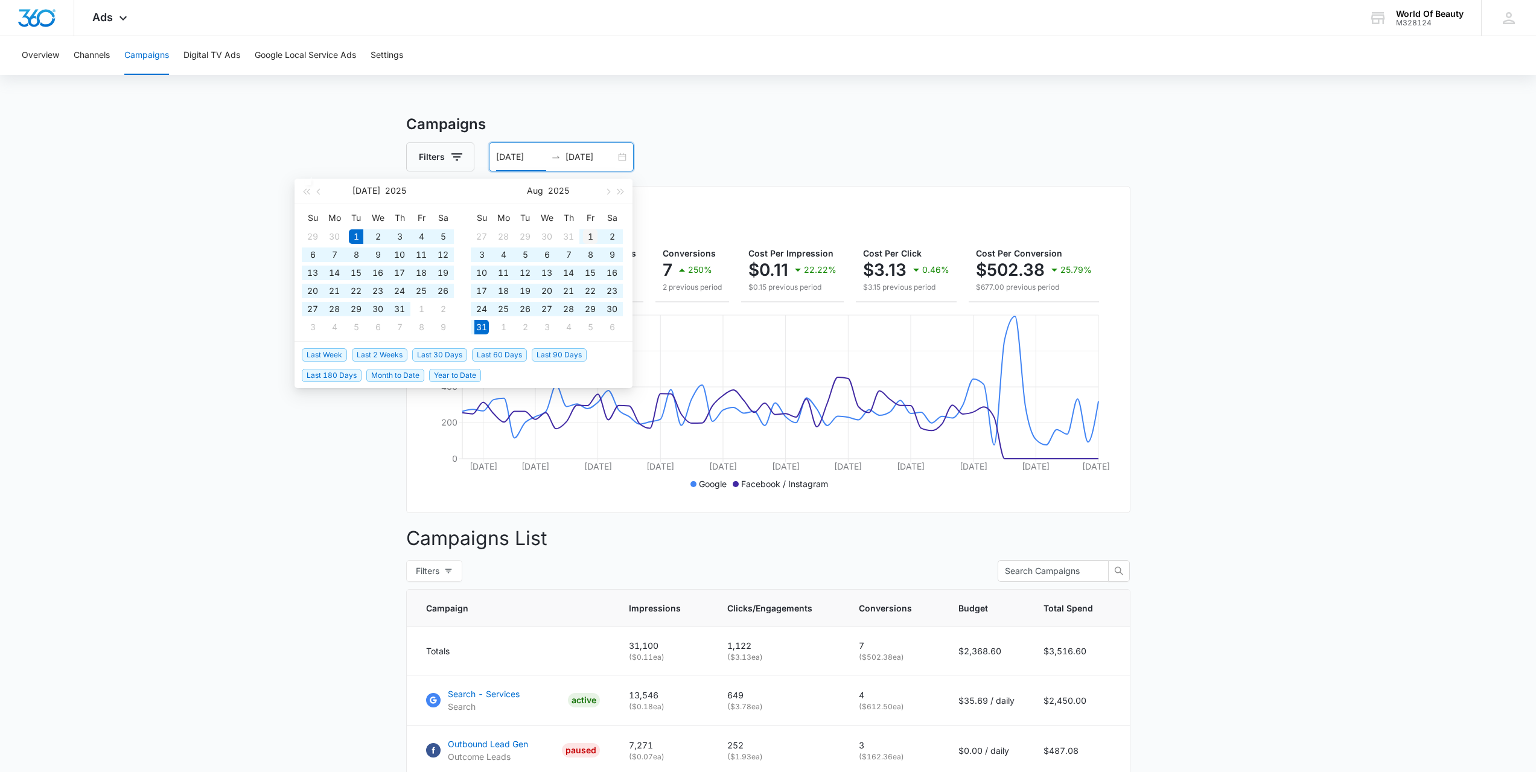
type input "[DATE]"
click at [592, 237] on div "1" at bounding box center [590, 236] width 14 height 14
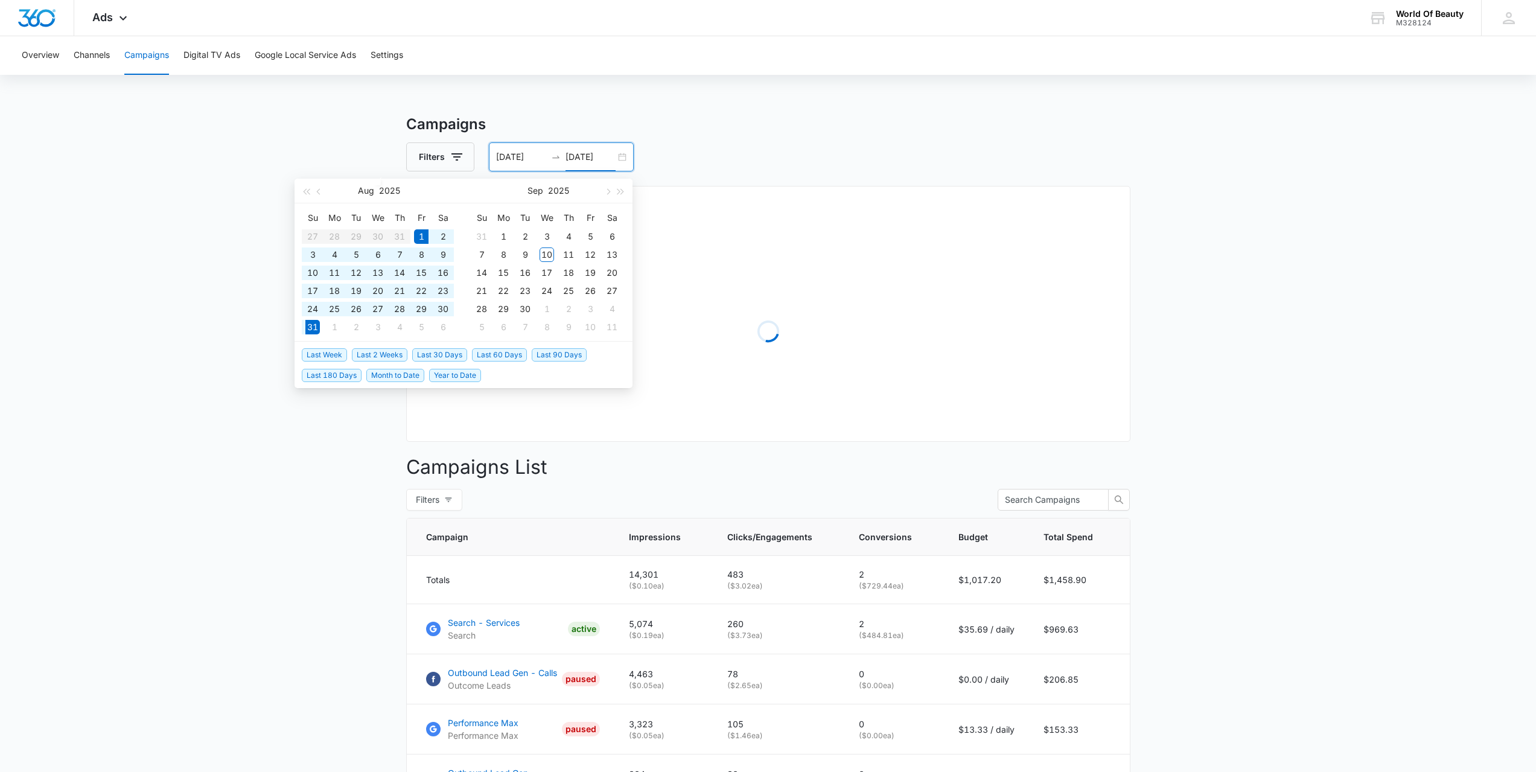
type input "[DATE]"
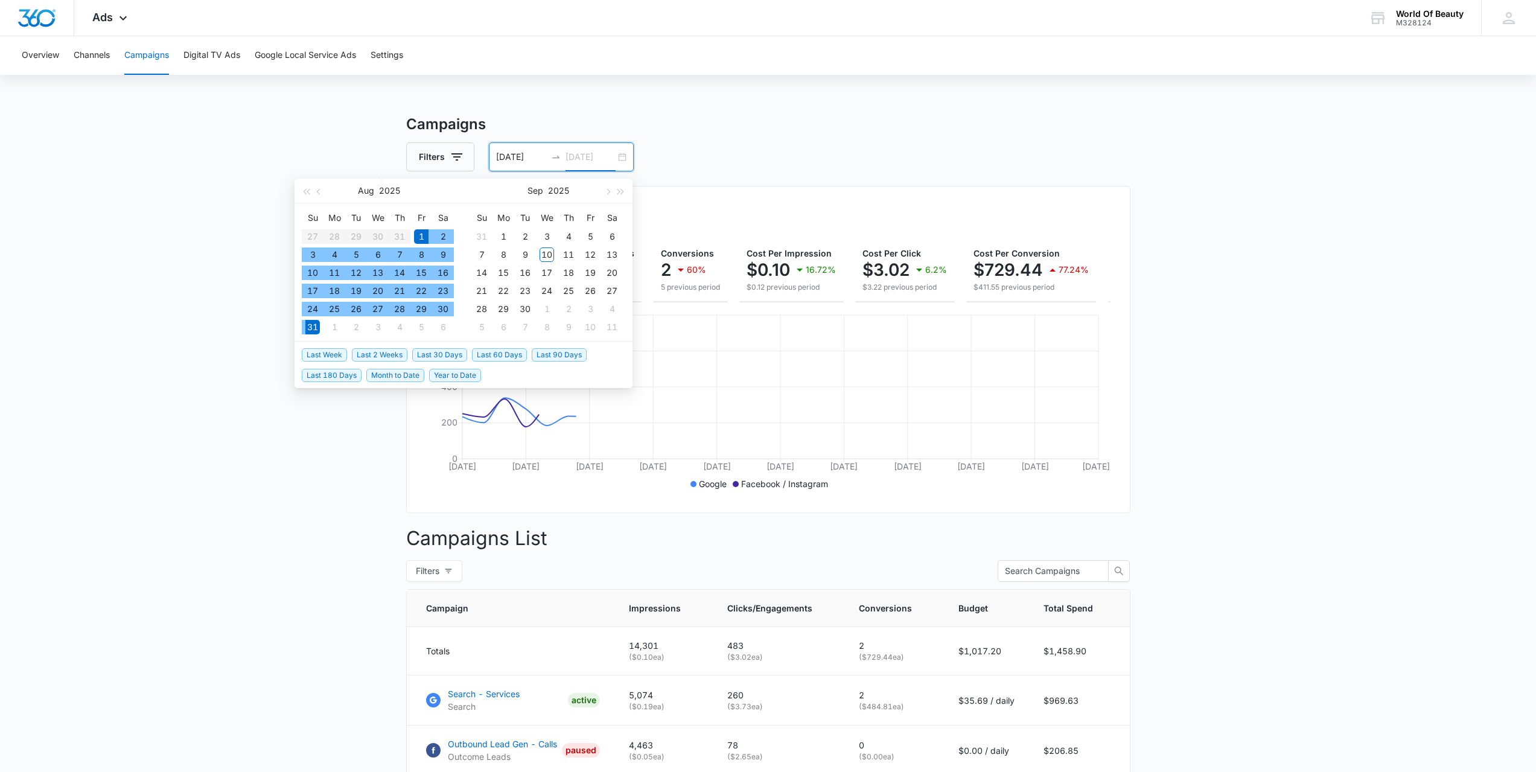
click at [314, 326] on div "31" at bounding box center [312, 327] width 14 height 14
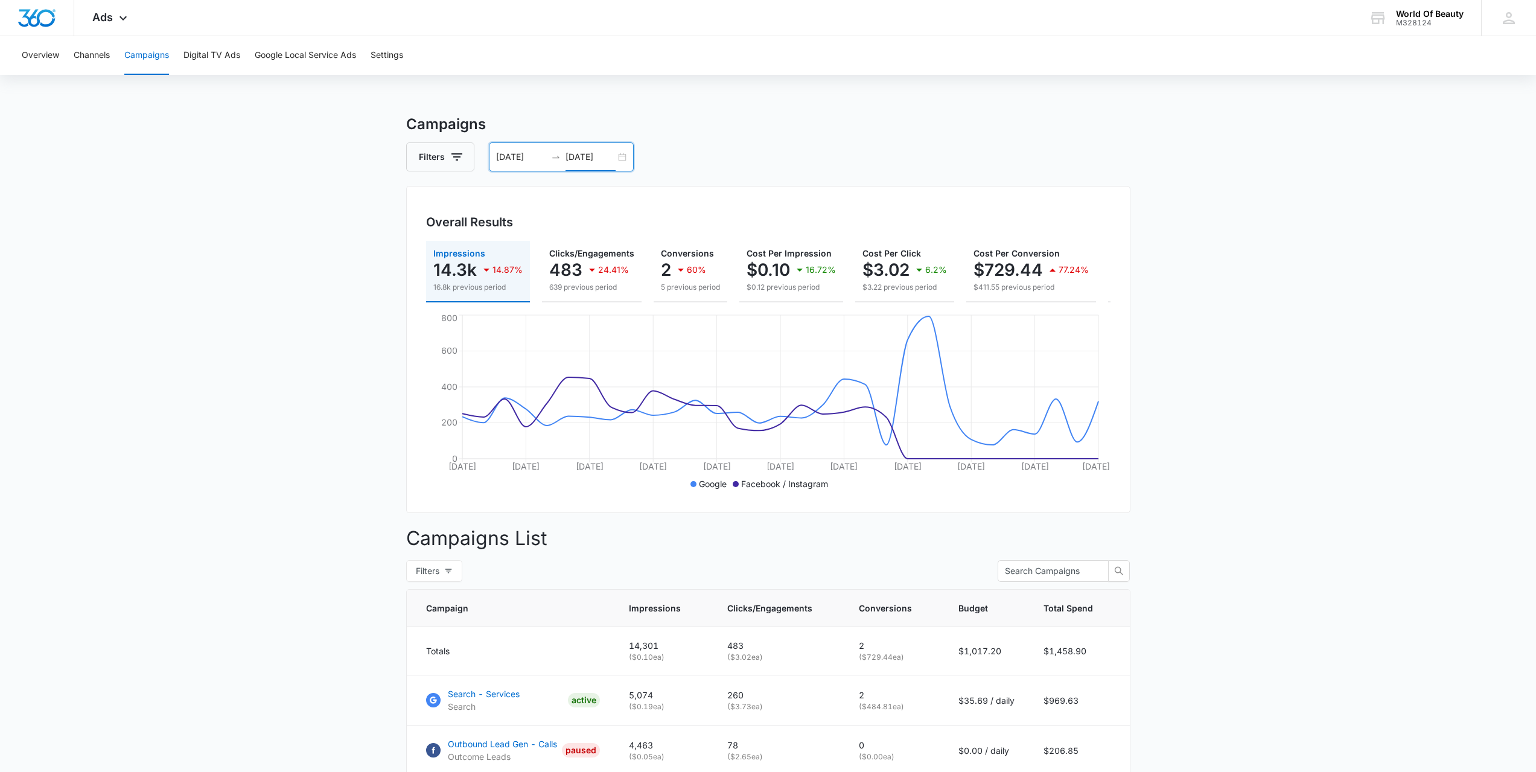
click at [314, 326] on main "Campaigns Filters [DATE] [DATE] Overall Results Impressions 14.3k 14.87% 16.8k …" at bounding box center [768, 612] width 1536 height 998
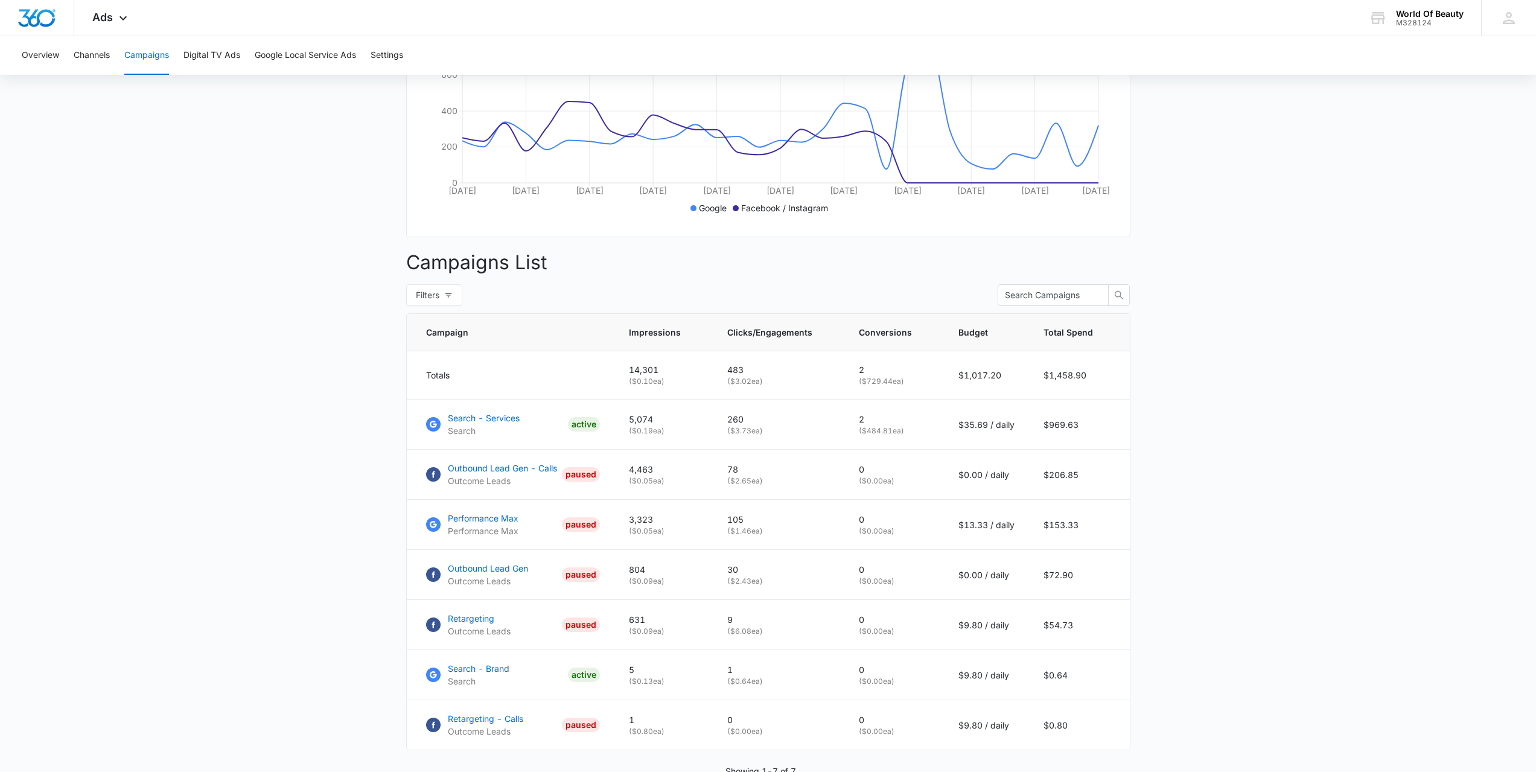
scroll to position [348, 0]
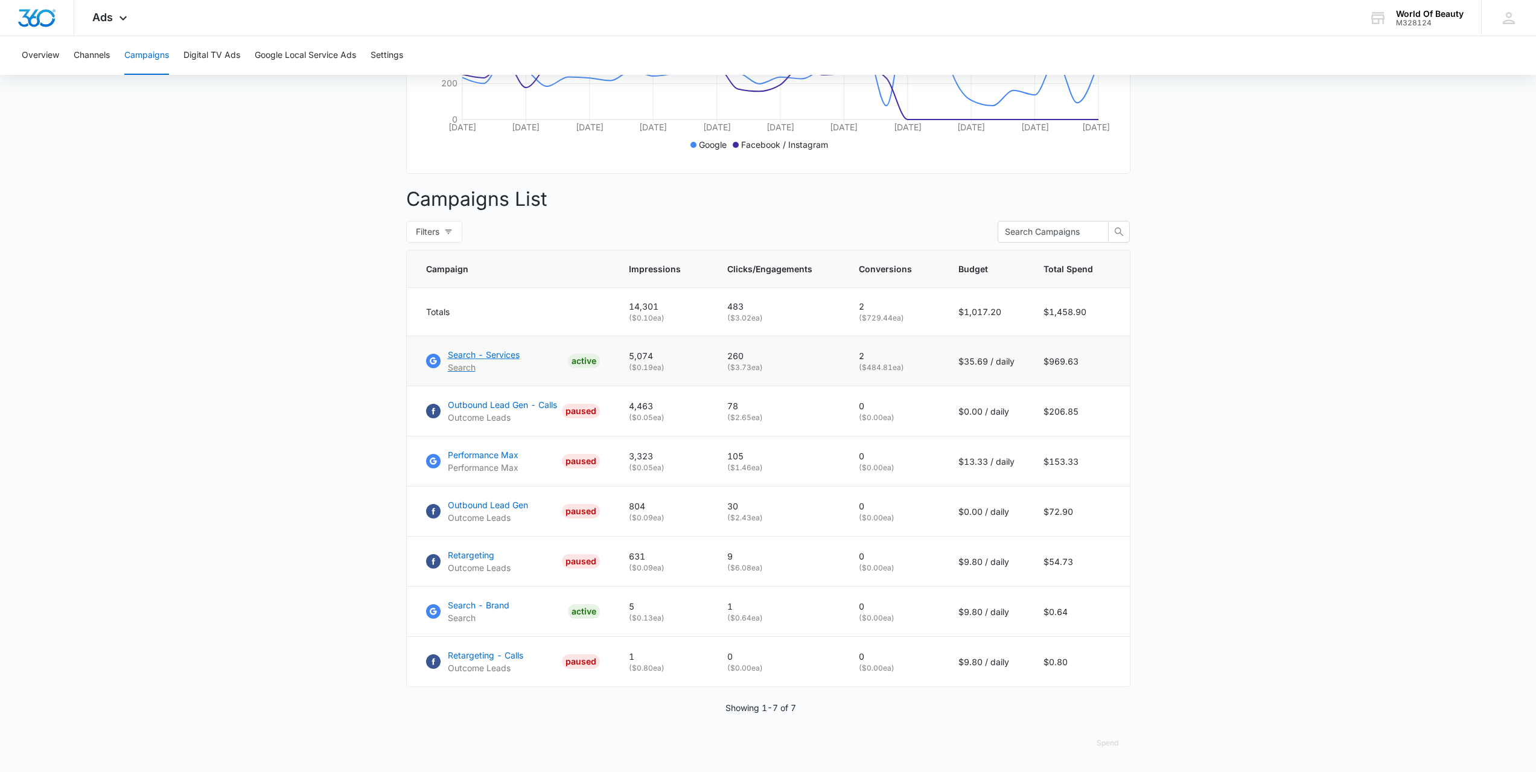
click at [465, 354] on p "Search - Services" at bounding box center [484, 354] width 72 height 13
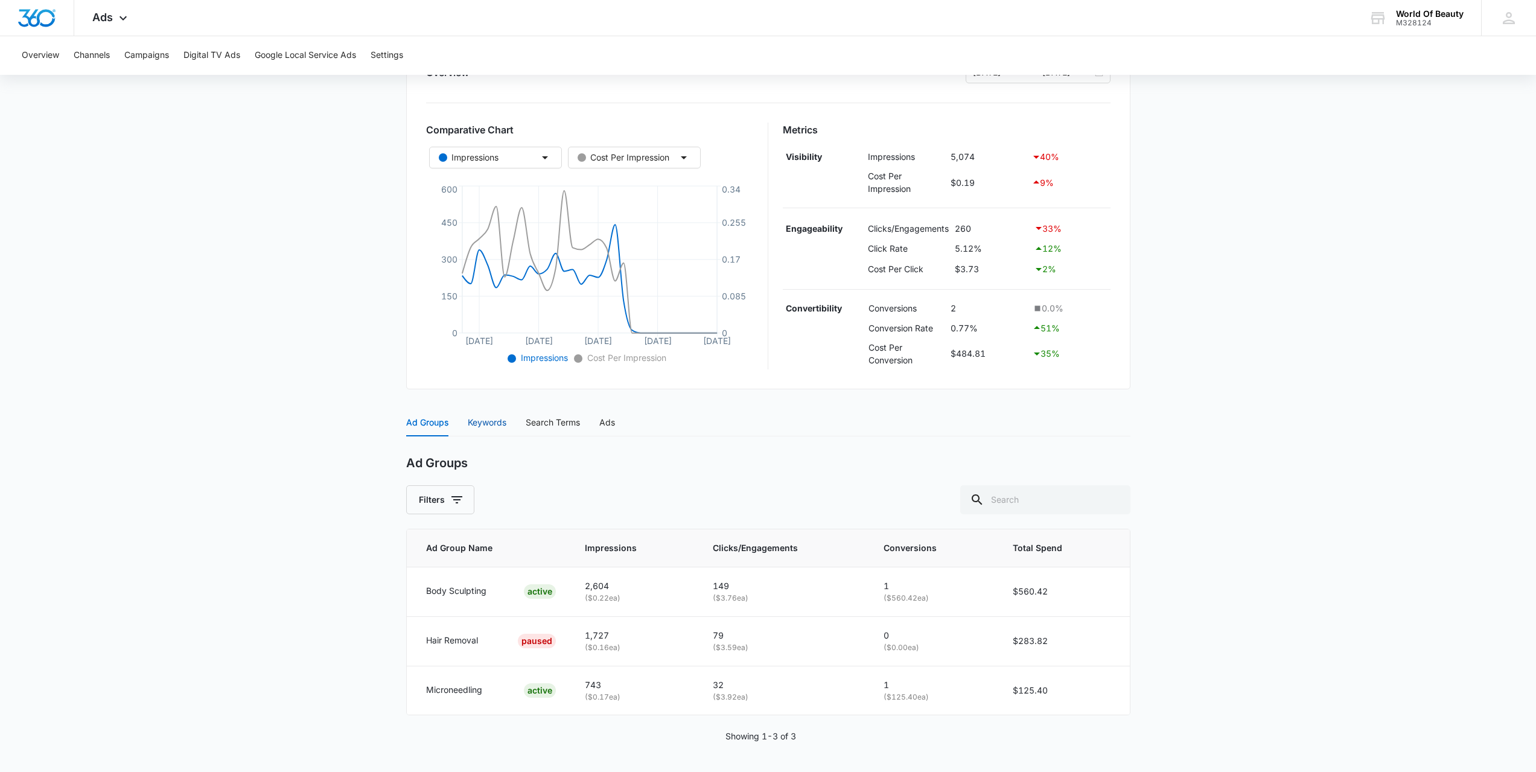
click at [498, 422] on div "Keywords" at bounding box center [487, 422] width 39 height 13
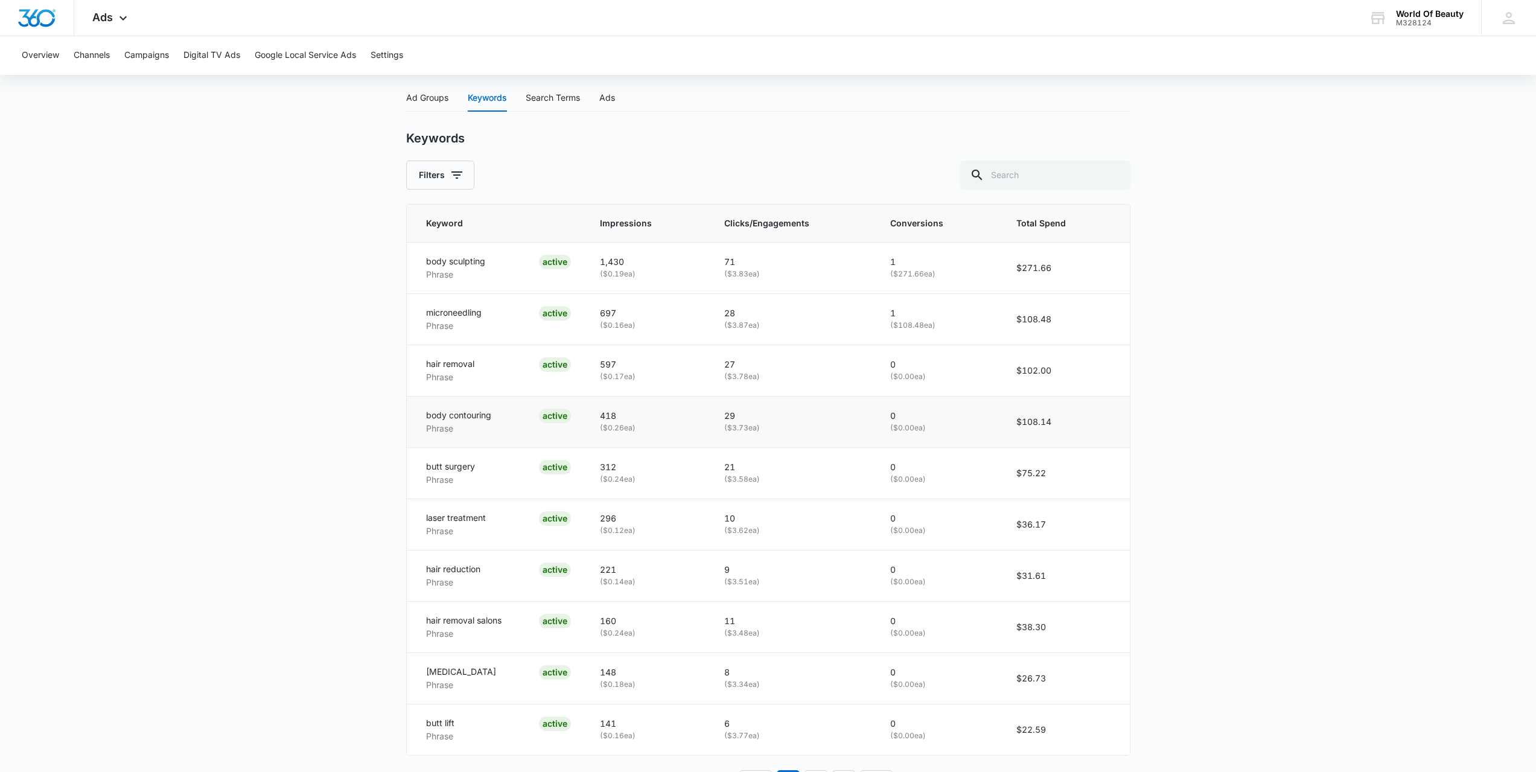
scroll to position [541, 0]
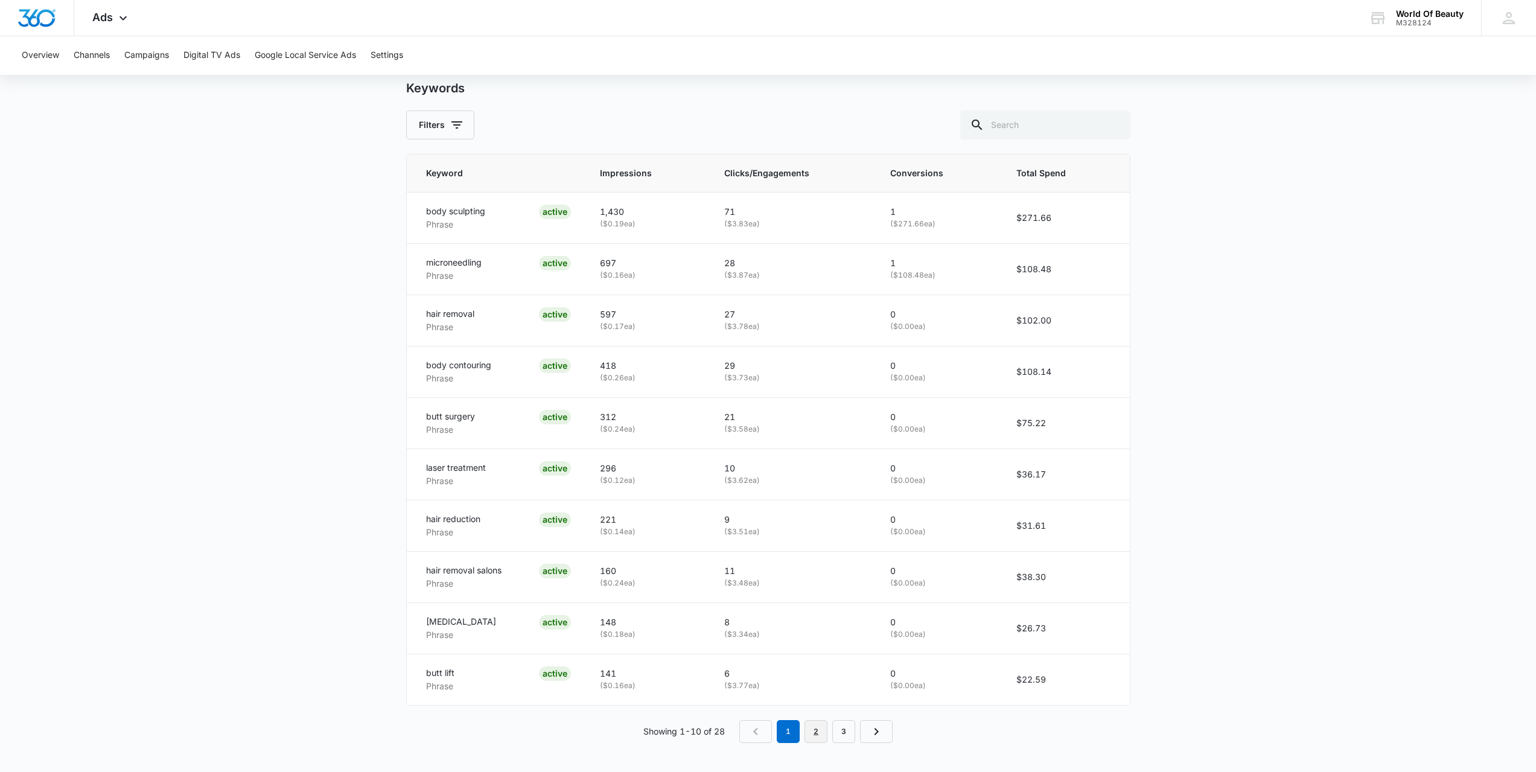
click at [815, 728] on link "2" at bounding box center [815, 731] width 23 height 23
